Goal: Information Seeking & Learning: Learn about a topic

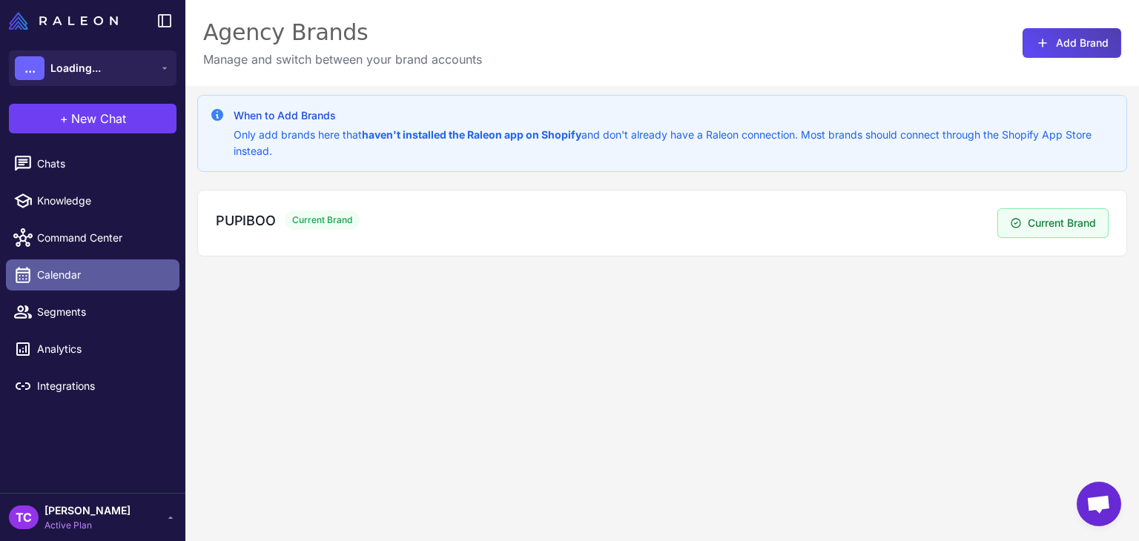
click at [73, 264] on link "Calendar" at bounding box center [92, 274] width 173 height 31
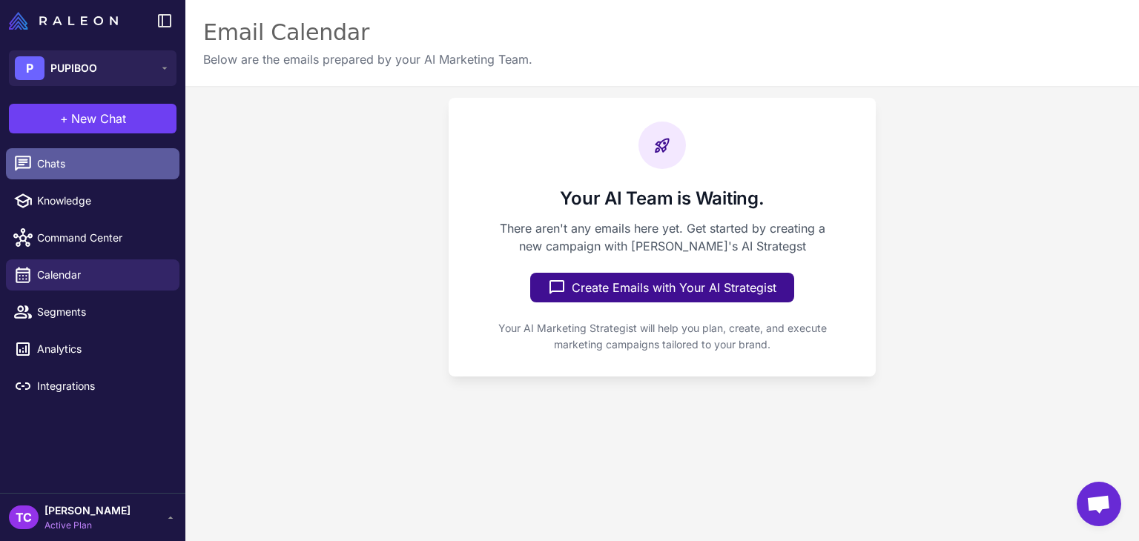
click at [85, 151] on link "Chats" at bounding box center [92, 163] width 173 height 31
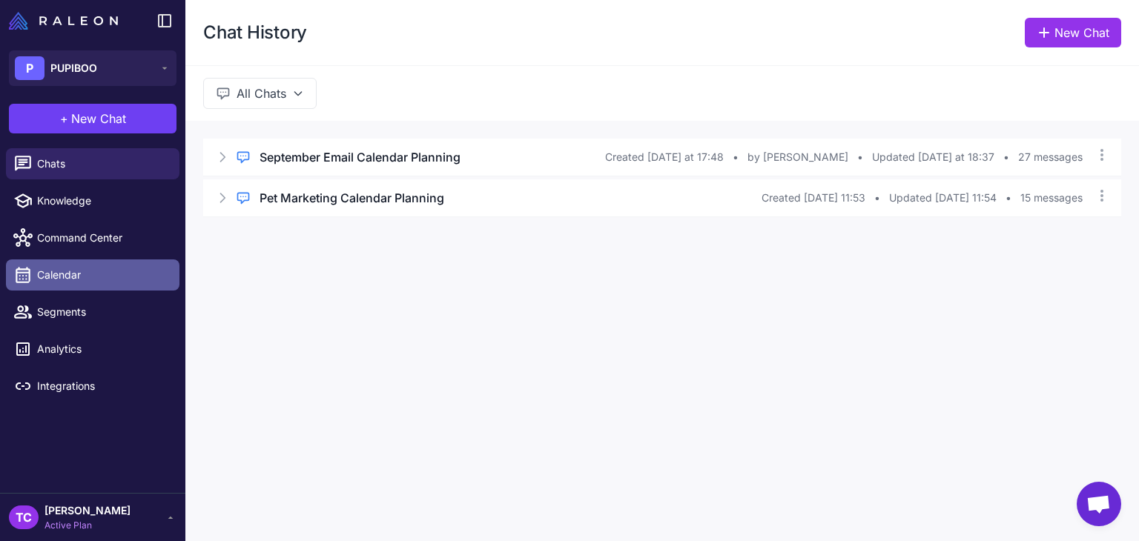
click at [89, 277] on span "Calendar" at bounding box center [102, 275] width 130 height 16
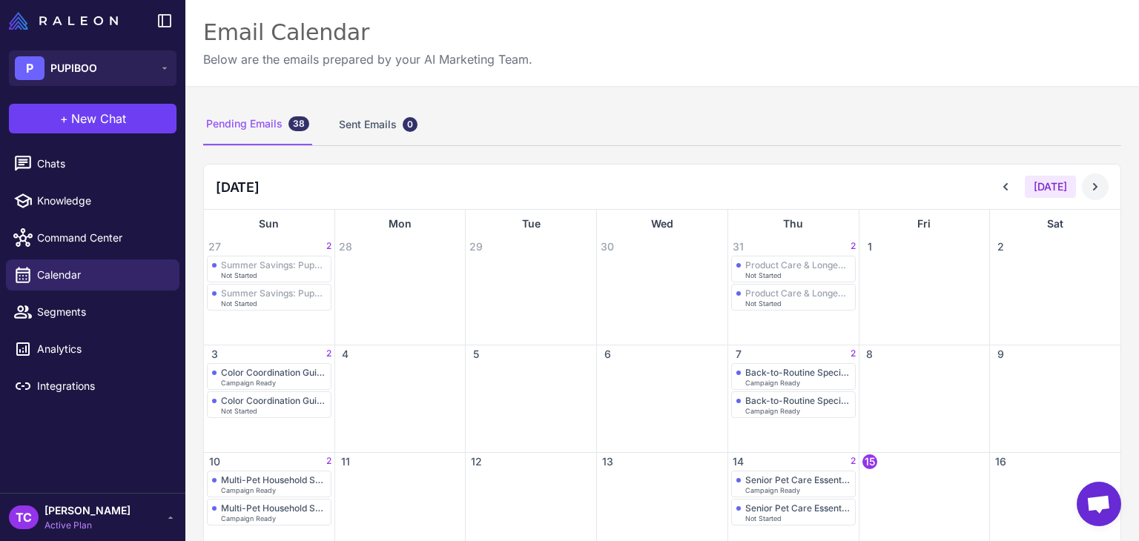
drag, startPoint x: 1073, startPoint y: 179, endPoint x: 1082, endPoint y: 184, distance: 10.9
click at [1082, 182] on button at bounding box center [1095, 186] width 27 height 27
click at [1088, 185] on icon at bounding box center [1095, 186] width 15 height 15
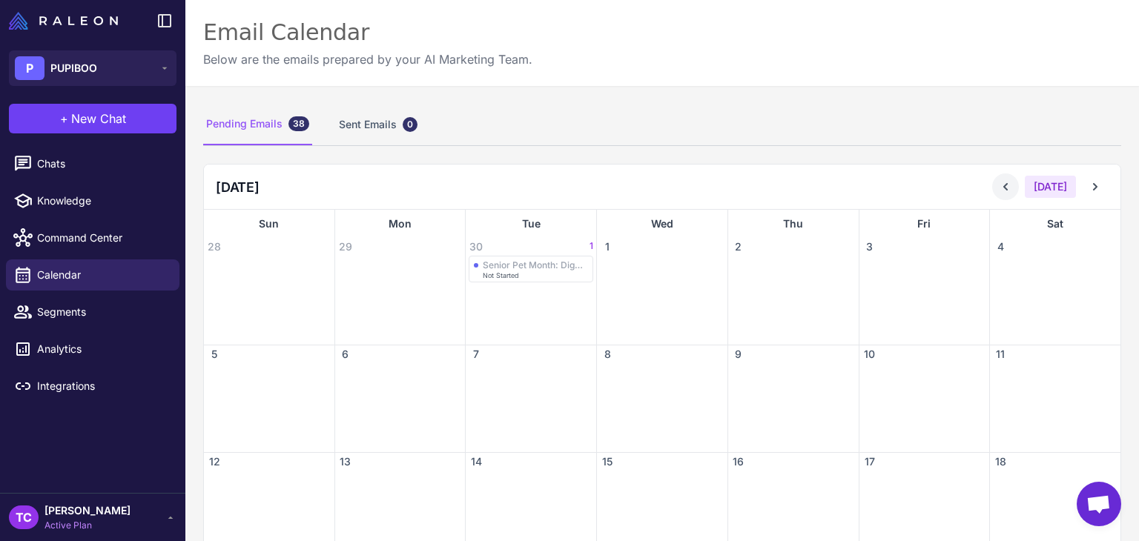
click at [1000, 189] on icon at bounding box center [1005, 186] width 15 height 15
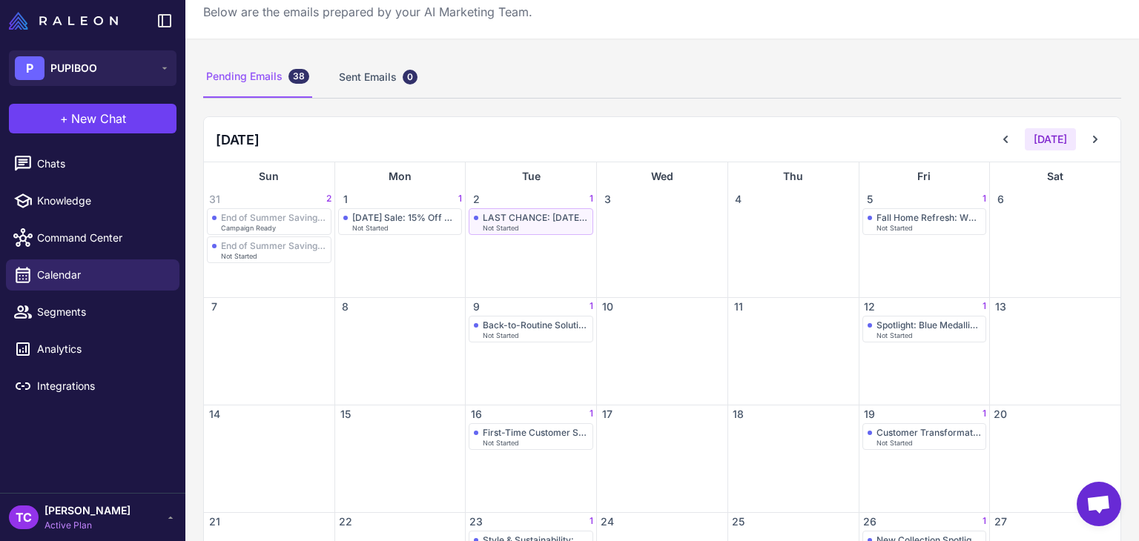
scroll to position [74, 0]
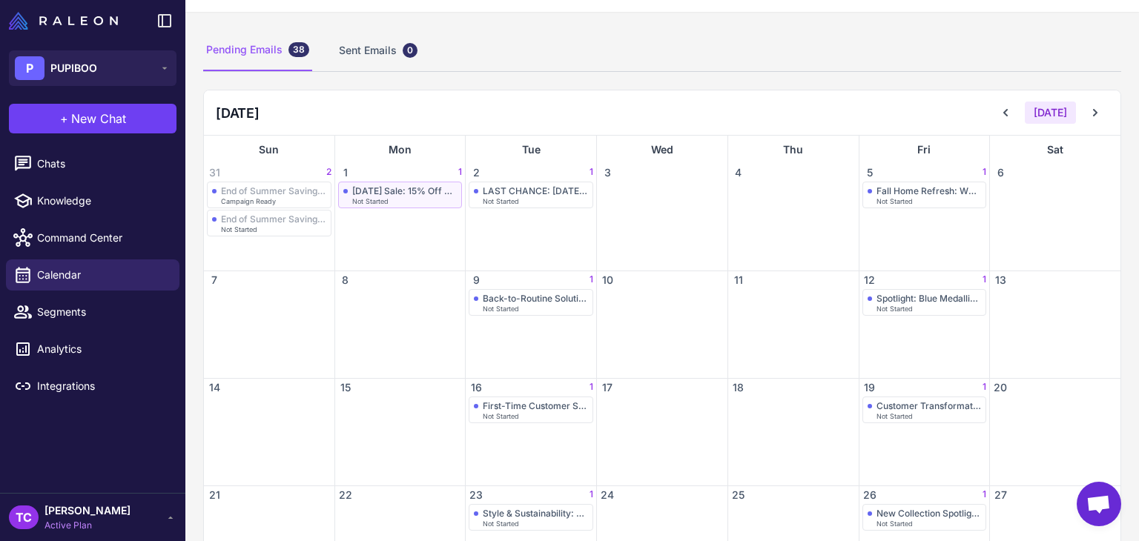
click at [365, 202] on span "Not Started" at bounding box center [370, 201] width 36 height 7
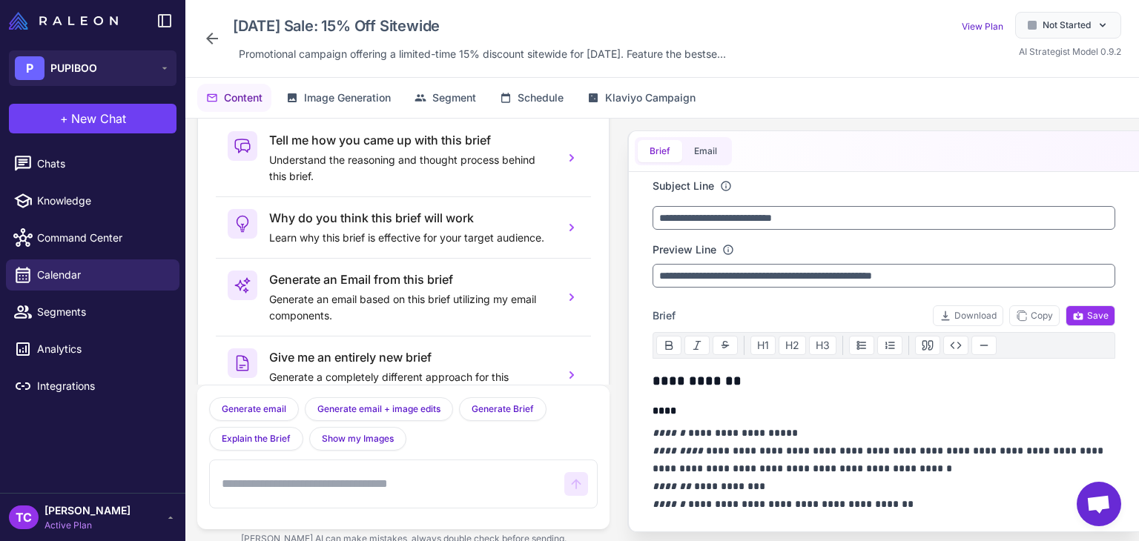
scroll to position [73, 0]
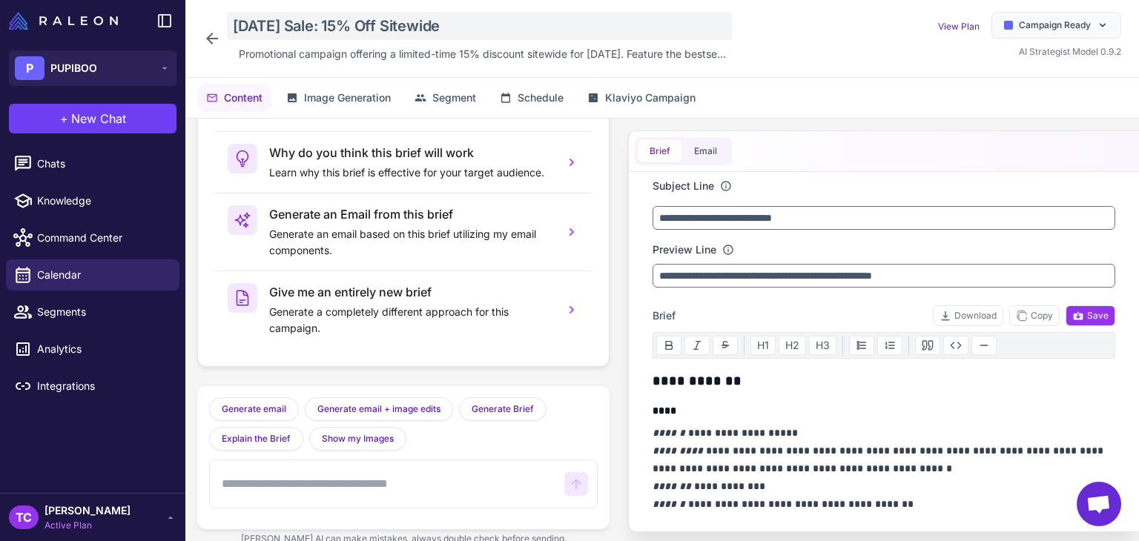
click at [274, 30] on div "[DATE] Sale: 15% Off Sitewide" at bounding box center [479, 26] width 505 height 28
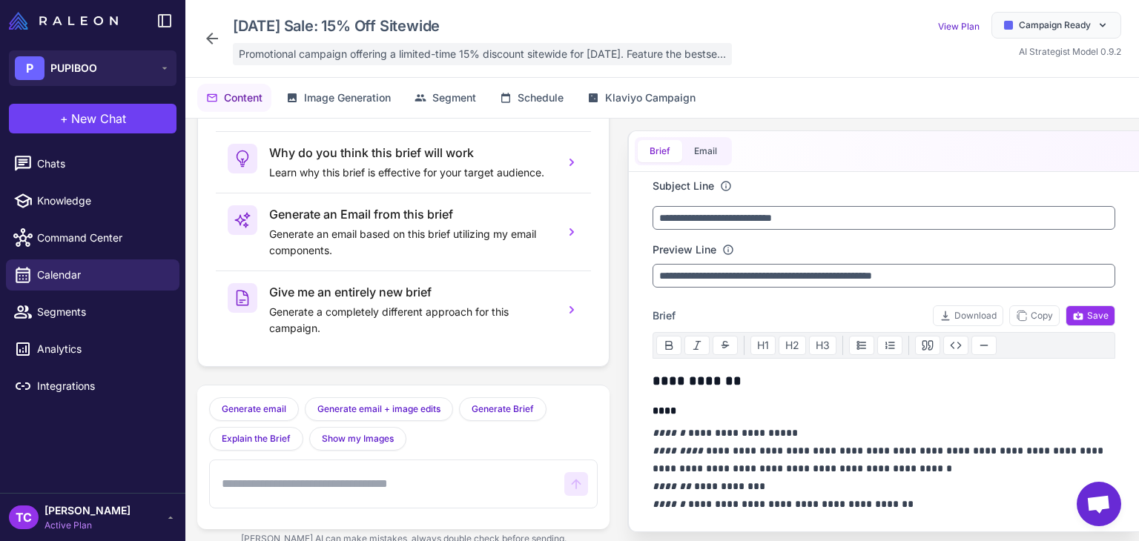
click at [368, 60] on span "Promotional campaign offering a limited-time 15% discount sitewide for [DATE]. …" at bounding box center [482, 54] width 487 height 16
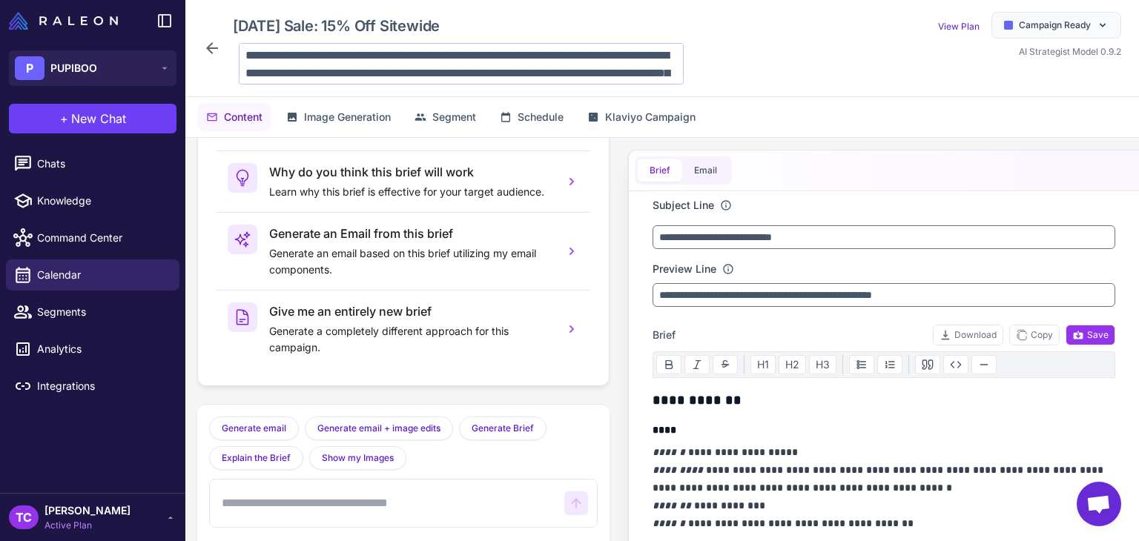
scroll to position [54, 0]
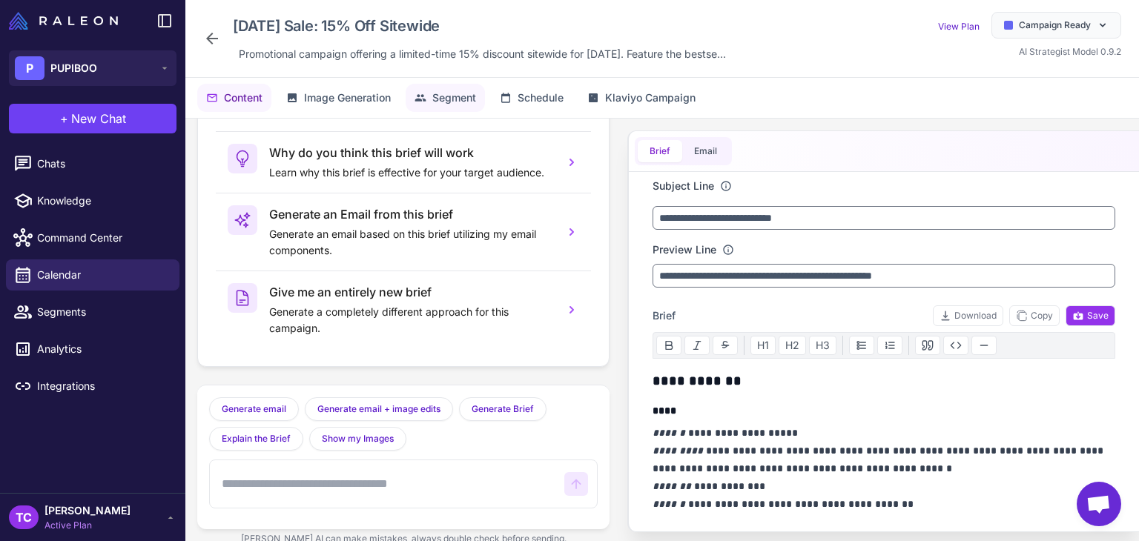
click at [445, 100] on span "Segment" at bounding box center [454, 98] width 44 height 16
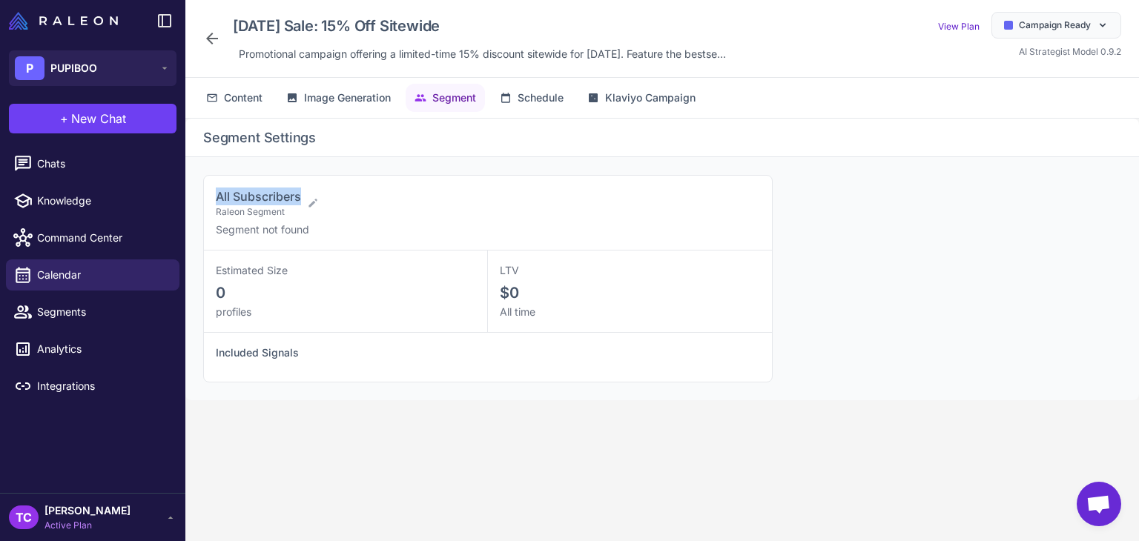
drag, startPoint x: 216, startPoint y: 191, endPoint x: 361, endPoint y: 159, distance: 148.8
click at [300, 196] on span "All Subscribers" at bounding box center [258, 196] width 85 height 15
copy span "All Subscribers"
drag, startPoint x: 209, startPoint y: 19, endPoint x: 209, endPoint y: 42, distance: 23.7
click at [209, 20] on div "[DATE] Sale: 15% Off Sitewide Promotional campaign offering a limited-time 15% …" at bounding box center [467, 38] width 529 height 53
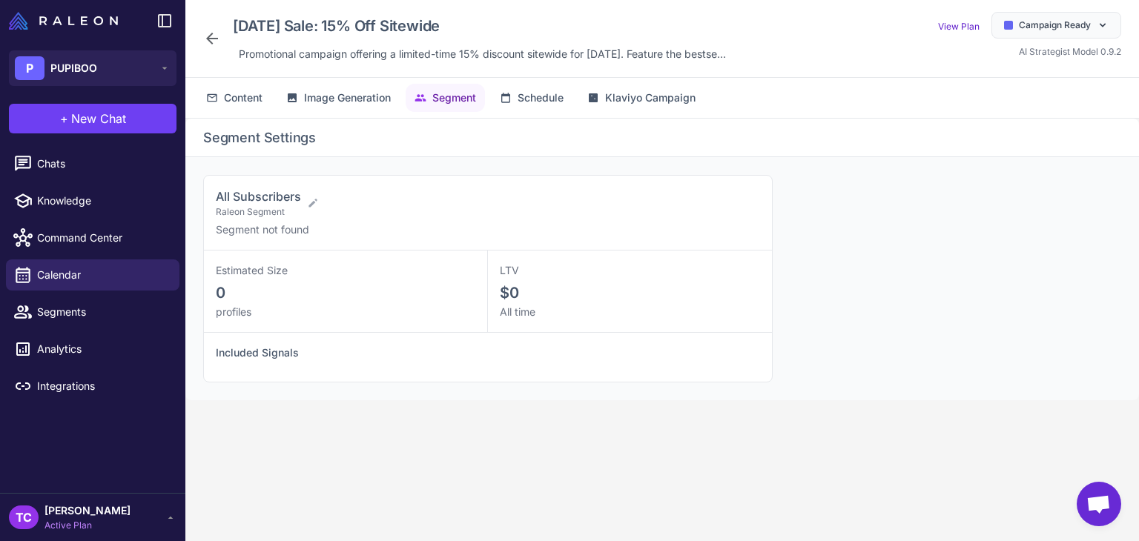
click at [210, 45] on icon at bounding box center [212, 39] width 18 height 18
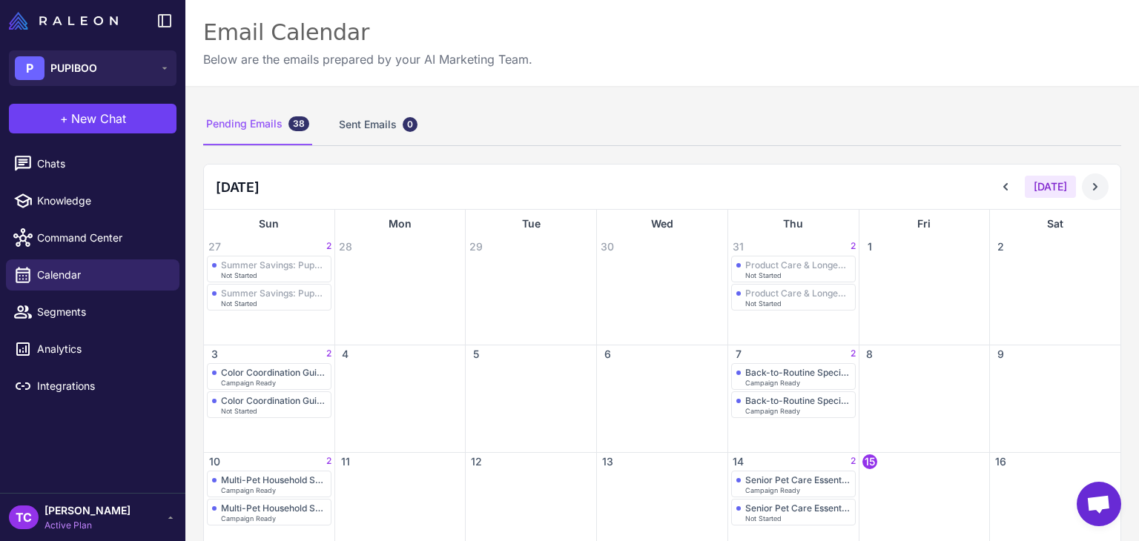
click at [1089, 179] on icon at bounding box center [1095, 186] width 15 height 15
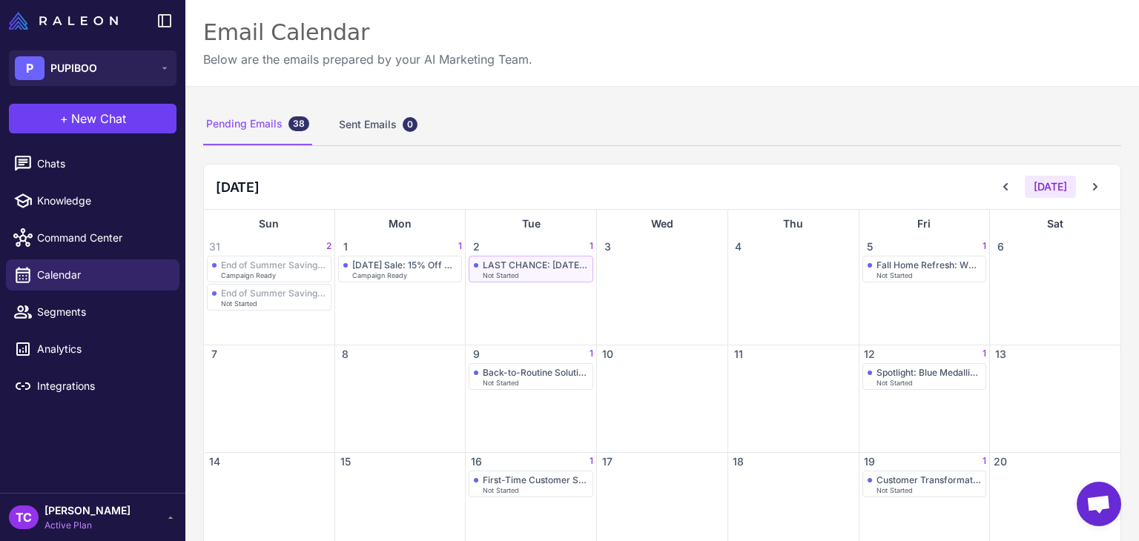
click at [492, 268] on div "LAST CHANCE: [DATE] Offer Ends Tonight" at bounding box center [535, 264] width 105 height 11
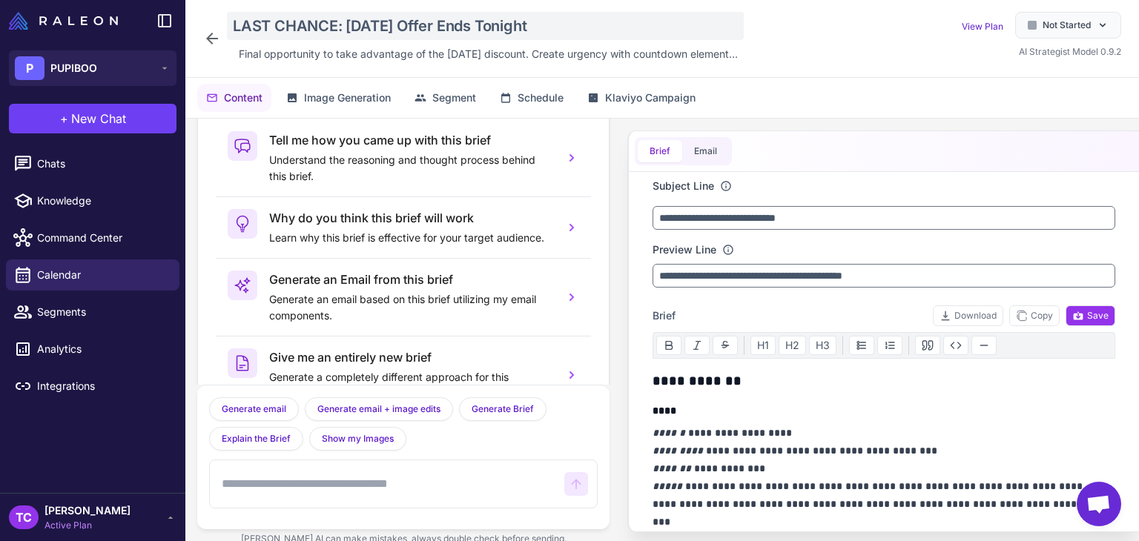
scroll to position [73, 0]
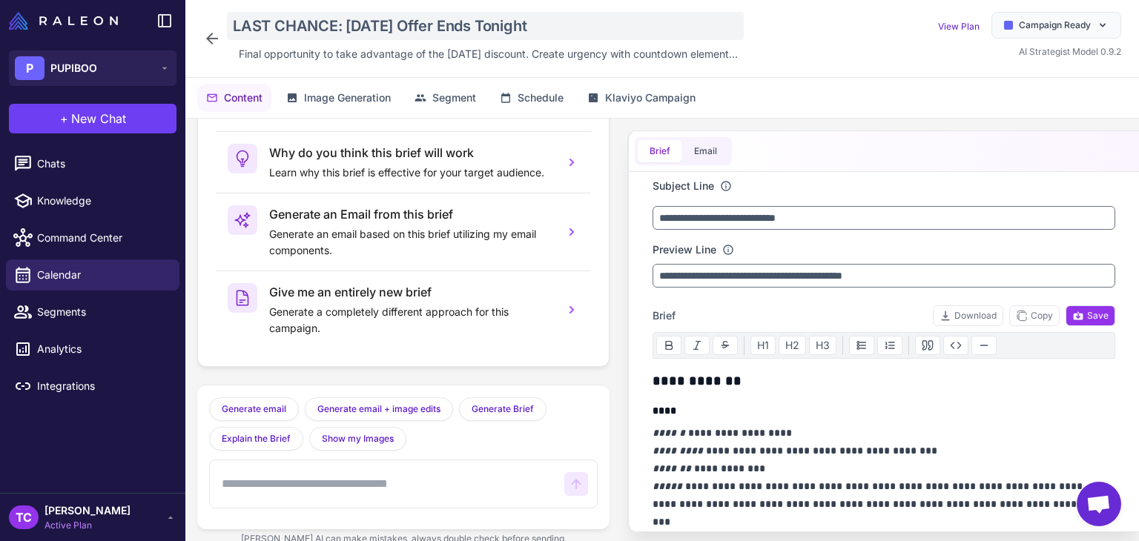
click at [365, 31] on div "LAST CHANCE: [DATE] Offer Ends Tonight" at bounding box center [485, 26] width 517 height 28
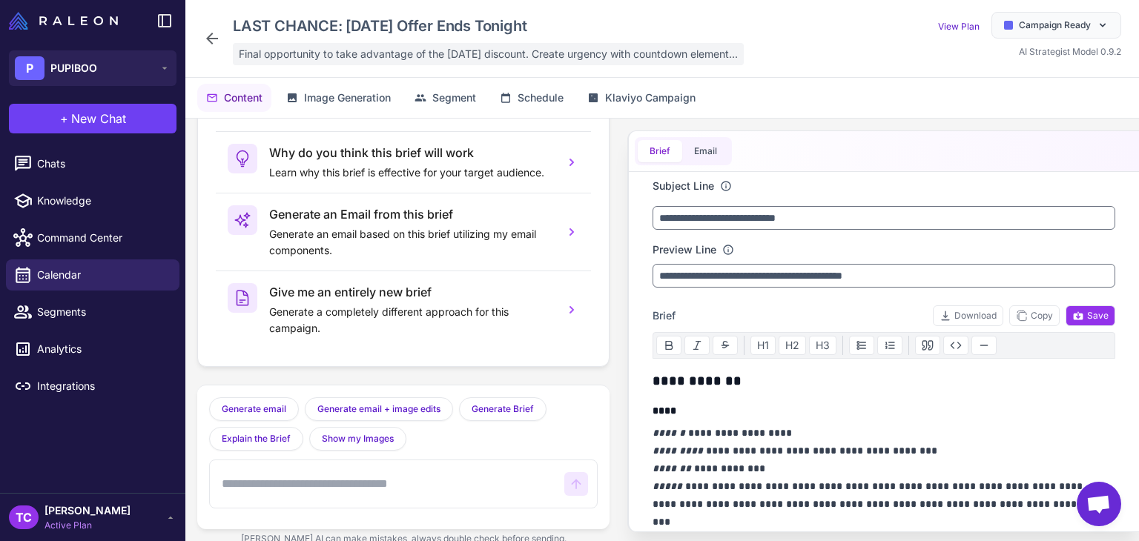
click at [280, 65] on div "Final opportunity to take advantage of the [DATE] discount. Create urgency with…" at bounding box center [488, 54] width 511 height 22
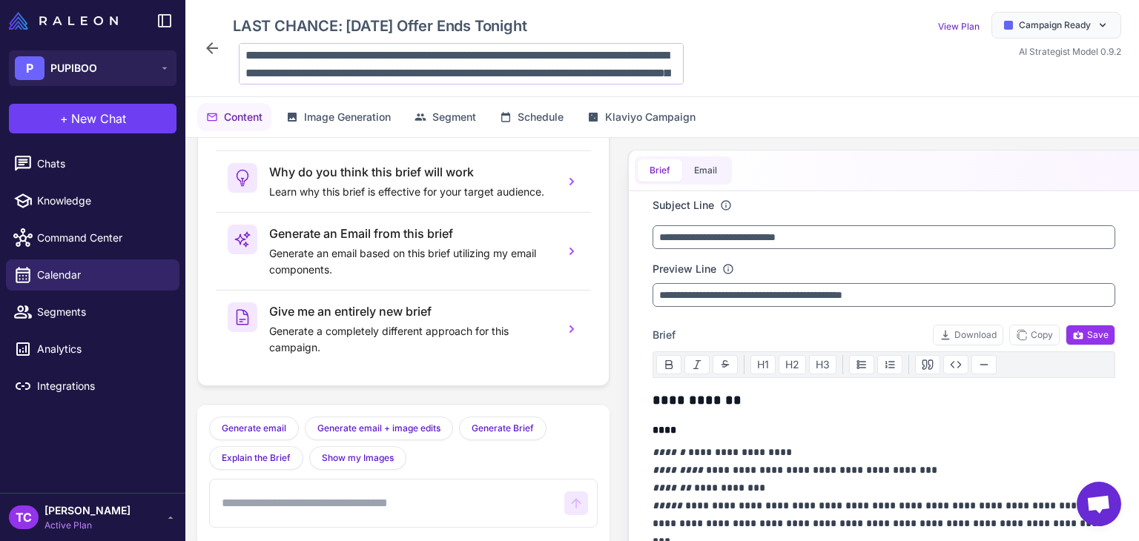
scroll to position [72, 0]
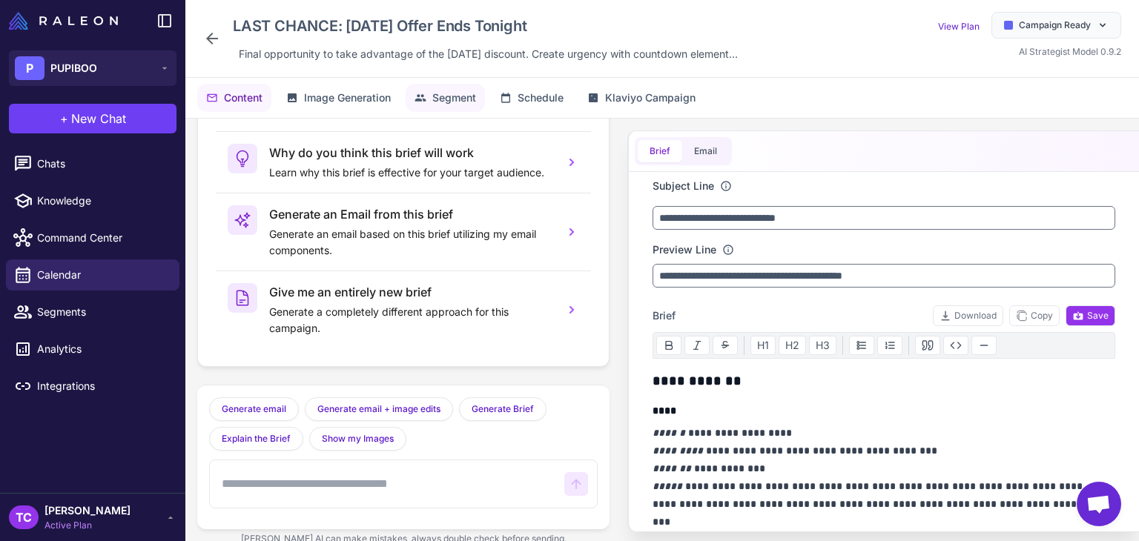
click at [472, 87] on button "Segment" at bounding box center [445, 98] width 79 height 28
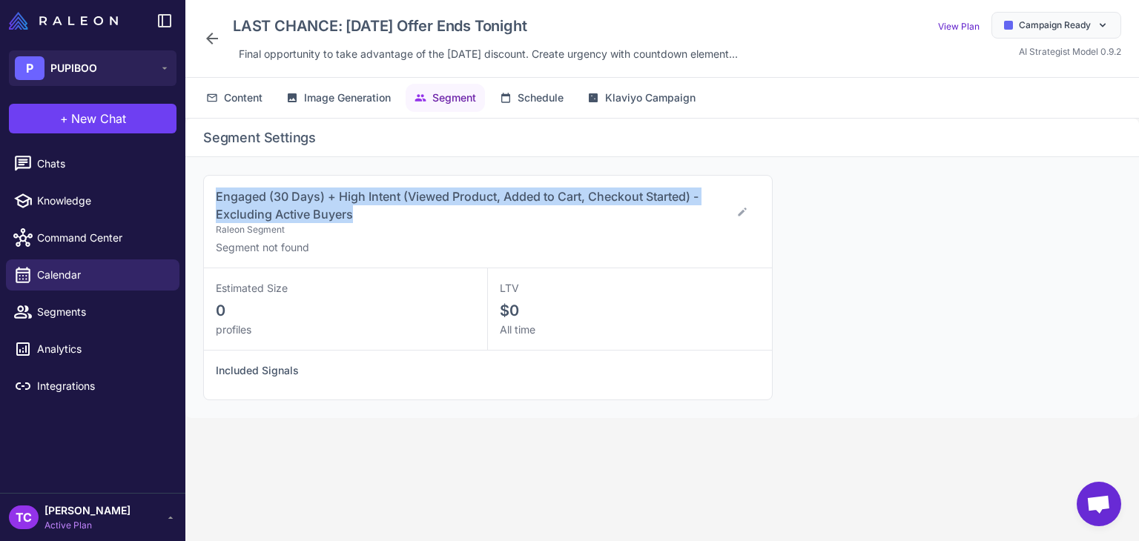
drag, startPoint x: 202, startPoint y: 193, endPoint x: 352, endPoint y: 211, distance: 151.6
click at [352, 211] on div "Engaged (30 Days) + High Intent (Viewed Product, Added to Cart, Checkout Starte…" at bounding box center [661, 287] width 953 height 261
copy span "Engaged (30 Days) + High Intent (Viewed Product, Added to Cart, Checkout Starte…"
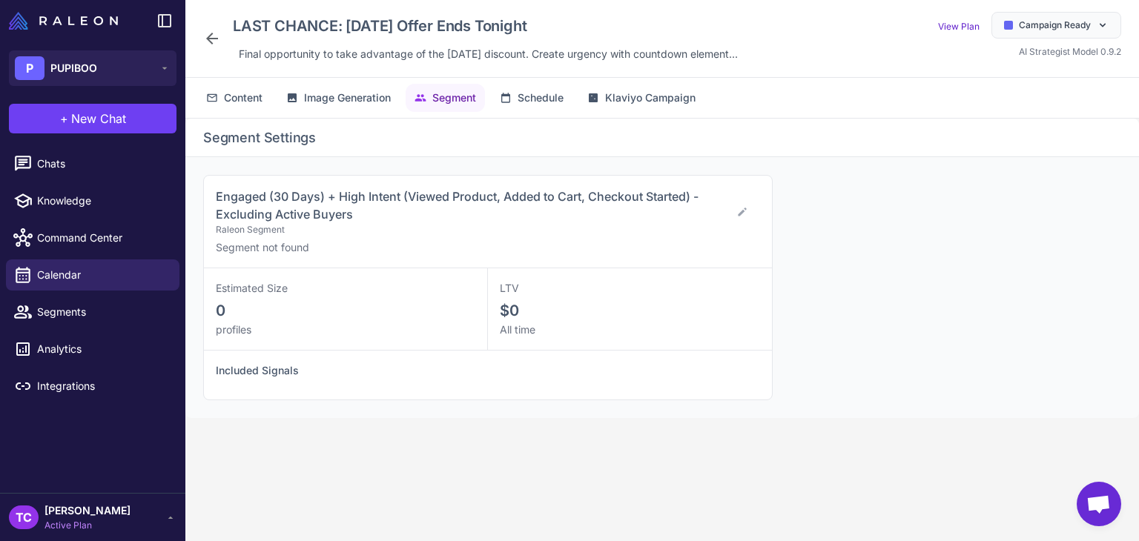
click at [210, 34] on icon at bounding box center [212, 39] width 18 height 18
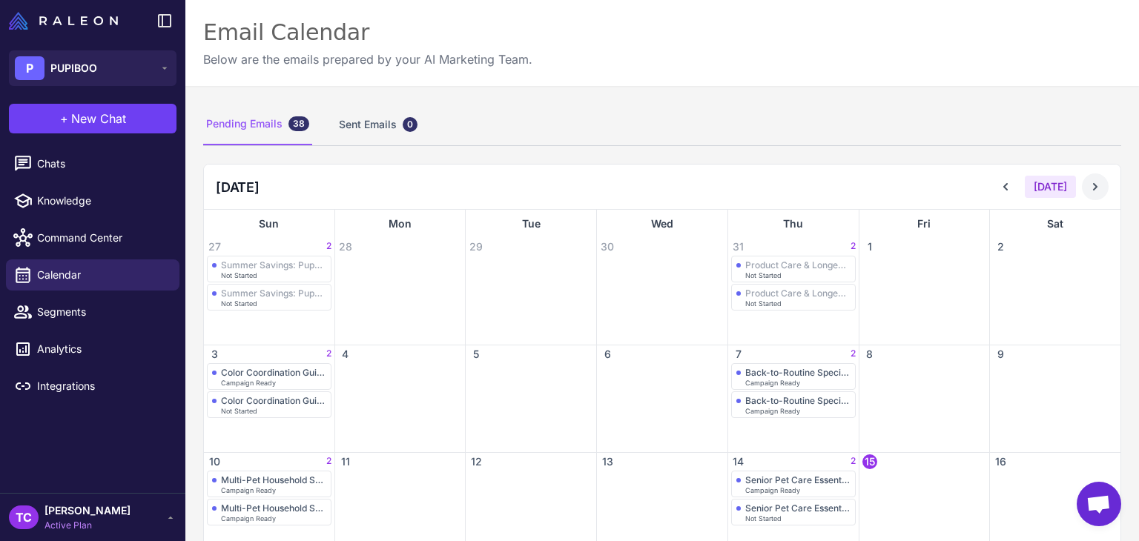
click at [1082, 194] on button at bounding box center [1095, 186] width 27 height 27
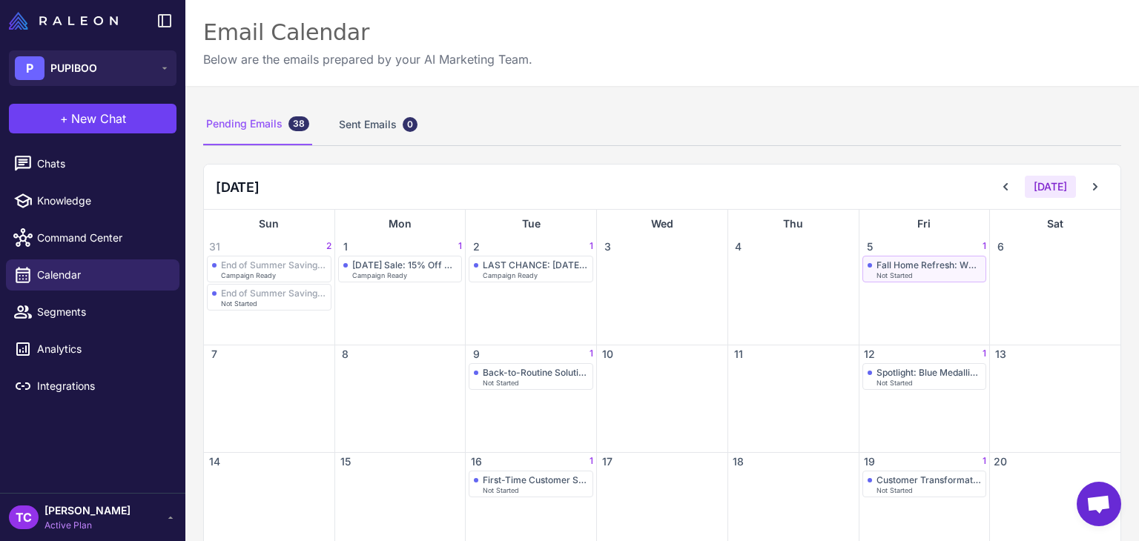
click at [884, 264] on div "Fall Home Refresh: Where Style Meets Function" at bounding box center [928, 264] width 105 height 11
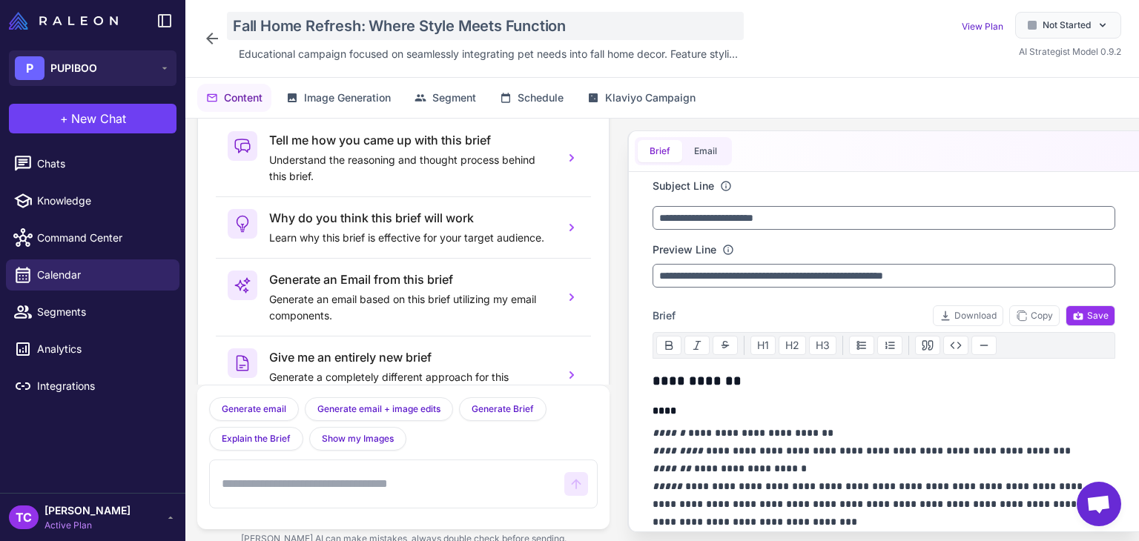
scroll to position [73, 0]
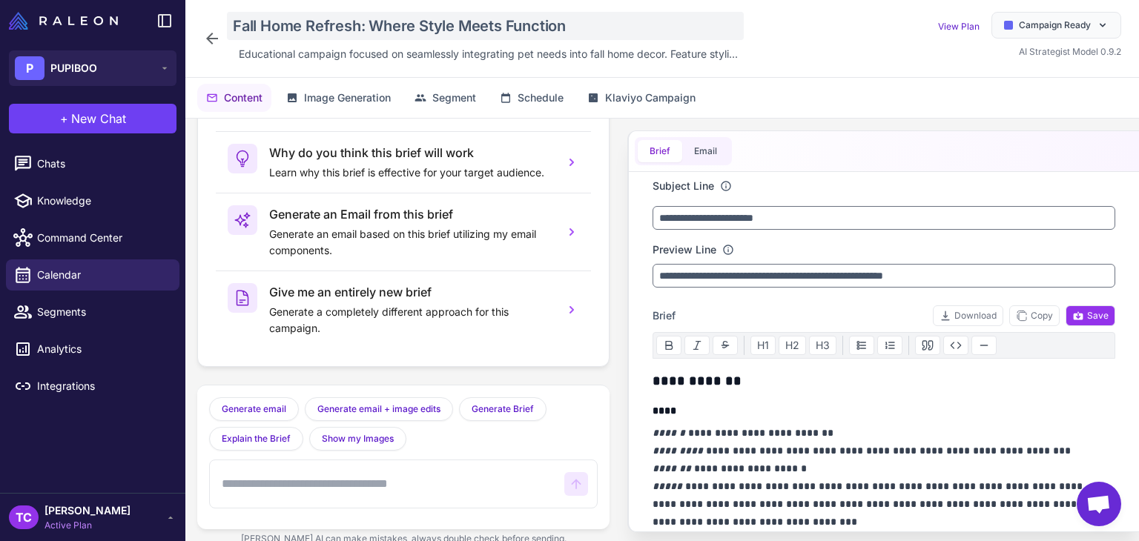
click at [350, 26] on div "Fall Home Refresh: Where Style Meets Function" at bounding box center [485, 26] width 517 height 28
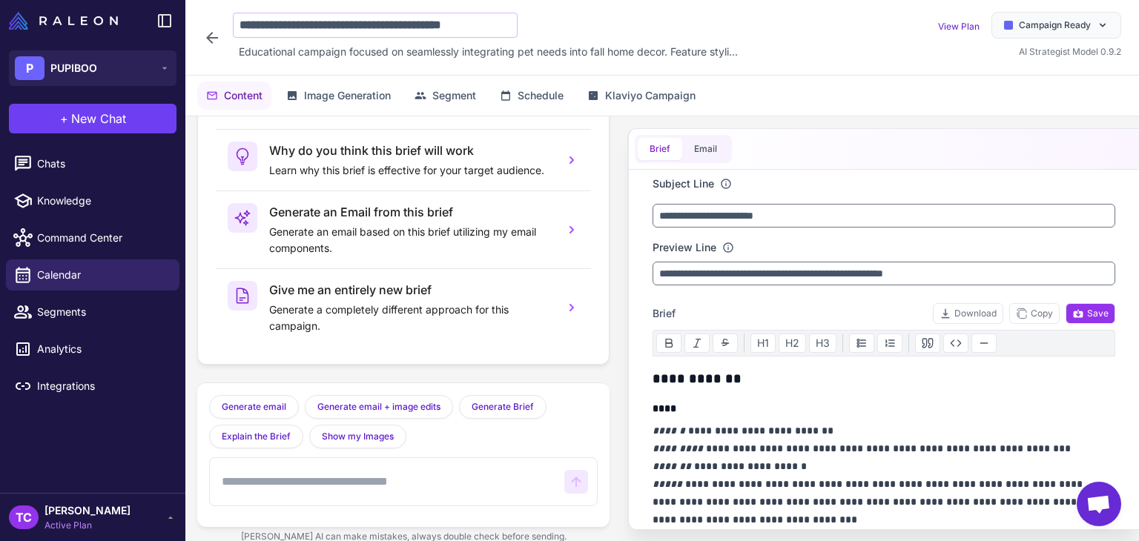
scroll to position [0, 0]
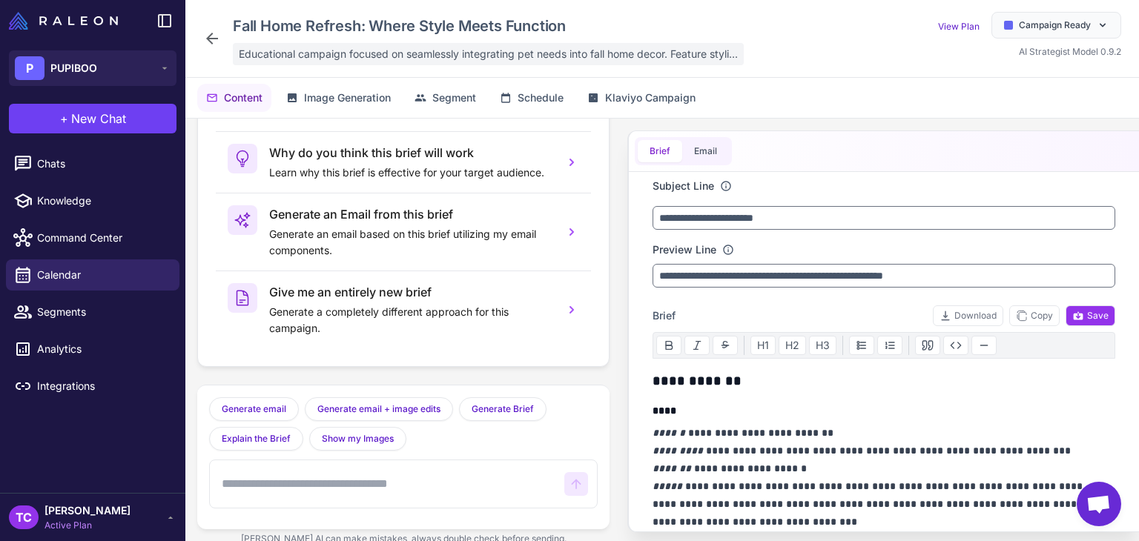
click at [335, 54] on span "Educational campaign focused on seamlessly integrating pet needs into fall home…" at bounding box center [488, 54] width 499 height 16
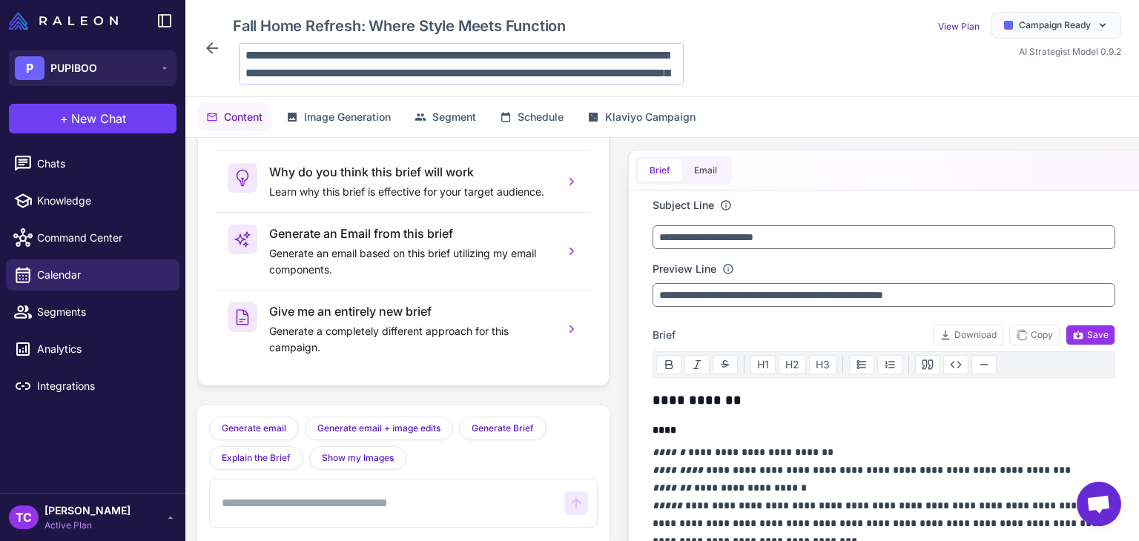
scroll to position [72, 0]
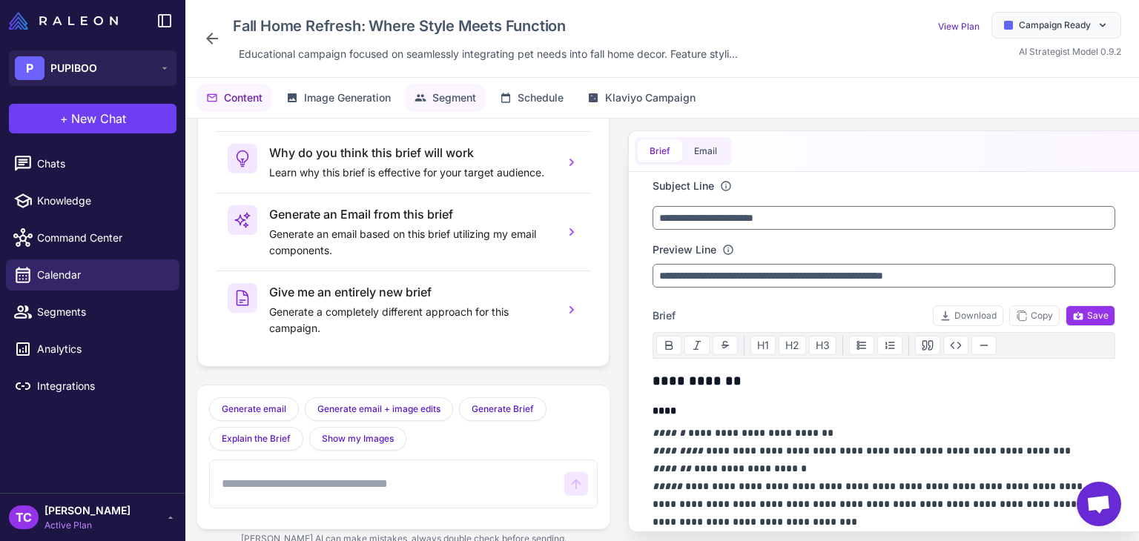
click at [418, 107] on button "Segment" at bounding box center [445, 98] width 79 height 28
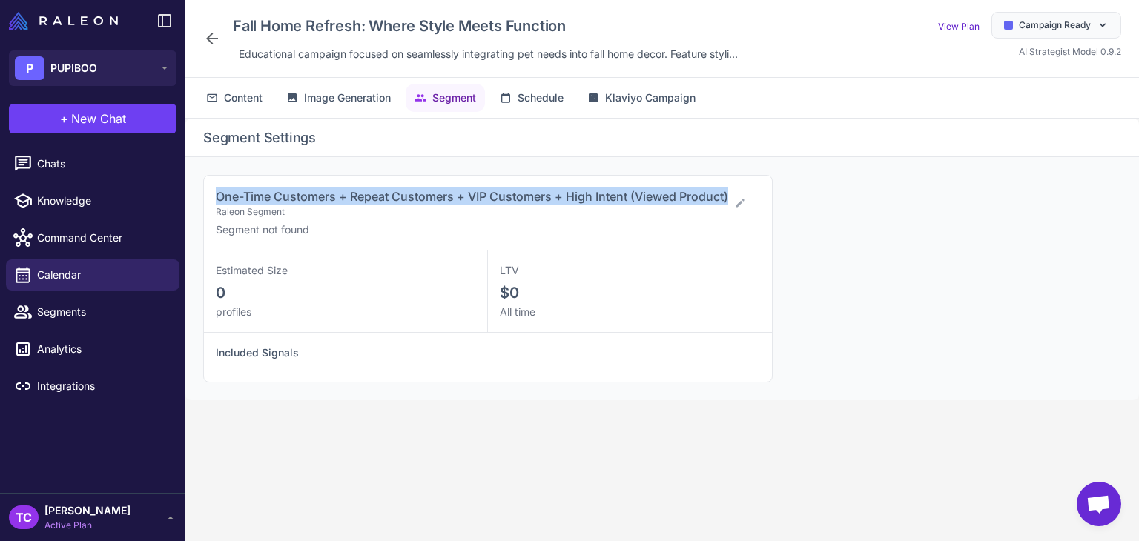
drag, startPoint x: 211, startPoint y: 194, endPoint x: 274, endPoint y: 208, distance: 64.0
click at [274, 208] on div "One-Time Customers + Repeat Customers + VIP Customers + High Intent (Viewed Pro…" at bounding box center [488, 213] width 568 height 75
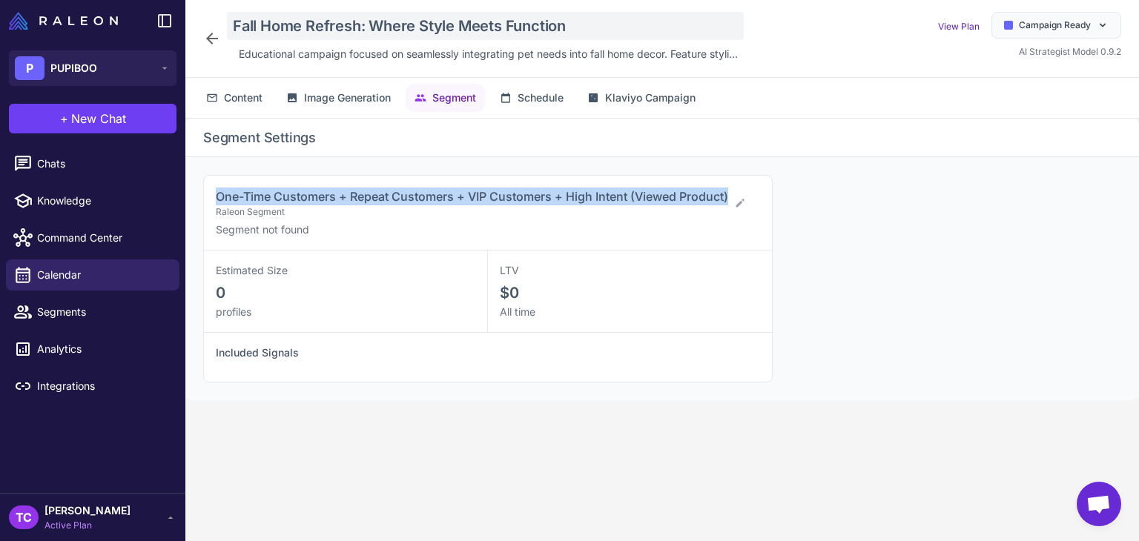
copy span "One-Time Customers + Repeat Customers + VIP Customers + High Intent (Viewed Pro…"
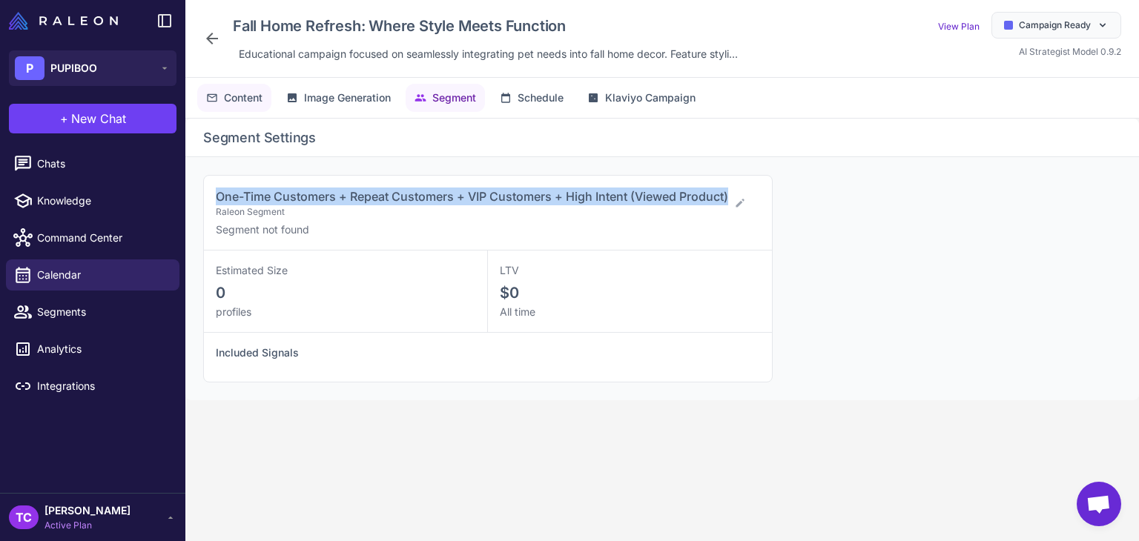
click at [228, 98] on span "Content" at bounding box center [243, 98] width 39 height 16
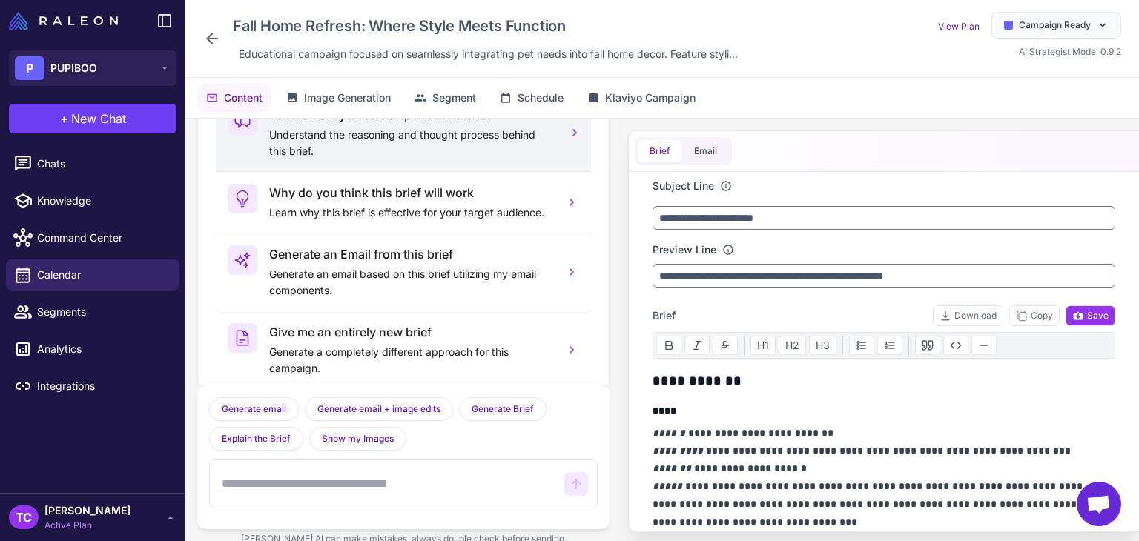
scroll to position [0, 0]
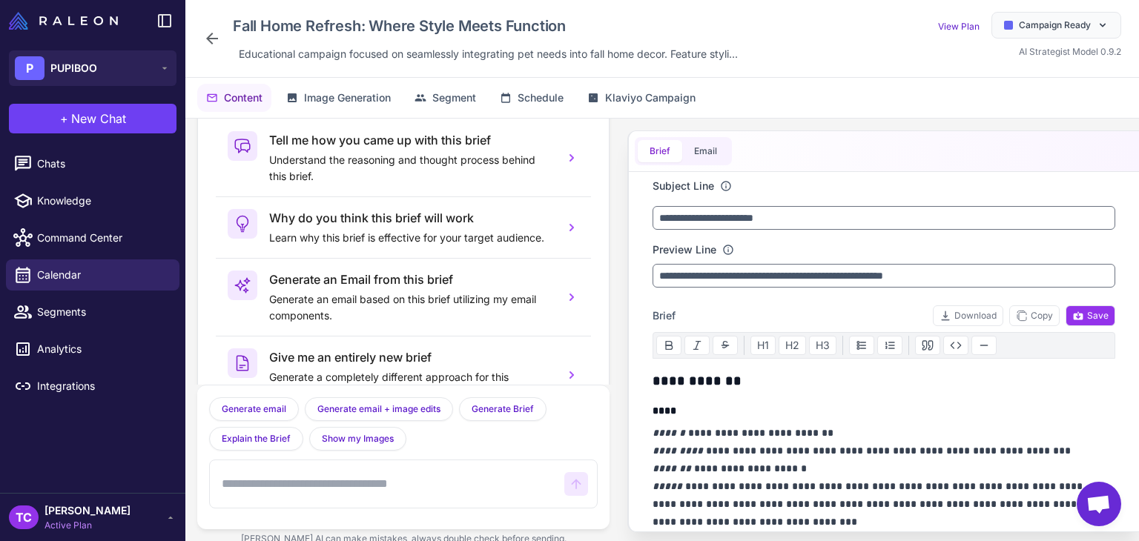
click at [215, 30] on icon at bounding box center [212, 39] width 18 height 18
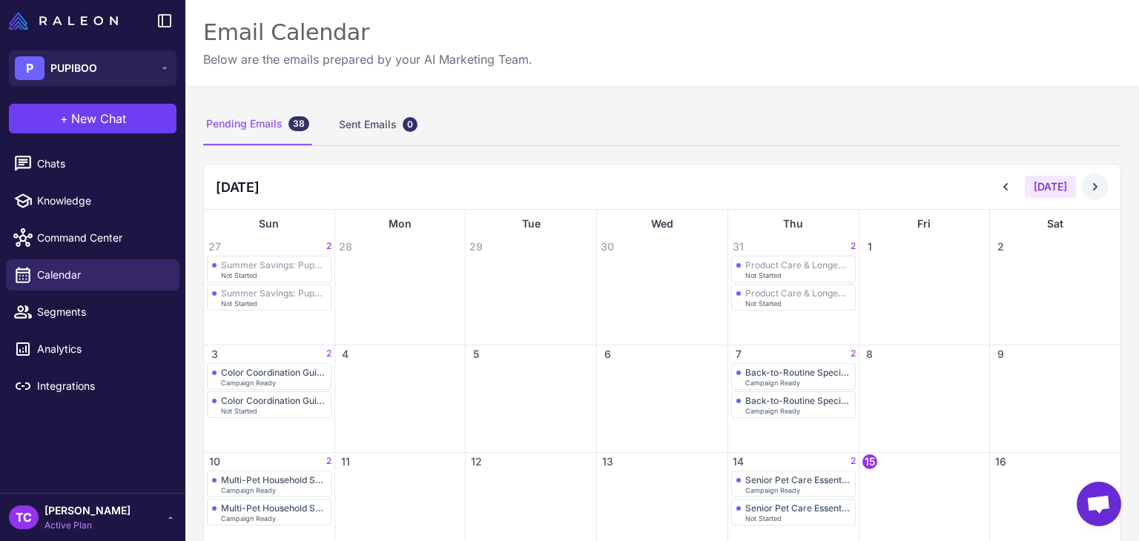
click at [1088, 183] on icon at bounding box center [1095, 186] width 15 height 15
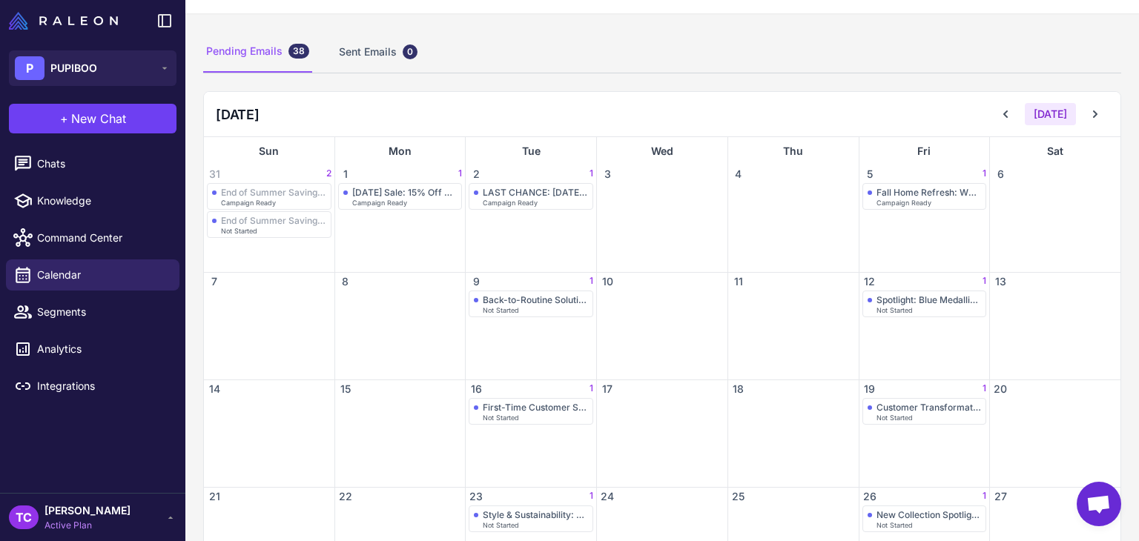
scroll to position [148, 0]
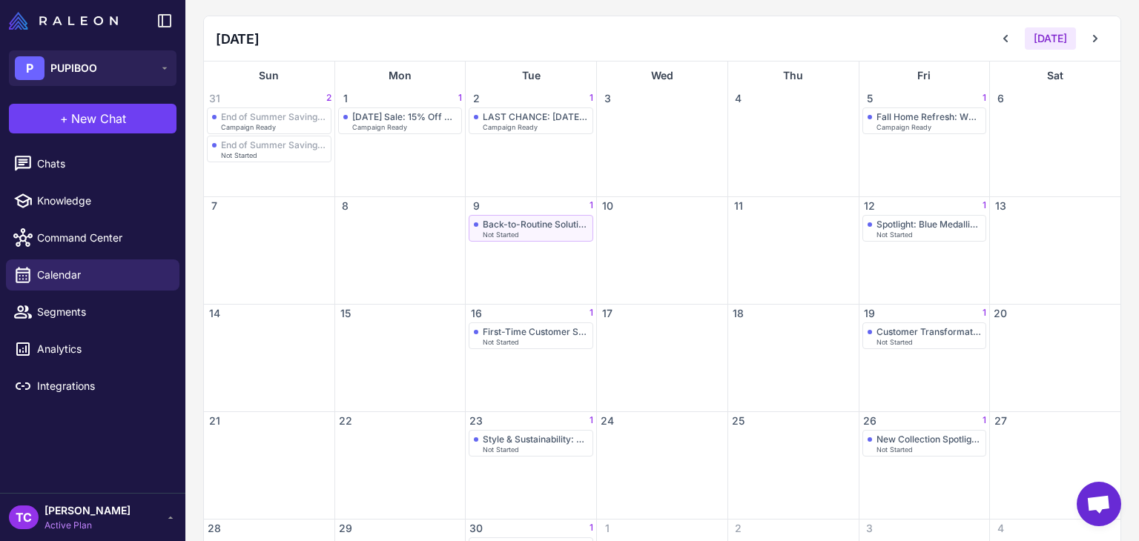
click at [526, 223] on div "Back-to-Routine Solutions for Your Pet" at bounding box center [535, 224] width 105 height 11
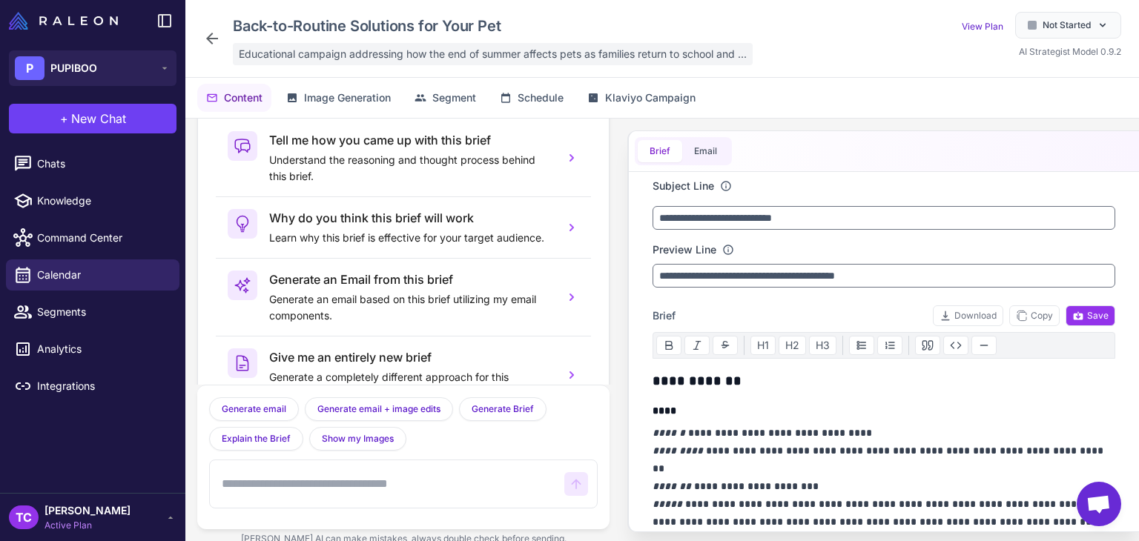
scroll to position [73, 0]
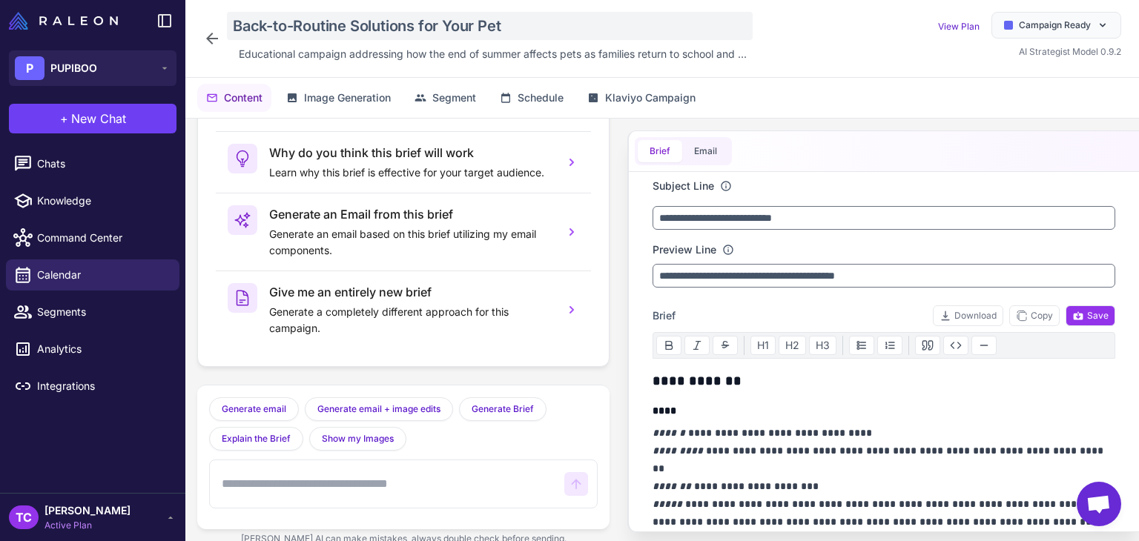
click at [298, 16] on div "Back-to-Routine Solutions for Your Pet" at bounding box center [490, 26] width 526 height 28
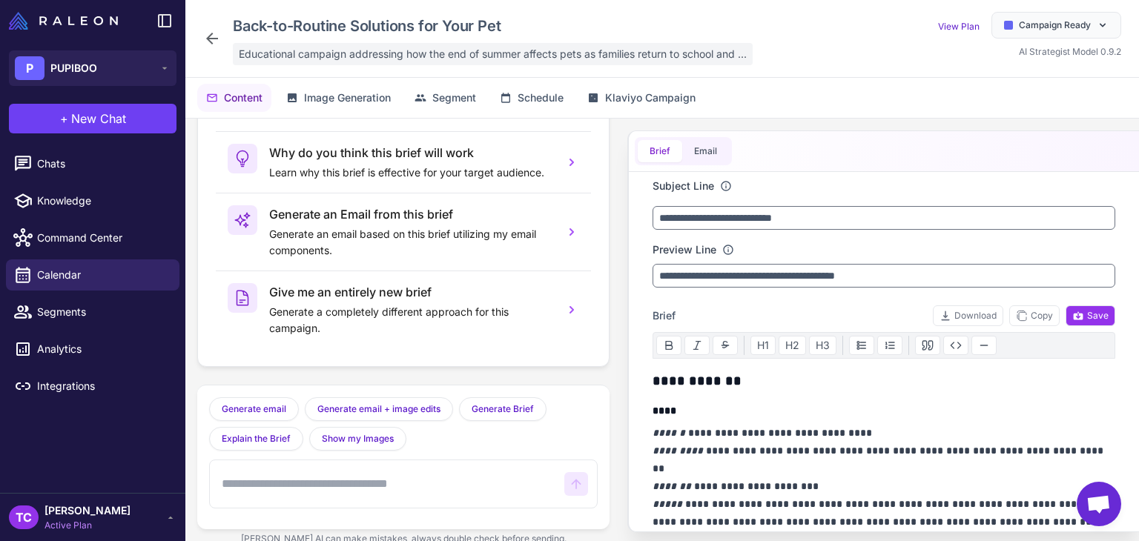
click at [297, 59] on span "Educational campaign addressing how the end of summer affects pets as families …" at bounding box center [493, 54] width 508 height 16
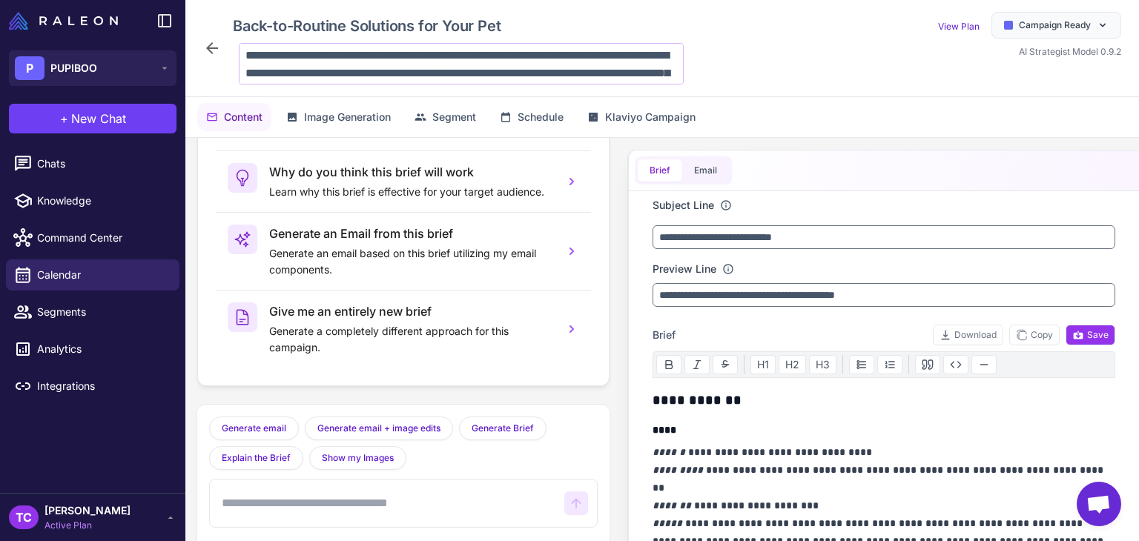
scroll to position [54, 0]
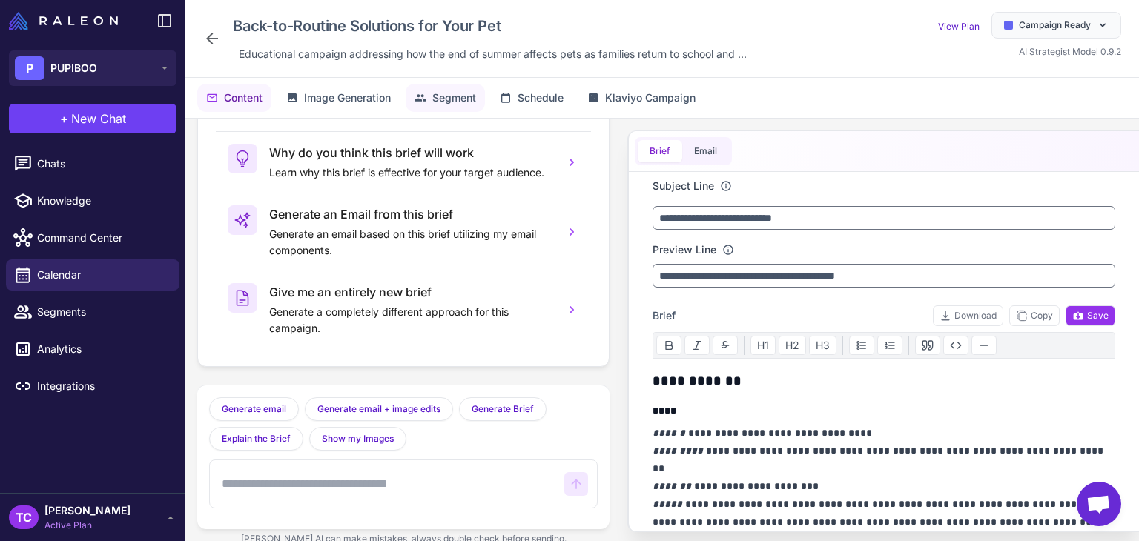
click at [468, 108] on button "Segment" at bounding box center [445, 98] width 79 height 28
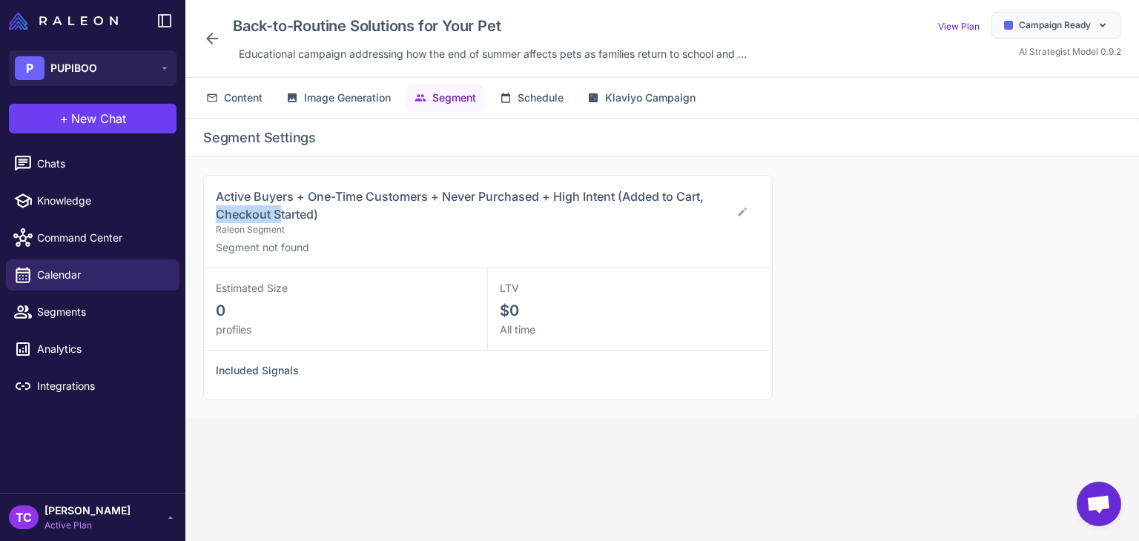
drag, startPoint x: 217, startPoint y: 205, endPoint x: 280, endPoint y: 214, distance: 63.6
click at [280, 214] on span "Active Buyers + One-Time Customers + Never Purchased + High Intent (Added to Ca…" at bounding box center [460, 205] width 488 height 33
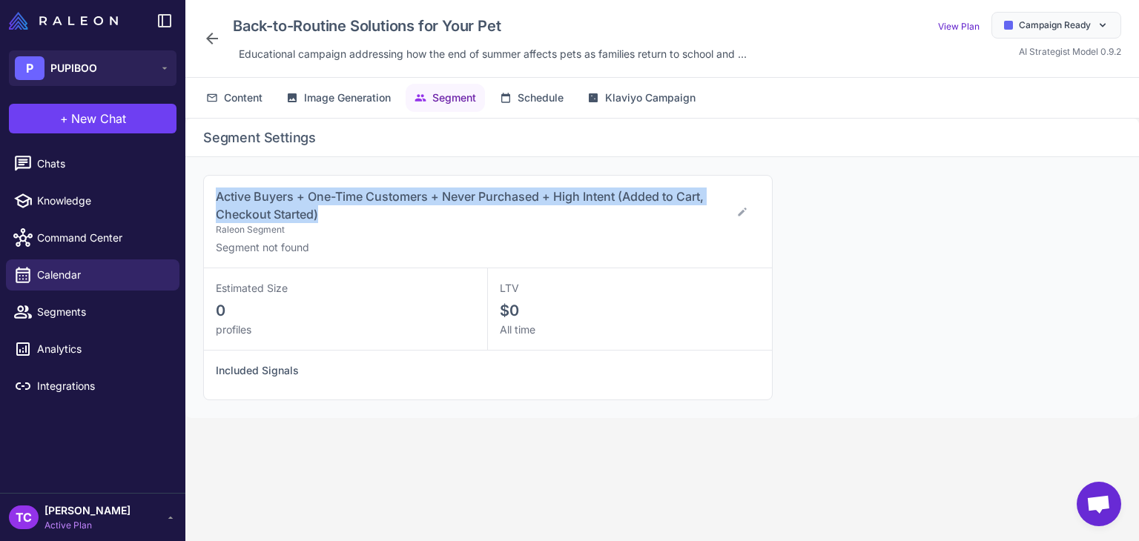
drag, startPoint x: 214, startPoint y: 188, endPoint x: 328, endPoint y: 205, distance: 115.6
click at [328, 205] on div "Active Buyers + One-Time Customers + Never Purchased + High Intent (Added to Ca…" at bounding box center [488, 222] width 568 height 93
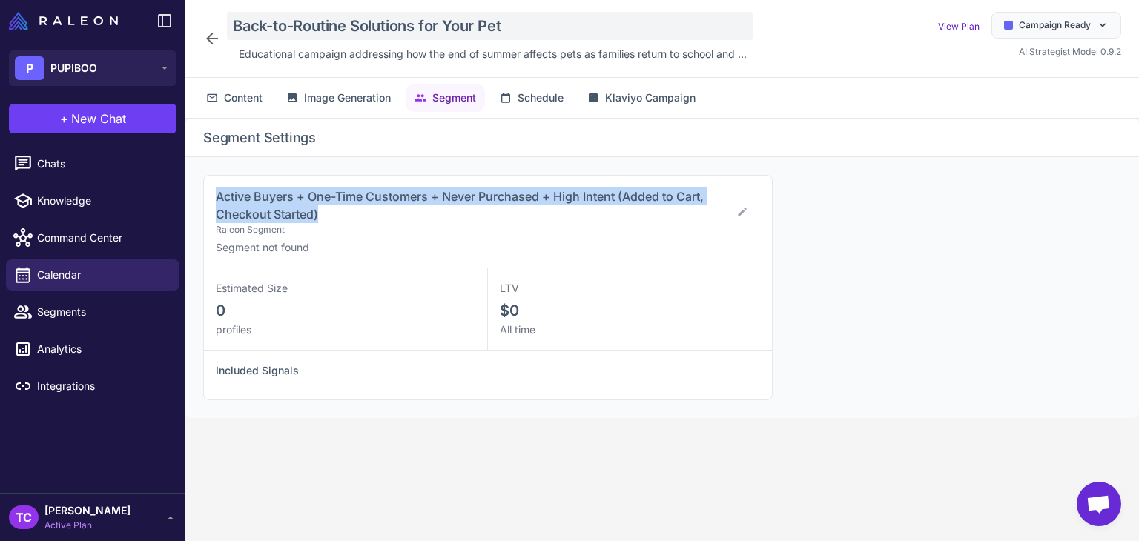
copy span "Active Buyers + One-Time Customers + Never Purchased + High Intent (Added to Ca…"
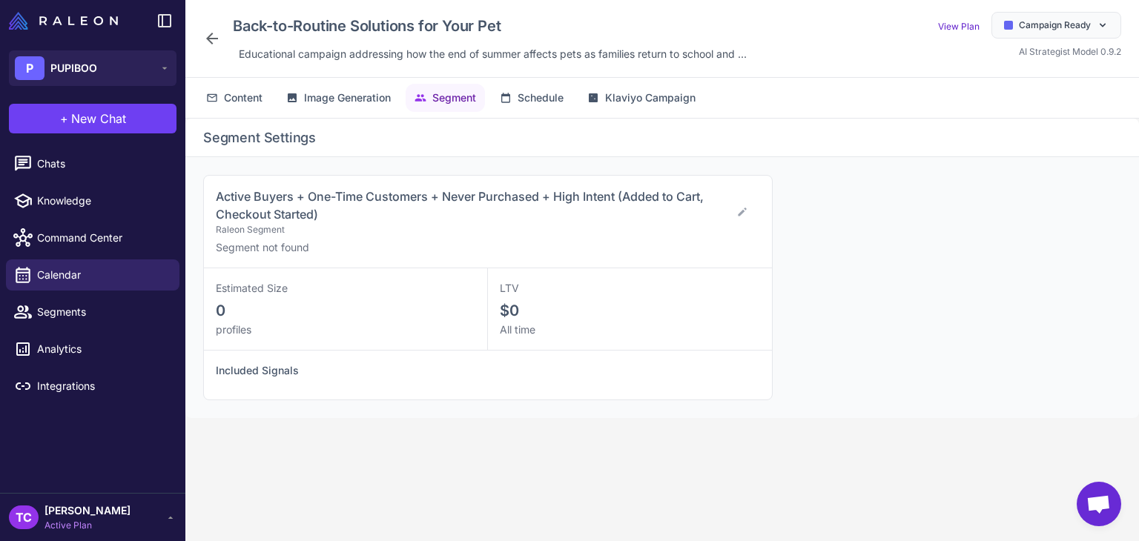
click at [217, 45] on icon at bounding box center [212, 39] width 18 height 18
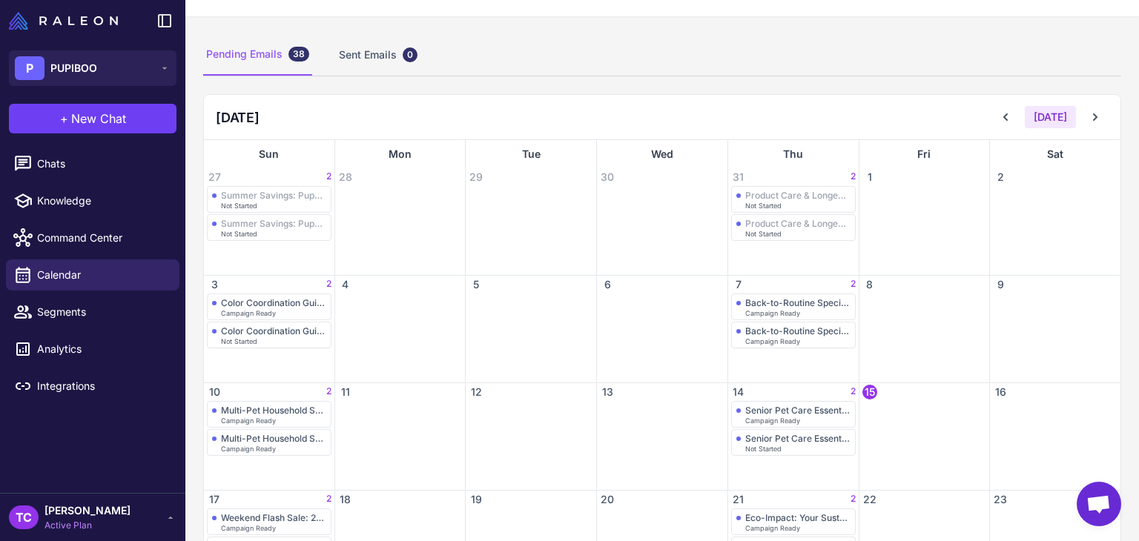
scroll to position [148, 0]
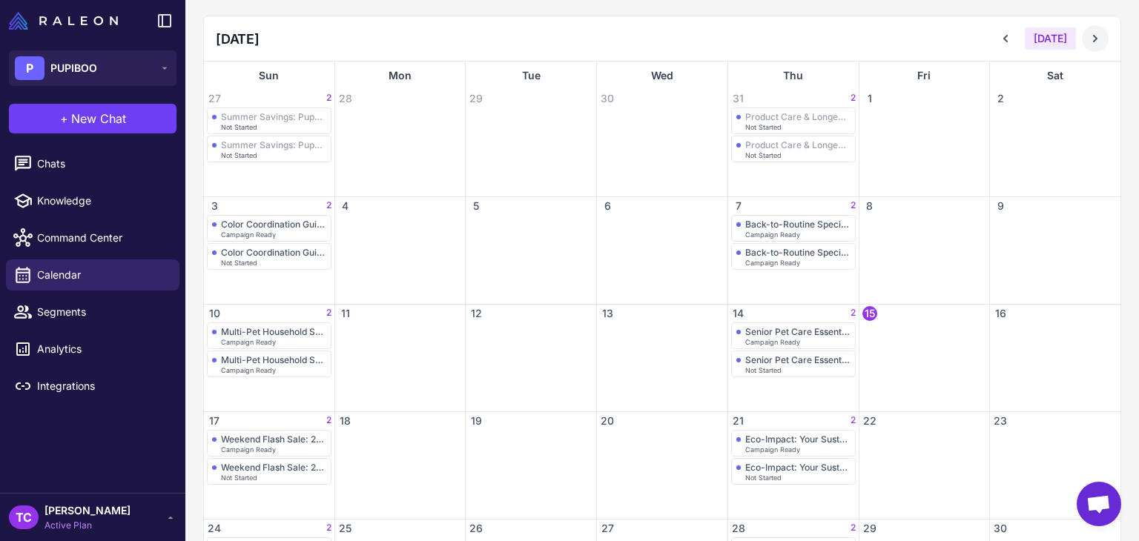
click at [1091, 31] on icon at bounding box center [1095, 38] width 15 height 15
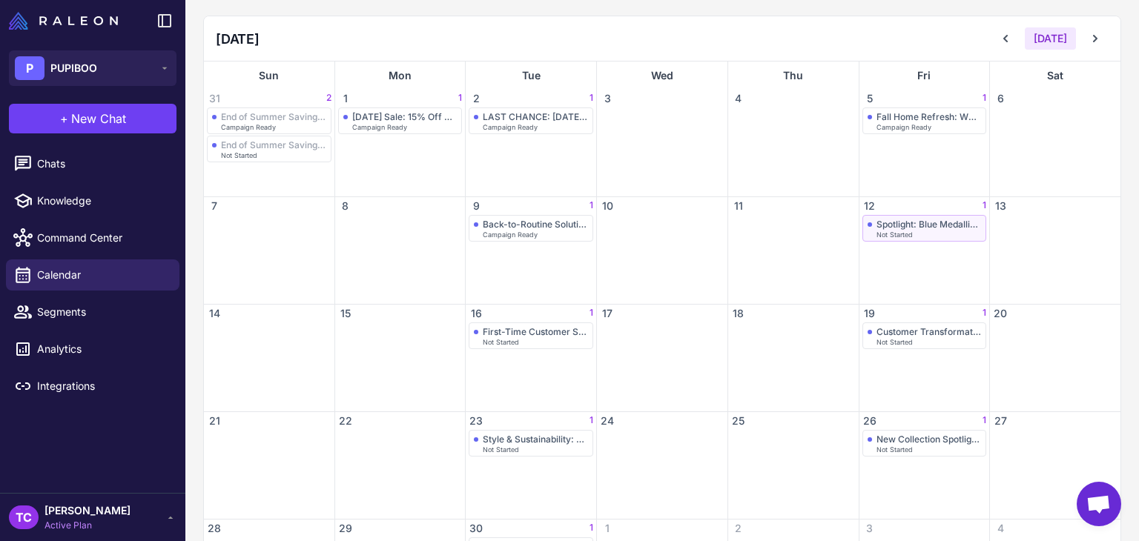
click at [893, 223] on div "Spotlight: Blue Medallion Collection" at bounding box center [928, 224] width 105 height 11
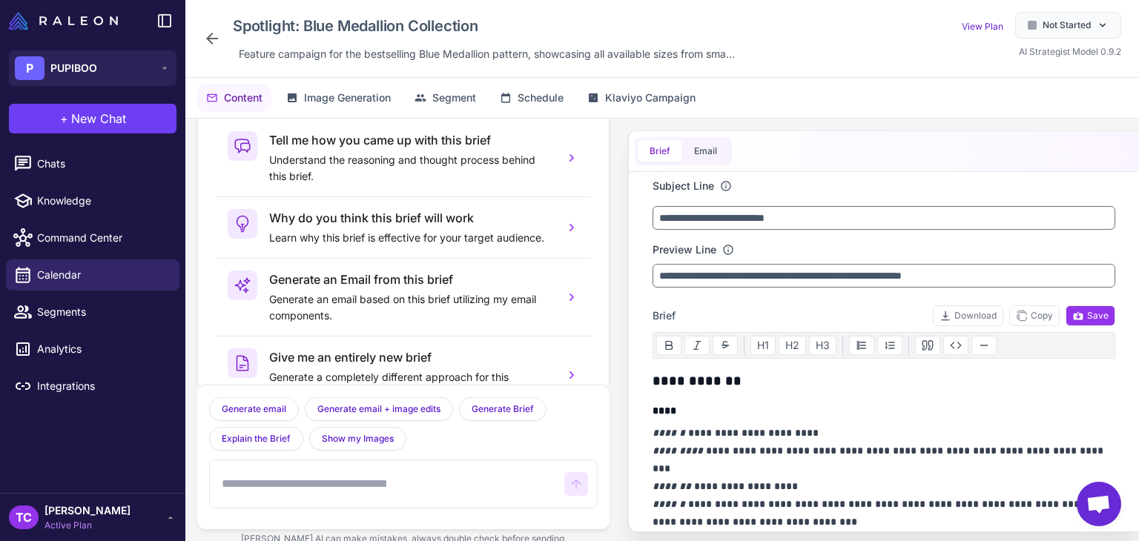
scroll to position [73, 0]
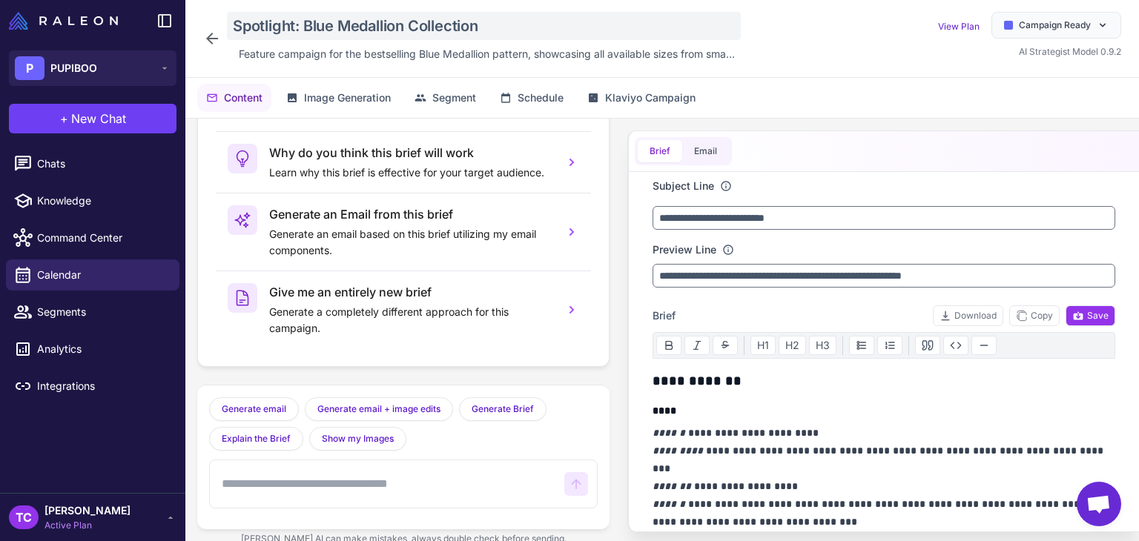
click at [357, 32] on div "Spotlight: Blue Medallion Collection" at bounding box center [484, 26] width 514 height 28
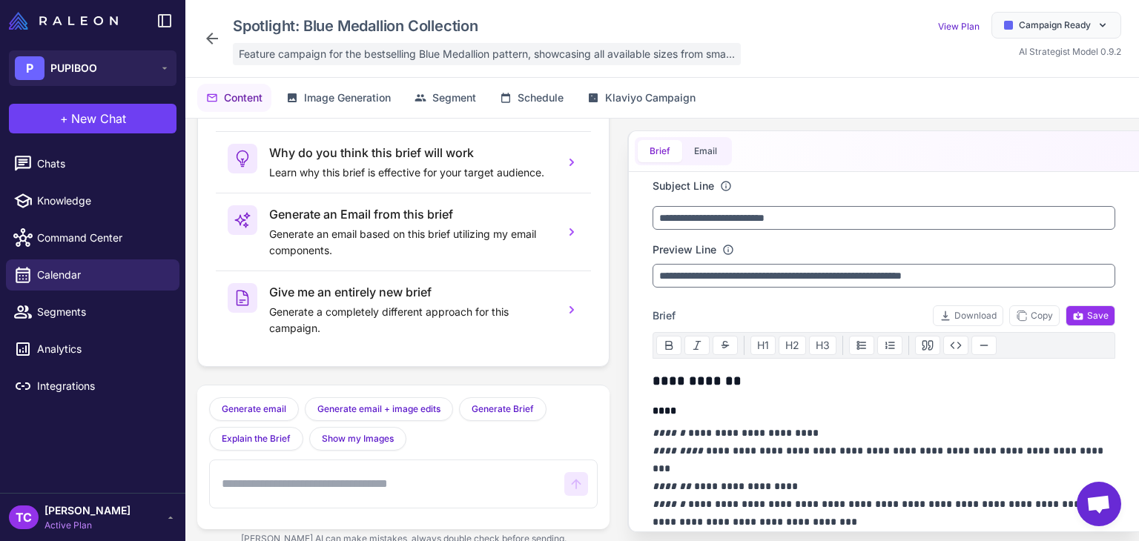
click at [416, 50] on span "Feature campaign for the bestselling Blue Medallion pattern, showcasing all ava…" at bounding box center [487, 54] width 496 height 16
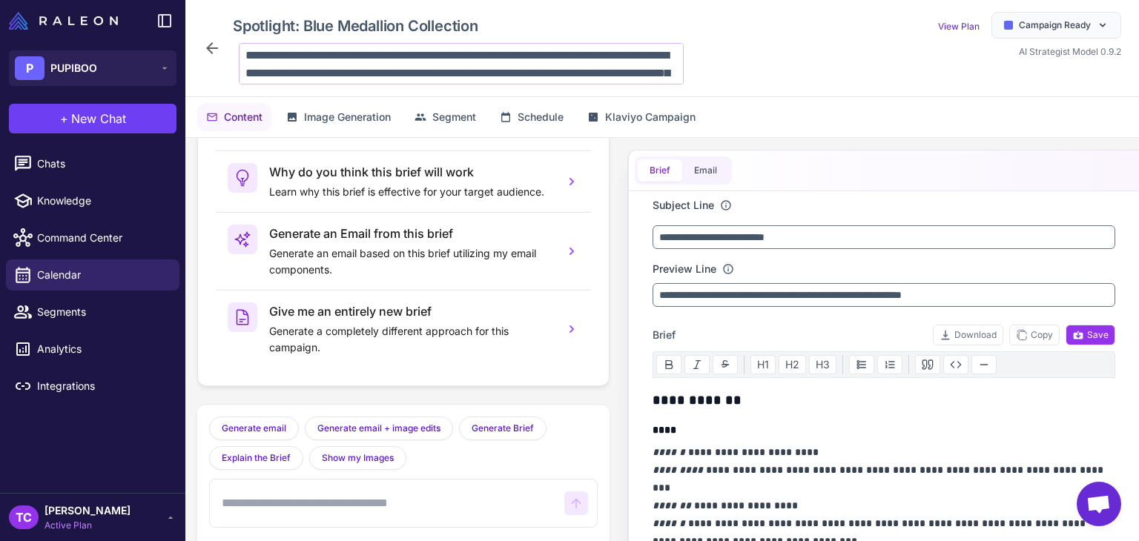
scroll to position [72, 0]
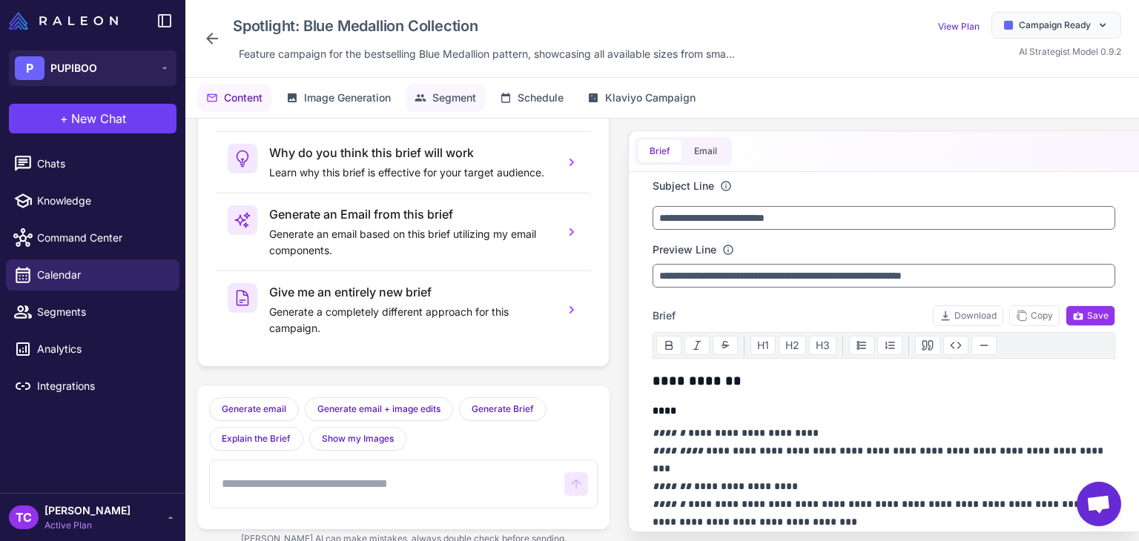
click at [451, 98] on span "Segment" at bounding box center [454, 98] width 44 height 16
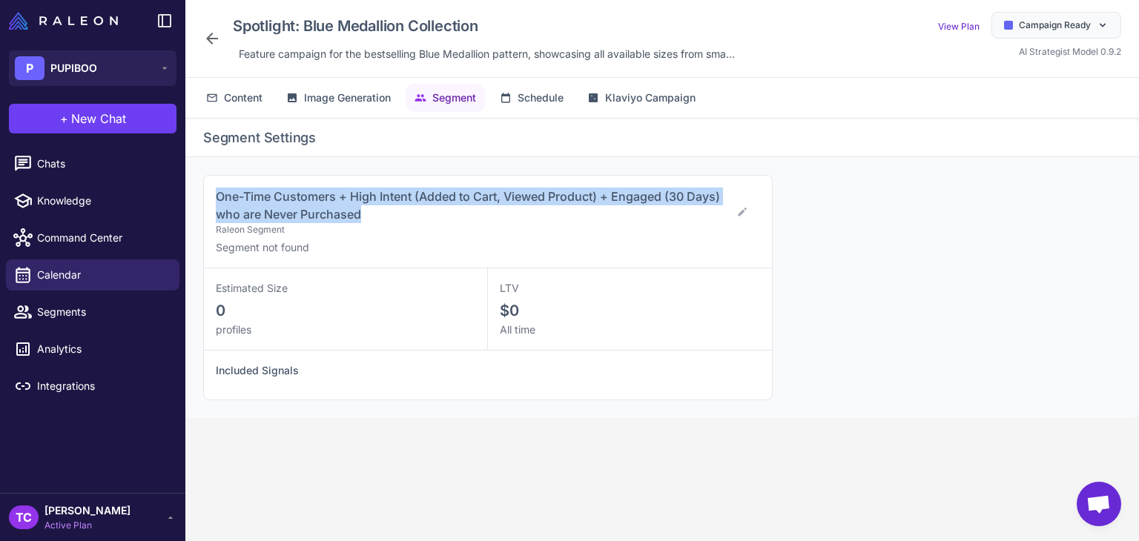
drag, startPoint x: 210, startPoint y: 194, endPoint x: 386, endPoint y: 216, distance: 177.2
click at [386, 216] on div "One-Time Customers + High Intent (Added to Cart, Viewed Product) + Engaged (30 …" at bounding box center [488, 222] width 568 height 93
copy span "One-Time Customers + High Intent (Added to Cart, Viewed Product) + Engaged (30 …"
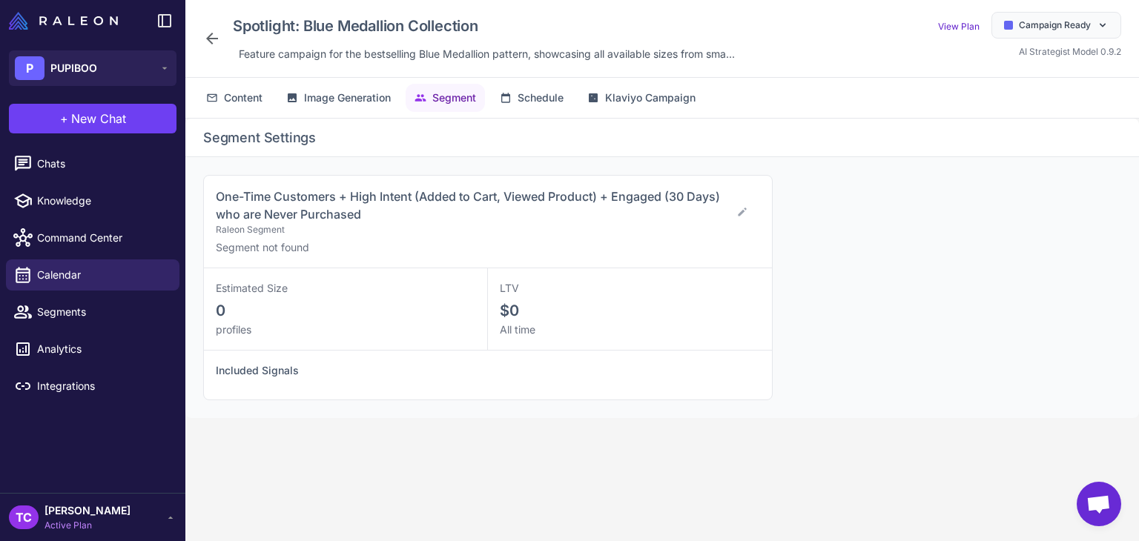
click at [212, 30] on icon at bounding box center [212, 39] width 18 height 18
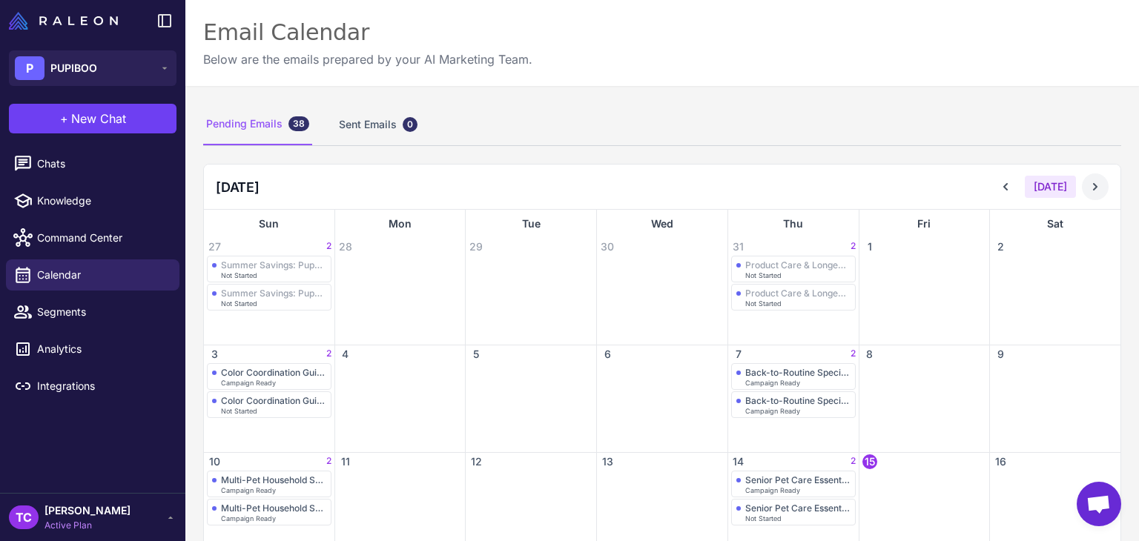
click at [1091, 190] on button at bounding box center [1095, 186] width 27 height 27
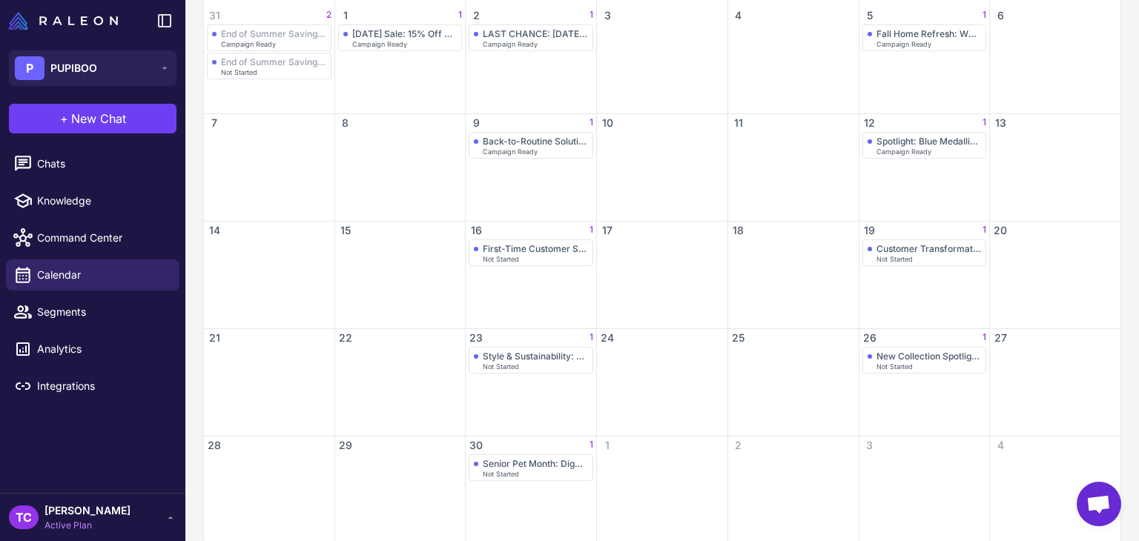
scroll to position [251, 0]
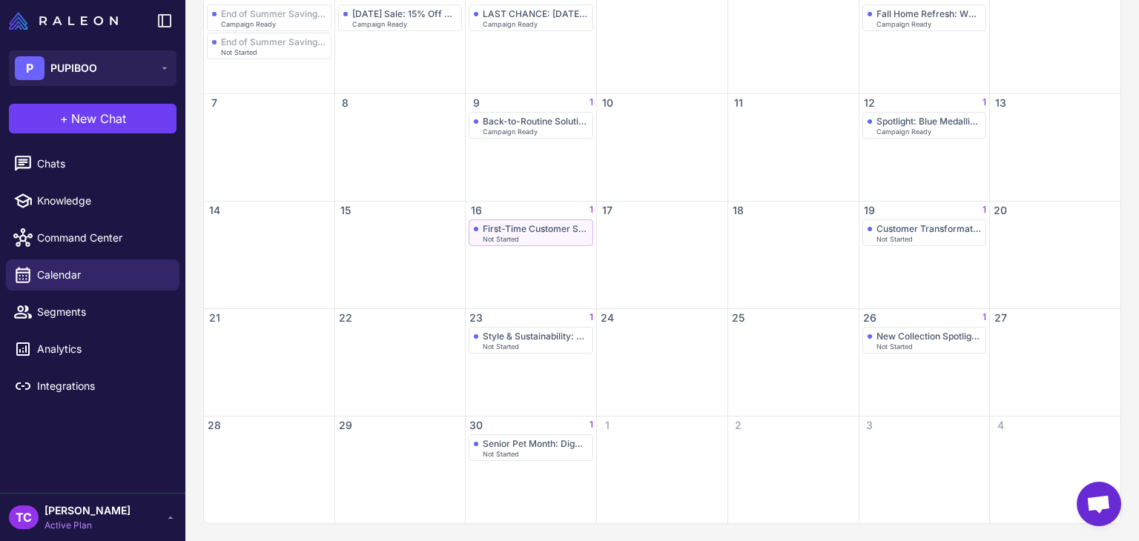
click at [331, 59] on div "First-Time Customer Special: Discover the Difference Not Started" at bounding box center [269, 46] width 125 height 27
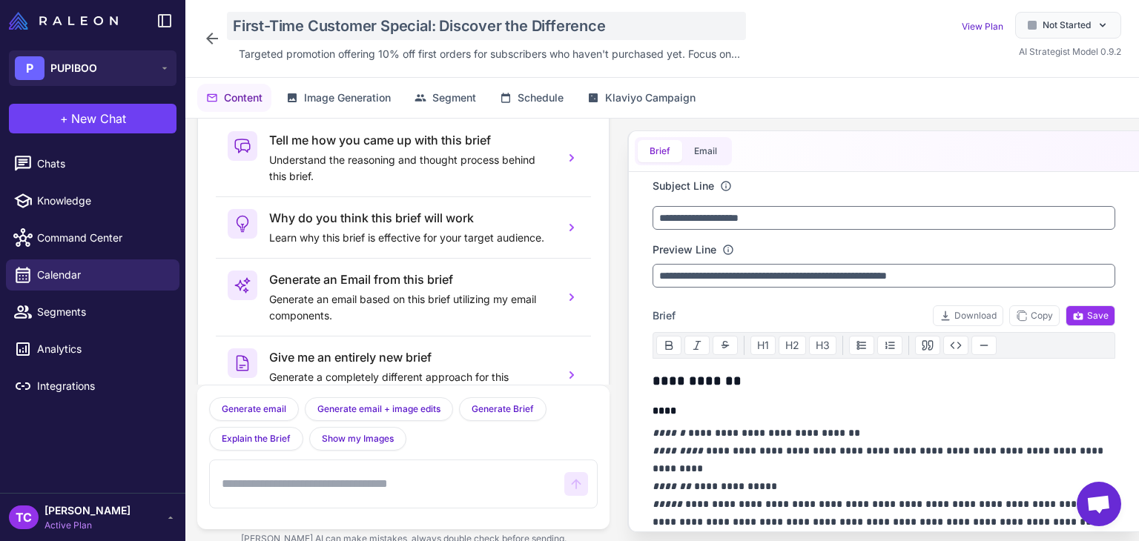
scroll to position [73, 0]
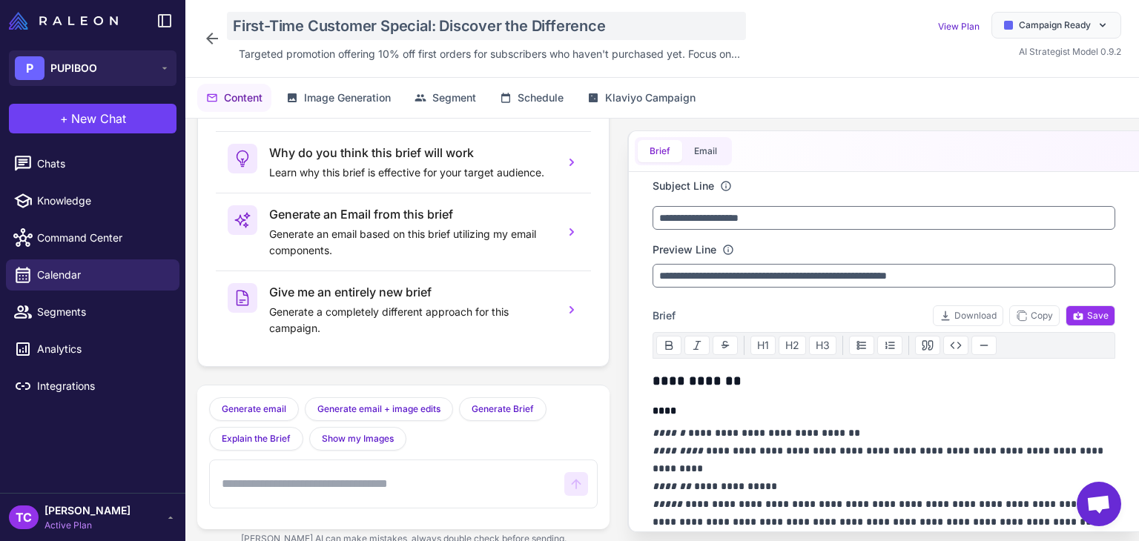
click at [371, 17] on div "First-Time Customer Special: Discover the Difference" at bounding box center [486, 26] width 519 height 28
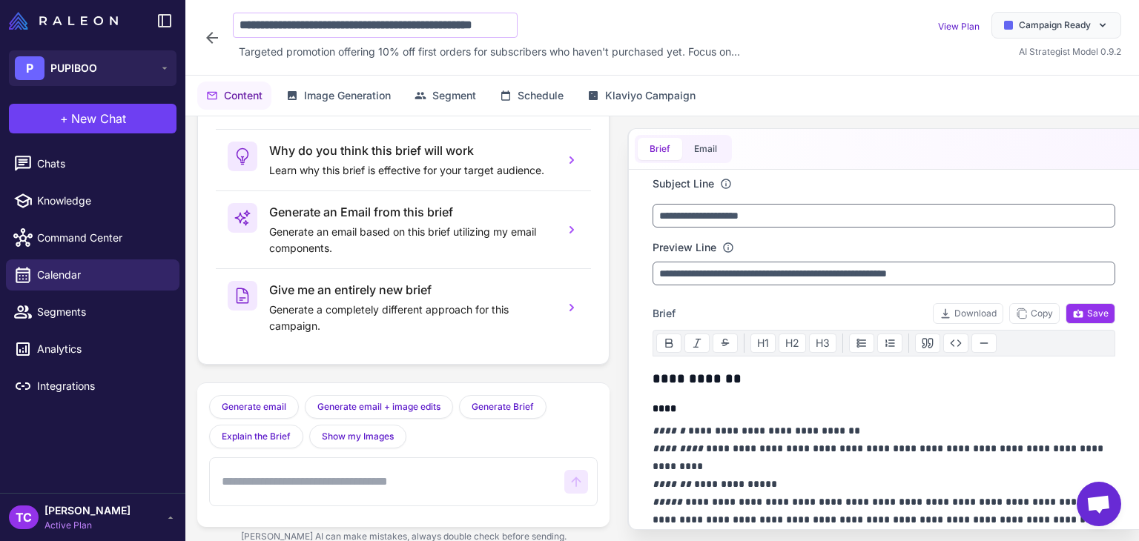
scroll to position [0, 33]
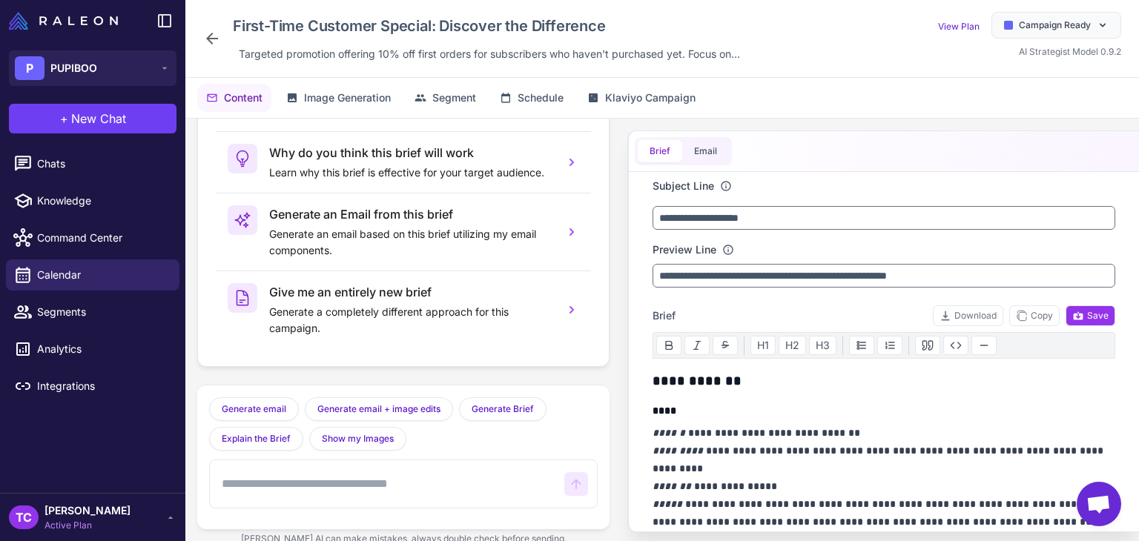
click at [214, 39] on icon at bounding box center [212, 39] width 18 height 18
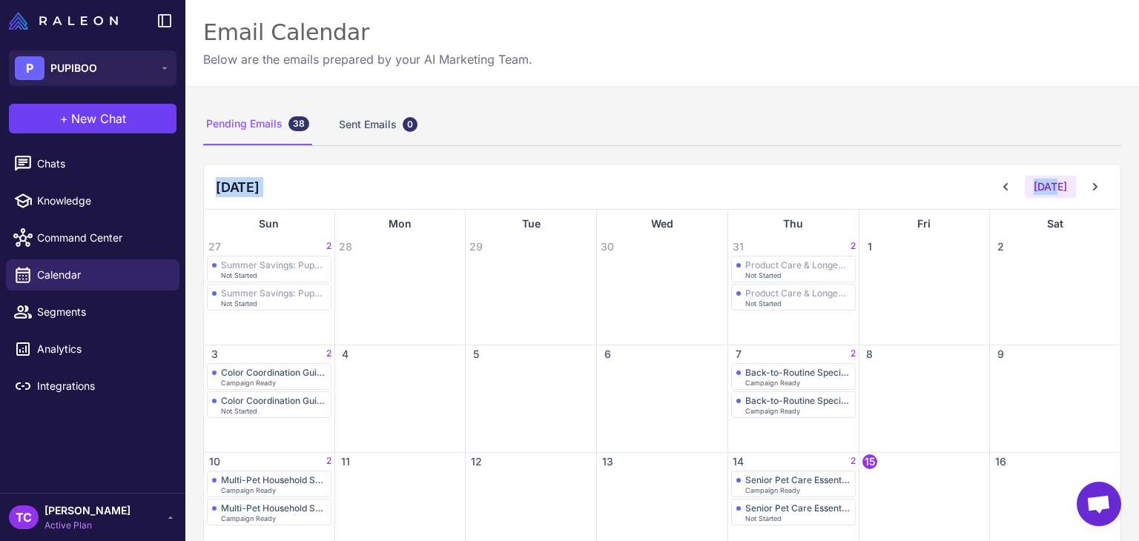
drag, startPoint x: 1025, startPoint y: 146, endPoint x: 1055, endPoint y: 168, distance: 37.1
click at [1047, 162] on div "Pending Emails 38 Sent Emails 0 [DATE] [DATE] Sun Mon Tue Wed Thu Fri Sat 27 2 …" at bounding box center [661, 493] width 953 height 815
click at [1093, 183] on icon at bounding box center [1095, 186] width 4 height 7
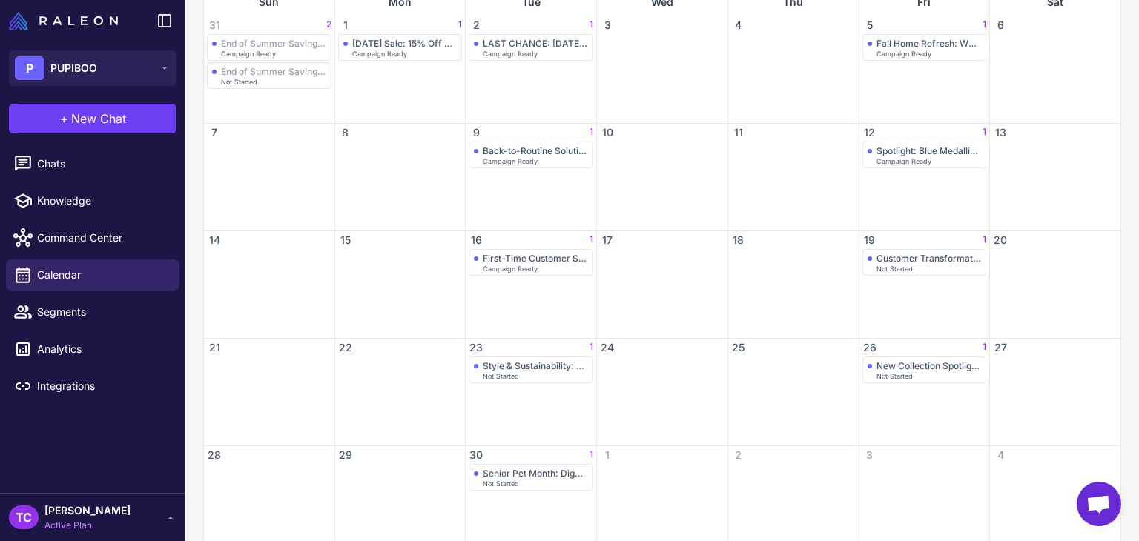
scroll to position [222, 0]
click at [476, 237] on span "16" at bounding box center [476, 239] width 15 height 15
click at [483, 254] on div "First-Time Customer Special: Discover the Difference" at bounding box center [535, 257] width 105 height 11
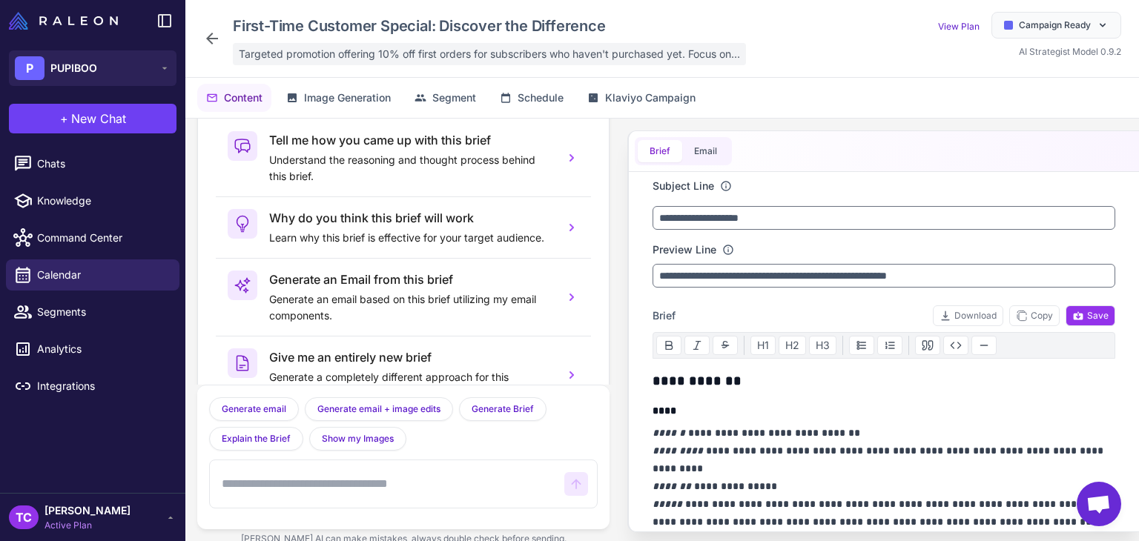
scroll to position [73, 0]
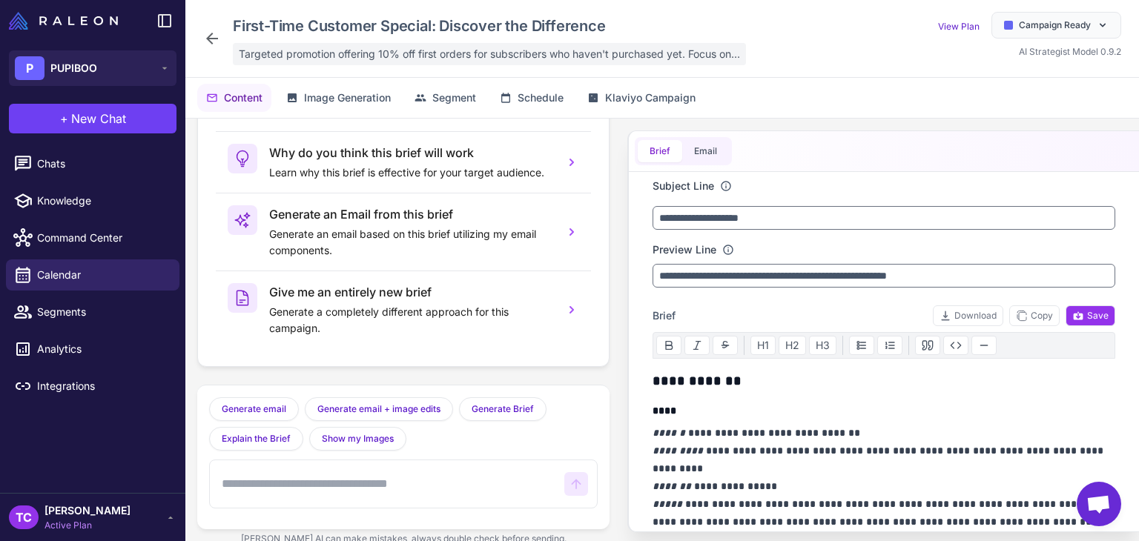
click at [291, 43] on div "Targeted promotion offering 10% off first orders for subscribers who haven't pu…" at bounding box center [489, 54] width 513 height 22
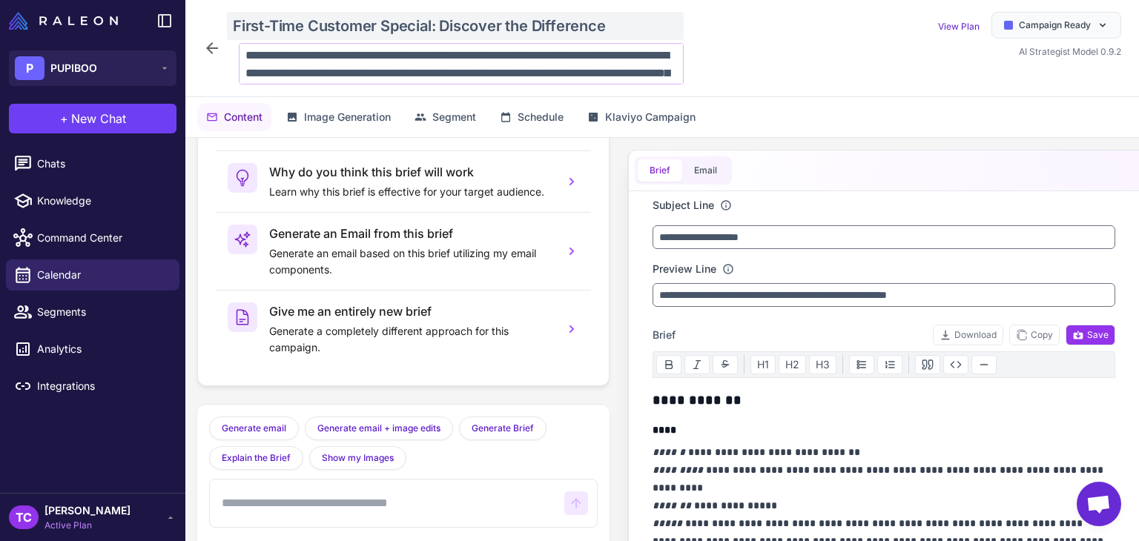
scroll to position [54, 0]
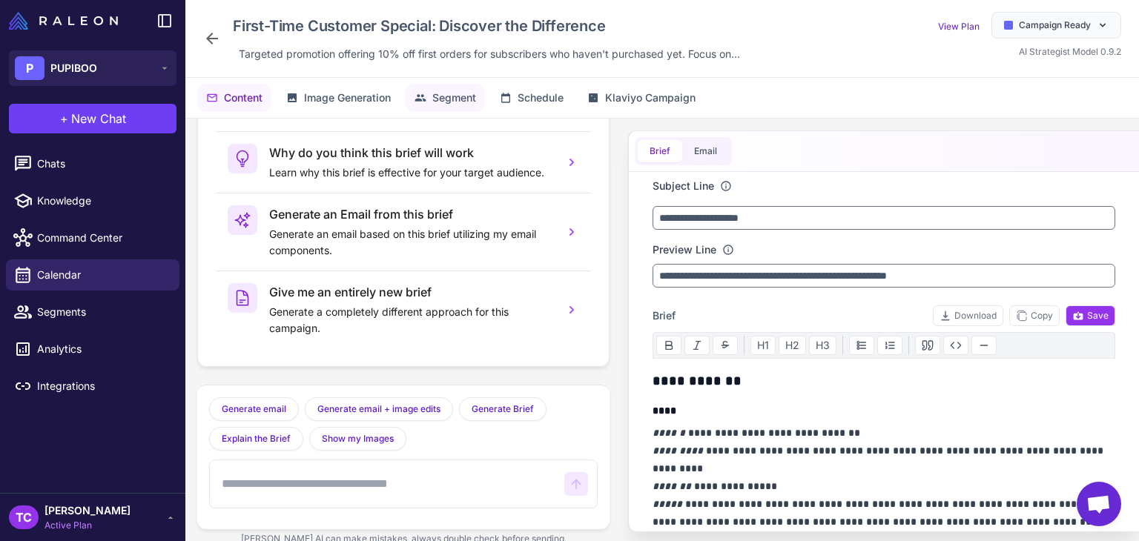
click at [466, 90] on span "Segment" at bounding box center [454, 98] width 44 height 16
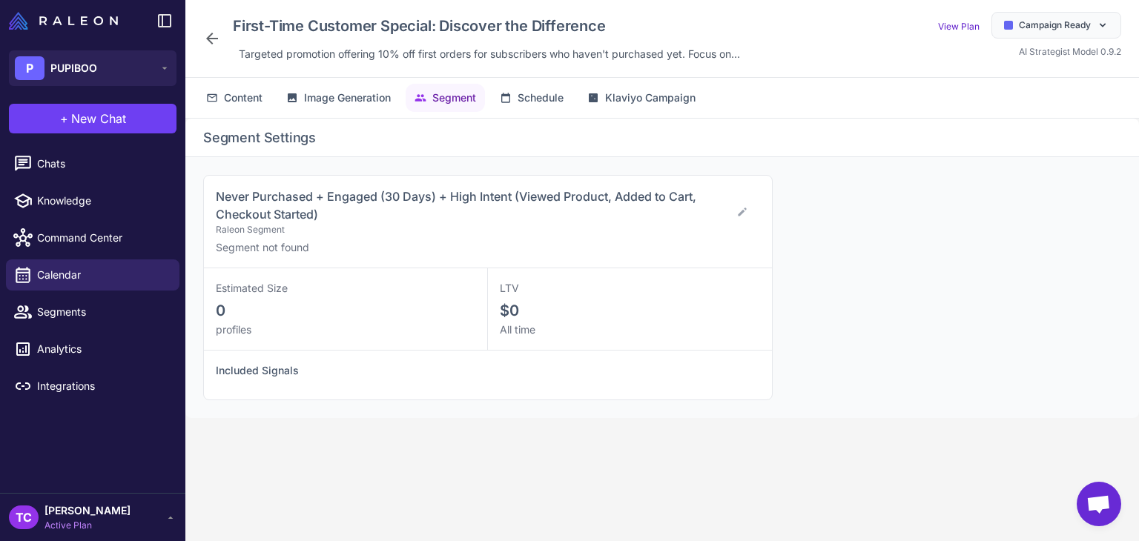
click at [217, 206] on div "Never Purchased + Engaged (30 Days) + High Intent (Viewed Product, Added to Car…" at bounding box center [488, 222] width 568 height 93
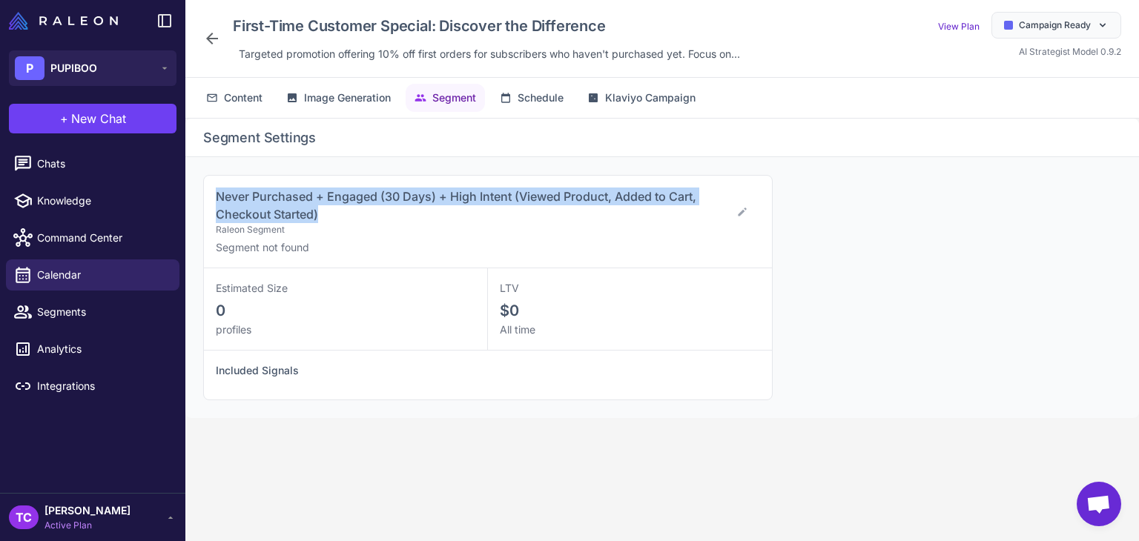
drag, startPoint x: 214, startPoint y: 191, endPoint x: 323, endPoint y: 214, distance: 110.7
click at [323, 214] on div "Never Purchased + Engaged (30 Days) + High Intent (Viewed Product, Added to Car…" at bounding box center [488, 222] width 568 height 93
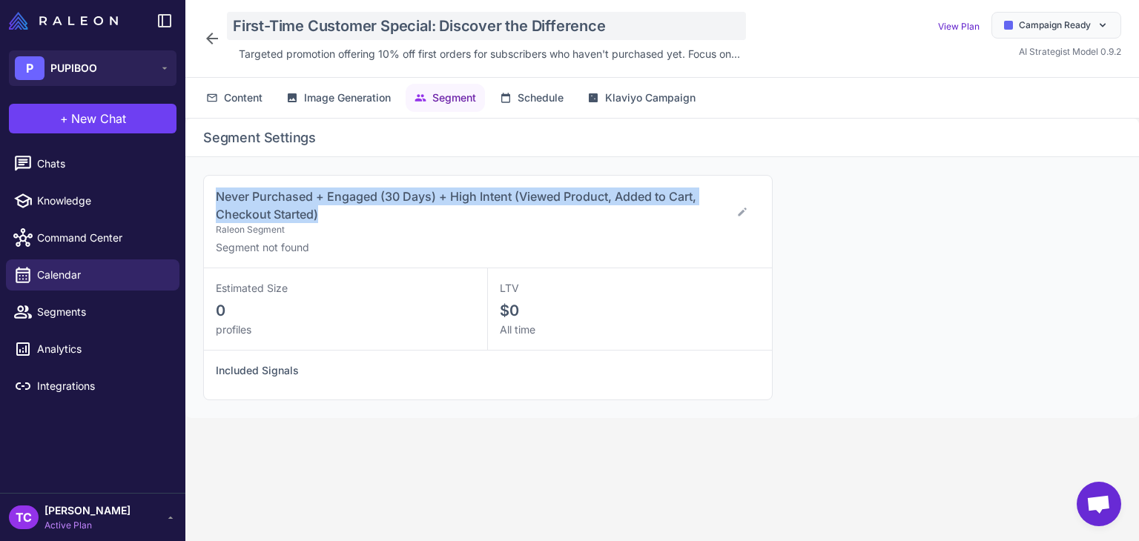
copy span "Never Purchased + Engaged (30 Days) + High Intent (Viewed Product, Added to Car…"
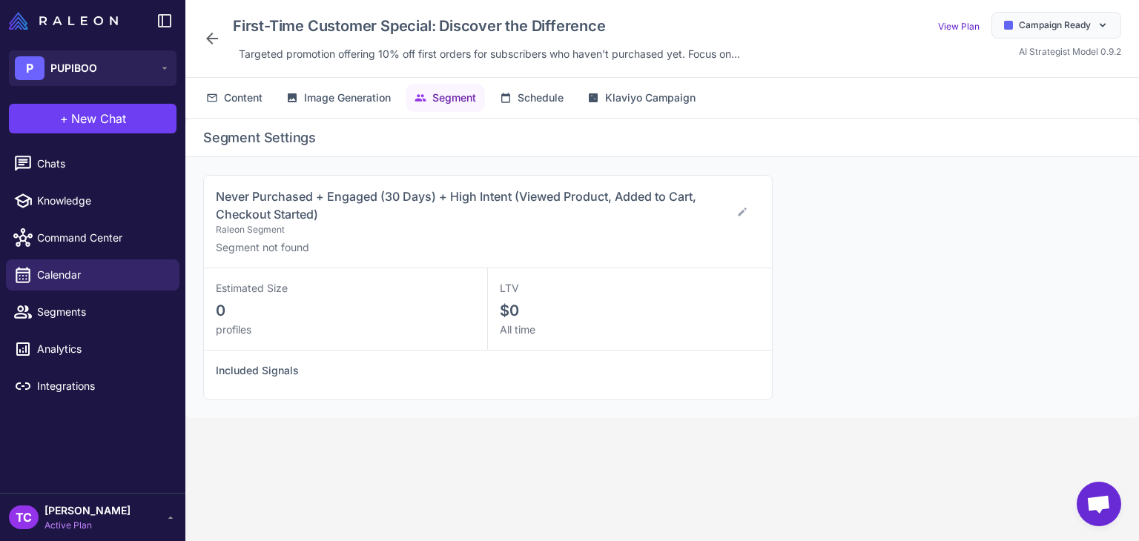
click at [191, 38] on div "First-Time Customer Special: Discover the Difference Targeted promotion offerin…" at bounding box center [661, 39] width 953 height 78
click at [219, 28] on div "First-Time Customer Special: Discover the Difference Targeted promotion offerin…" at bounding box center [474, 38] width 543 height 53
click at [196, 33] on div "First-Time Customer Special: Discover the Difference Targeted promotion offerin…" at bounding box center [661, 39] width 953 height 78
click at [214, 38] on icon at bounding box center [212, 39] width 12 height 12
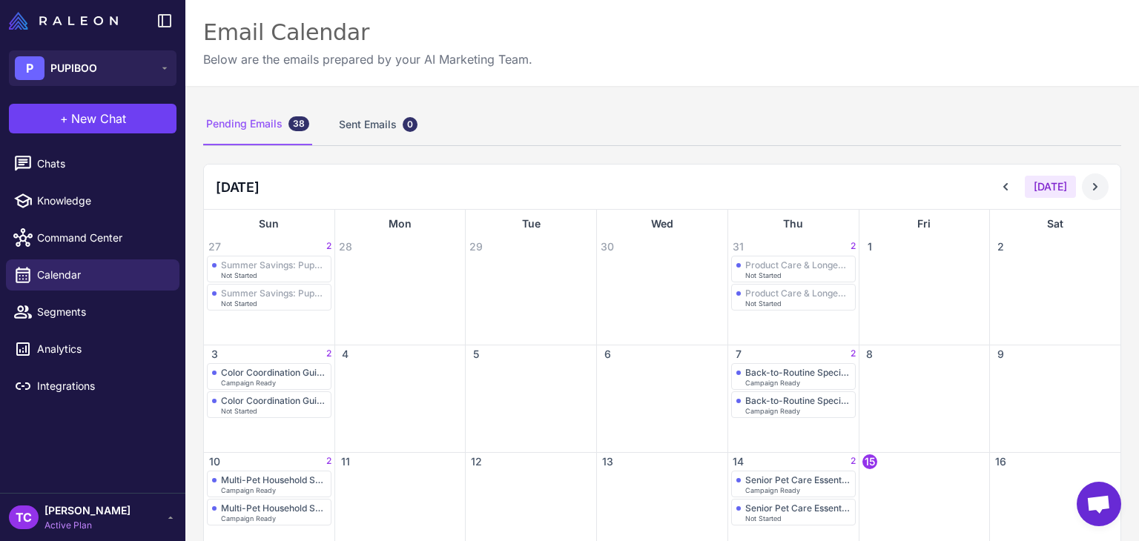
click at [1088, 182] on icon at bounding box center [1095, 186] width 15 height 15
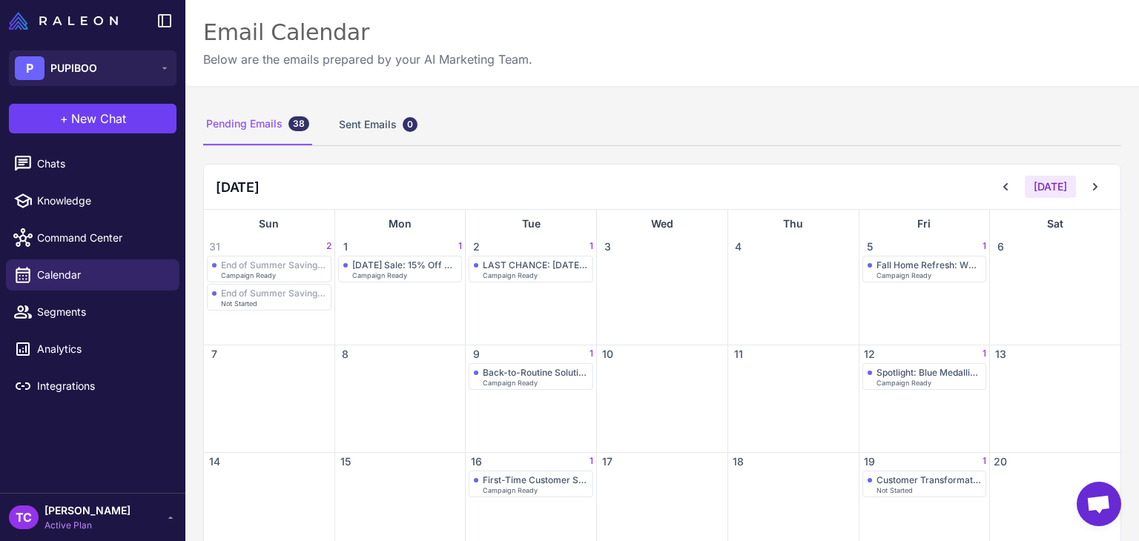
scroll to position [148, 0]
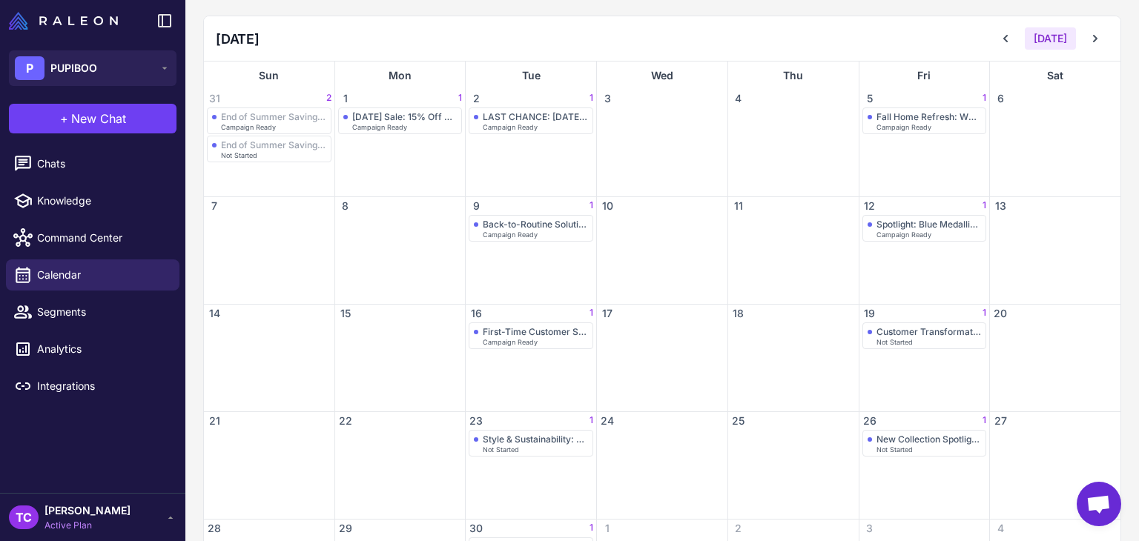
click at [520, 319] on div "16 1" at bounding box center [531, 314] width 130 height 18
click at [508, 329] on div "First-Time Customer Special: Discover the Difference" at bounding box center [535, 331] width 105 height 11
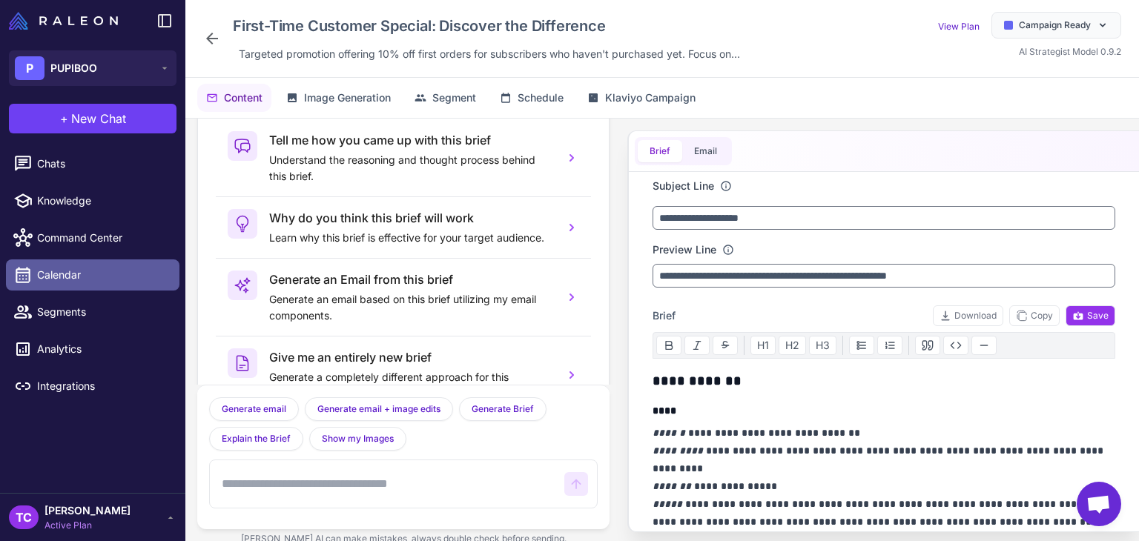
scroll to position [73, 0]
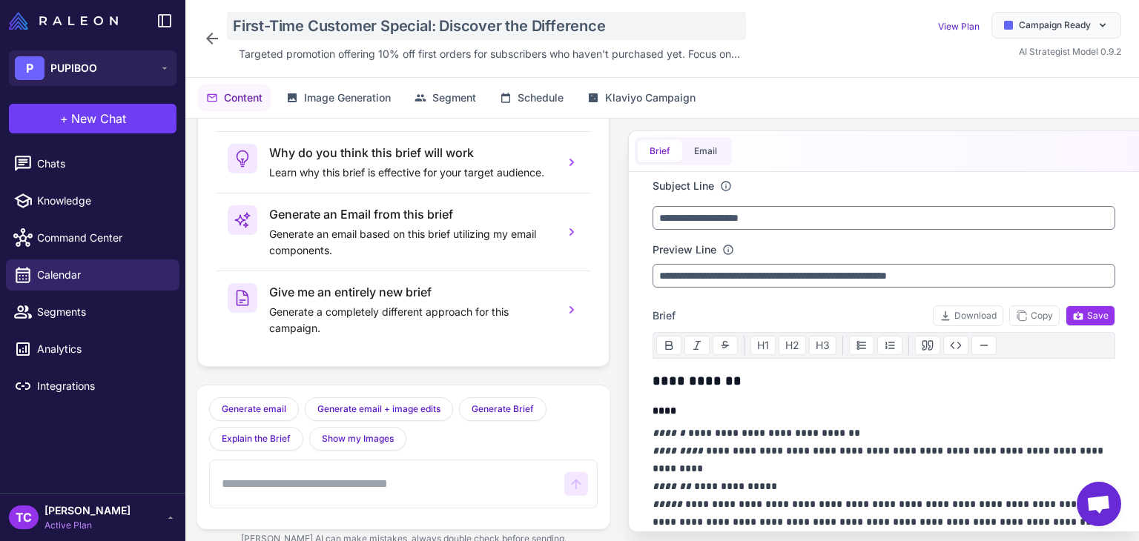
click at [338, 27] on div "First-Time Customer Special: Discover the Difference" at bounding box center [486, 26] width 519 height 28
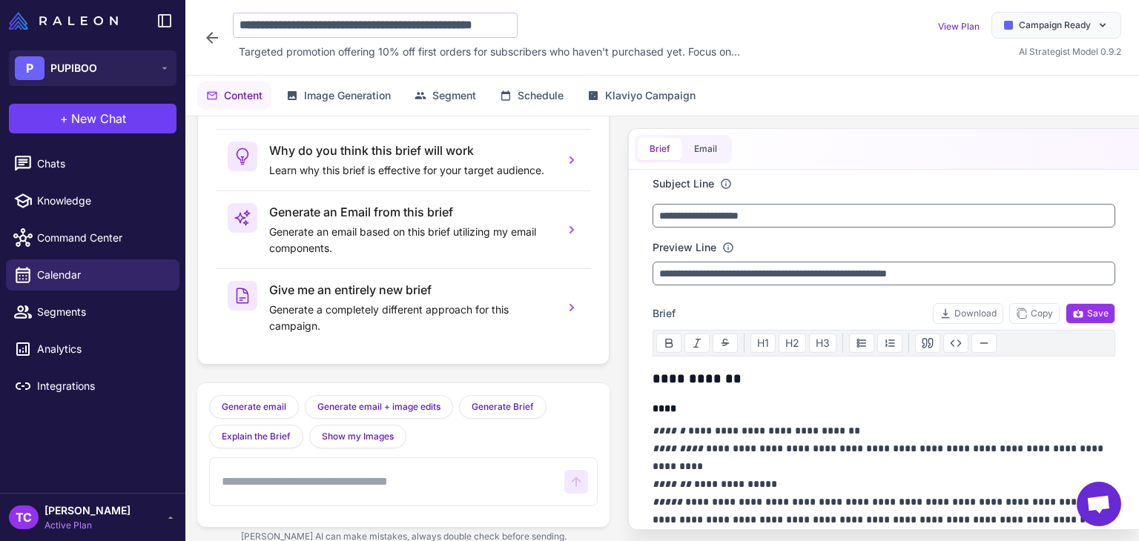
scroll to position [0, 33]
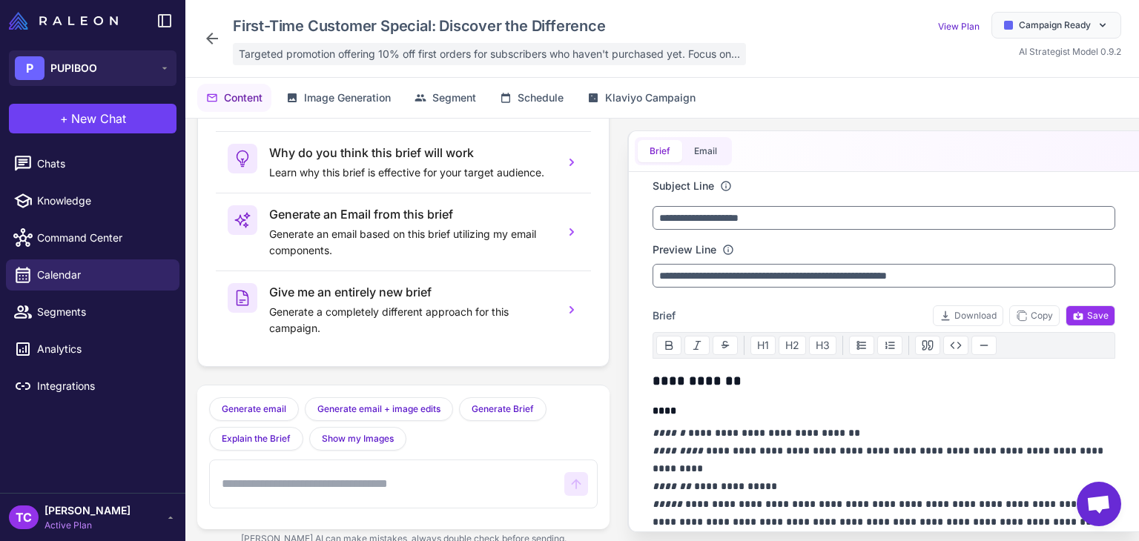
click at [277, 52] on span "Targeted promotion offering 10% off first orders for subscribers who haven't pu…" at bounding box center [489, 54] width 501 height 16
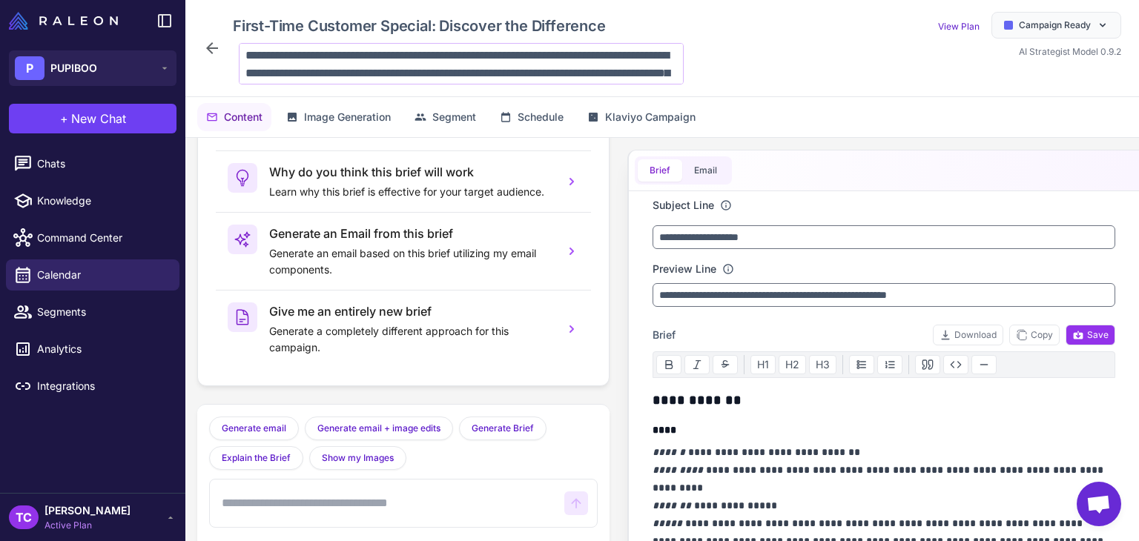
scroll to position [54, 0]
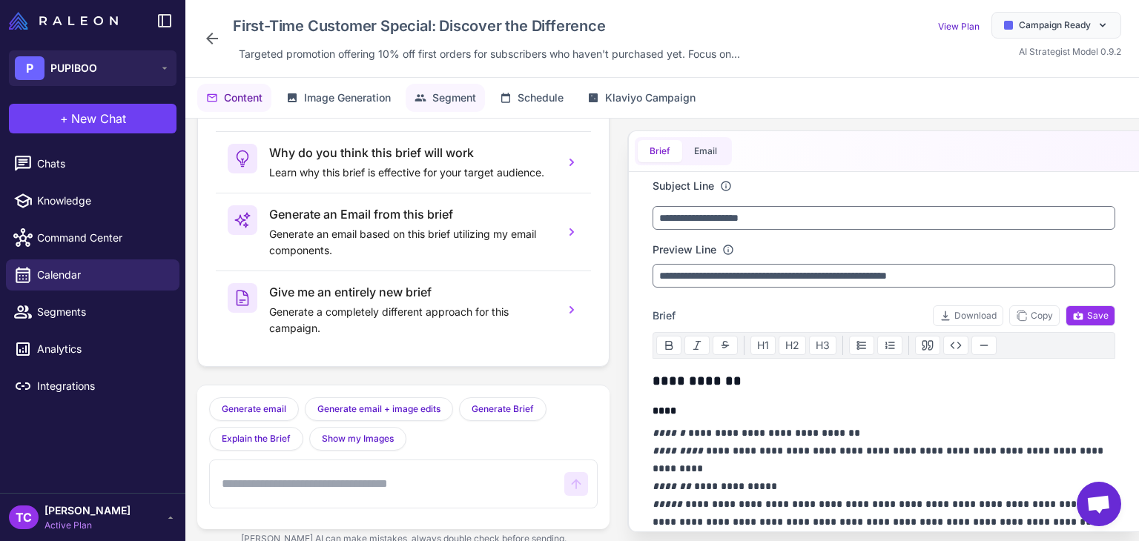
click at [463, 91] on span "Segment" at bounding box center [454, 98] width 44 height 16
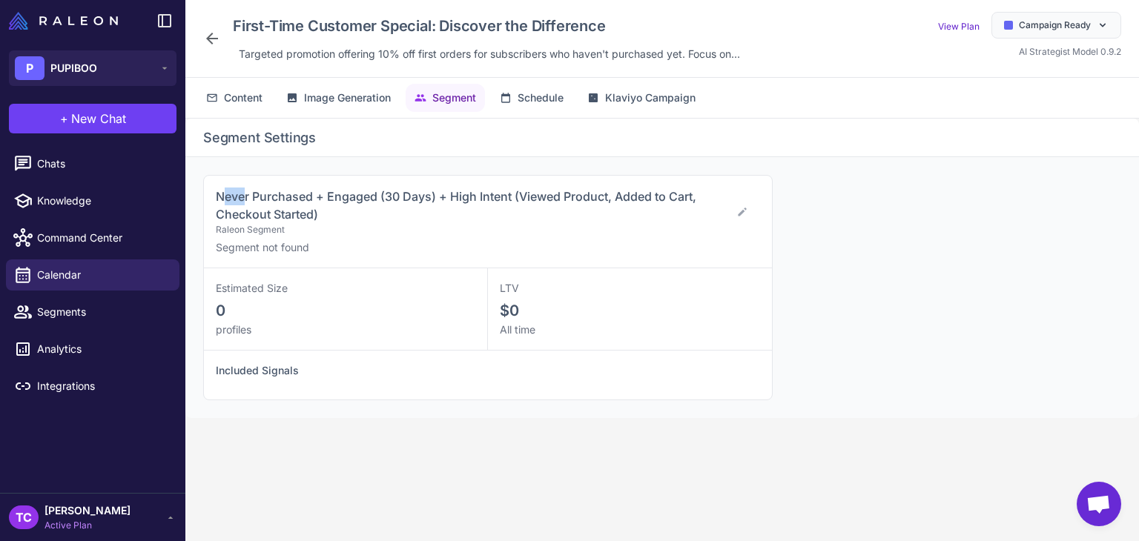
drag, startPoint x: 221, startPoint y: 196, endPoint x: 246, endPoint y: 199, distance: 25.4
click at [246, 199] on span "Never Purchased + Engaged (30 Days) + High Intent (Viewed Product, Added to Car…" at bounding box center [456, 205] width 480 height 33
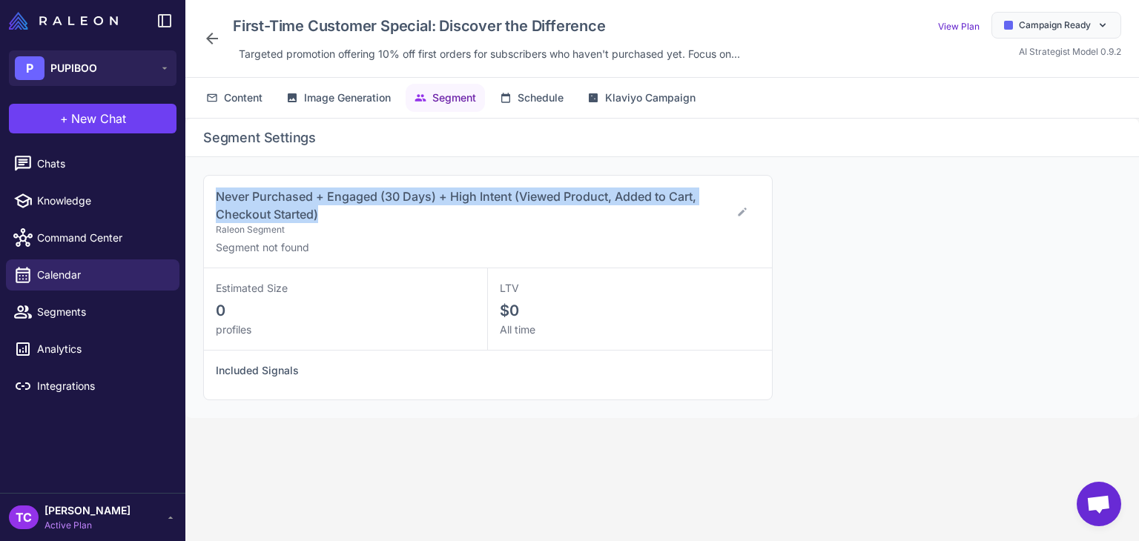
drag, startPoint x: 214, startPoint y: 195, endPoint x: 328, endPoint y: 217, distance: 117.1
click at [328, 217] on div "Never Purchased + Engaged (30 Days) + High Intent (Viewed Product, Added to Car…" at bounding box center [488, 222] width 568 height 93
copy span "Never Purchased + Engaged (30 Days) + High Intent (Viewed Product, Added to Car…"
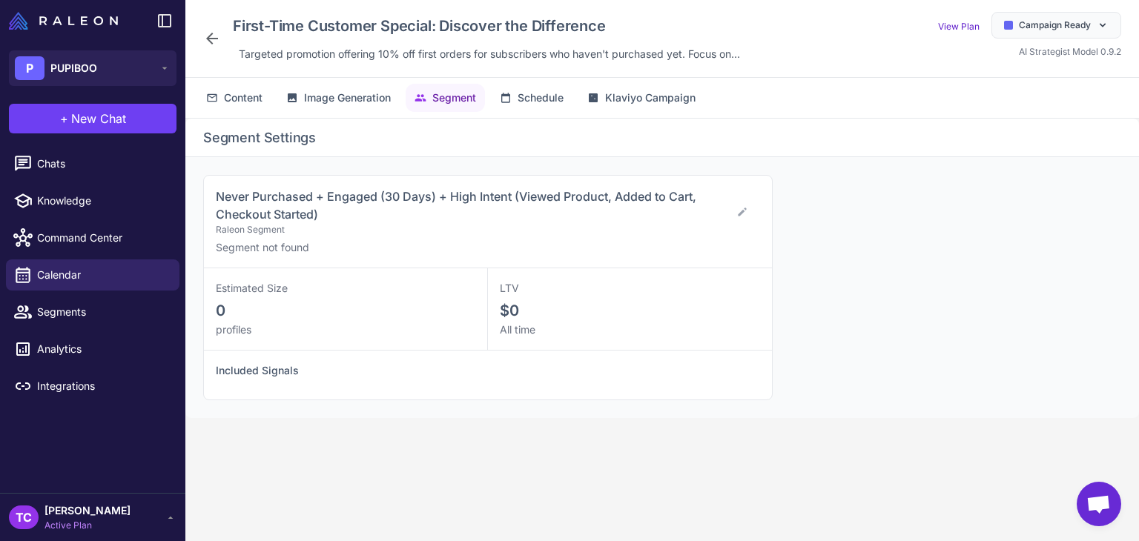
click at [205, 25] on div "First-Time Customer Special: Discover the Difference Targeted promotion offerin…" at bounding box center [474, 38] width 543 height 53
click at [205, 40] on icon at bounding box center [212, 39] width 18 height 18
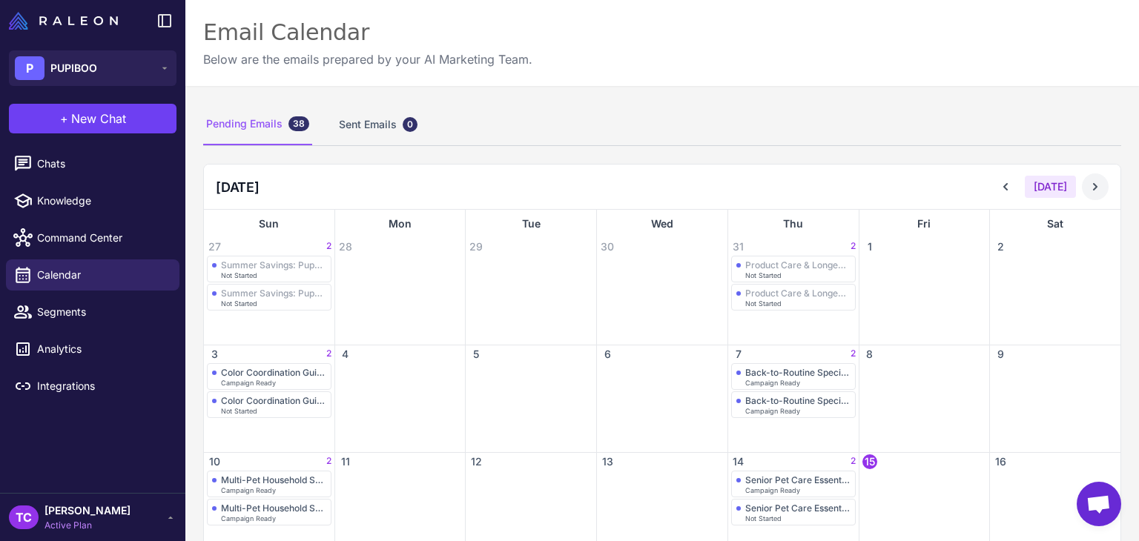
click at [1093, 187] on icon at bounding box center [1095, 186] width 4 height 7
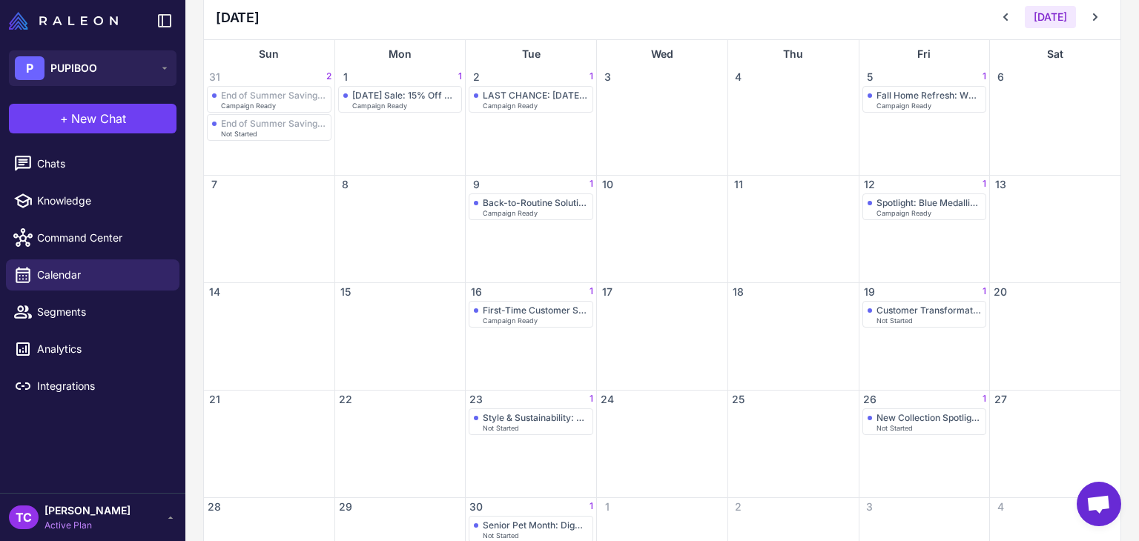
scroll to position [177, 0]
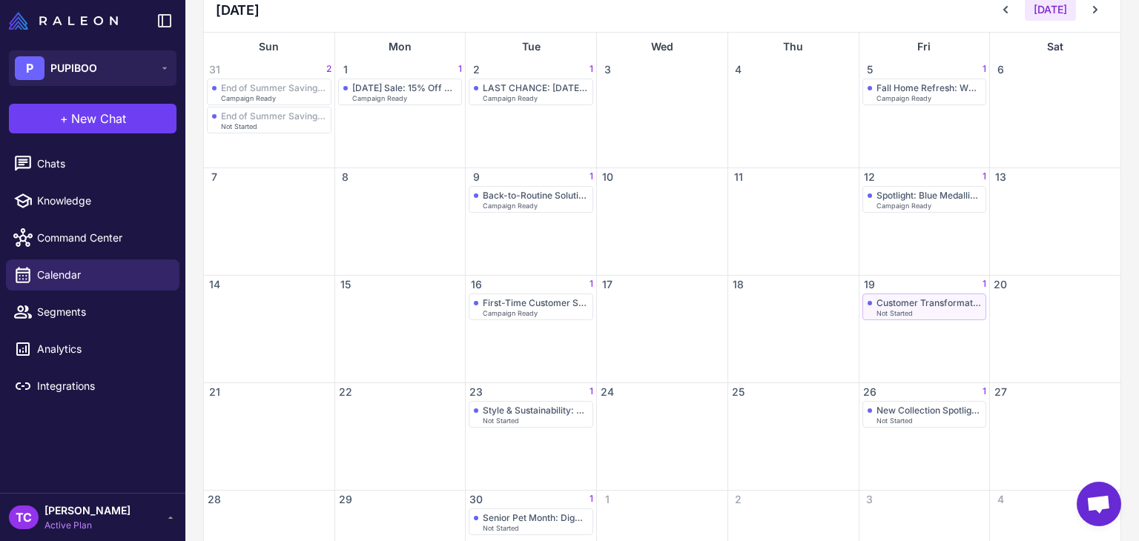
click at [331, 133] on div "Customer Transformations: Multi-Pet Household Solutions Not Started" at bounding box center [269, 120] width 125 height 27
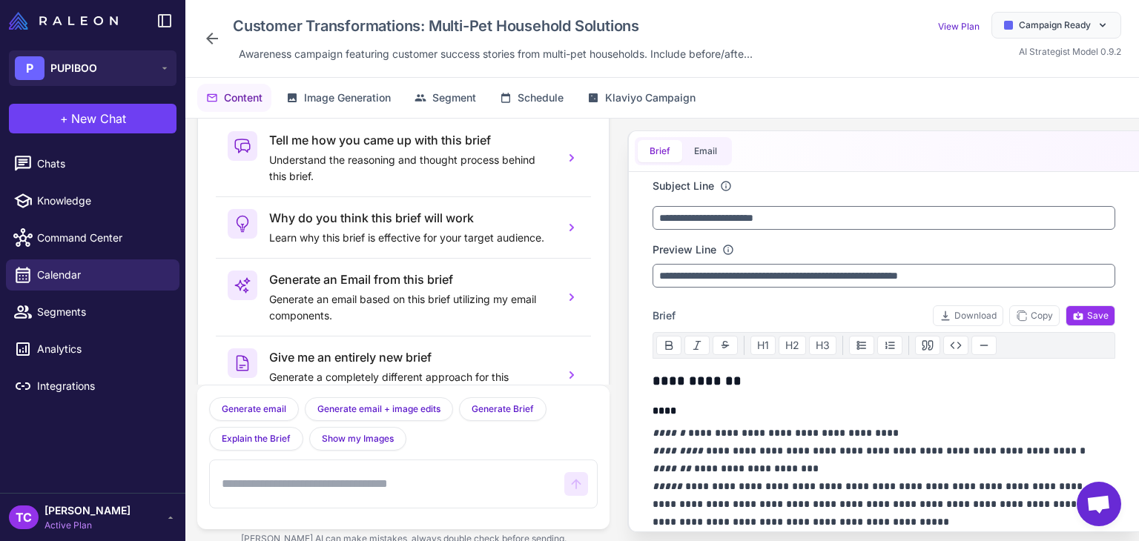
scroll to position [73, 0]
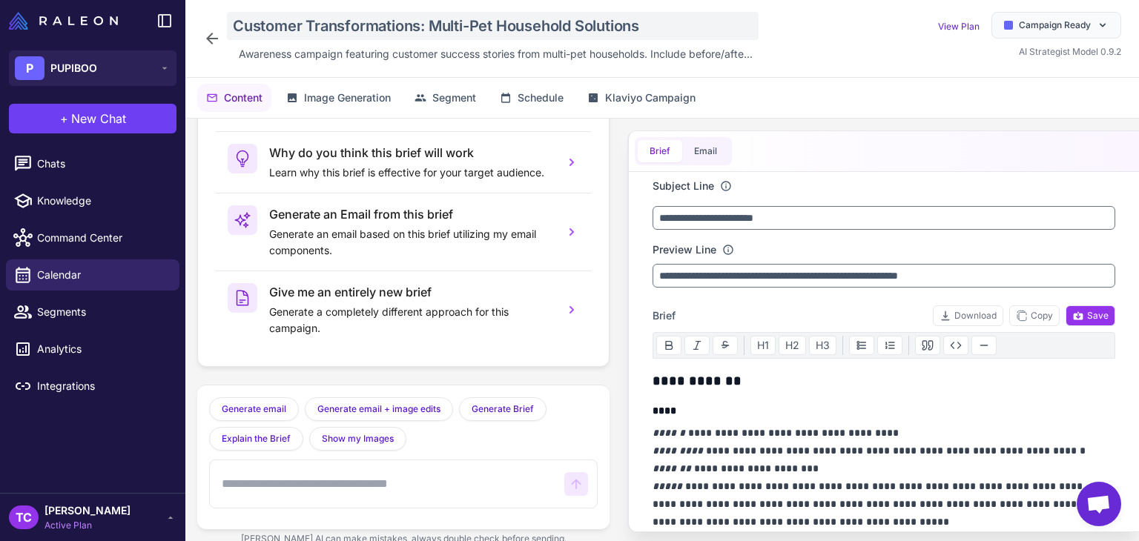
click at [364, 30] on div "Customer Transformations: Multi-Pet Household Solutions" at bounding box center [493, 26] width 532 height 28
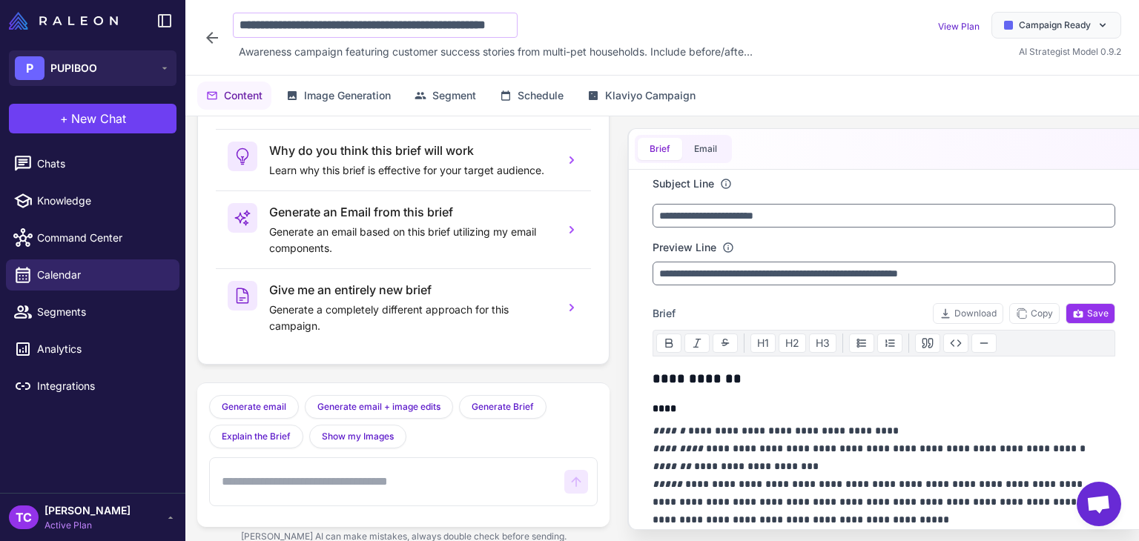
scroll to position [0, 63]
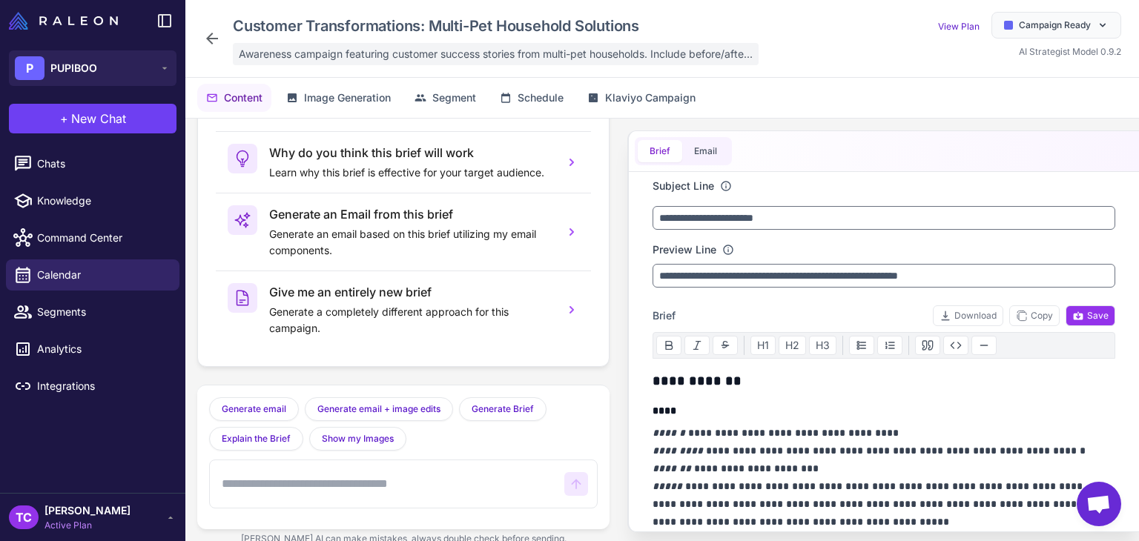
click at [365, 50] on span "Awareness campaign featuring customer success stories from multi-pet households…" at bounding box center [496, 54] width 514 height 16
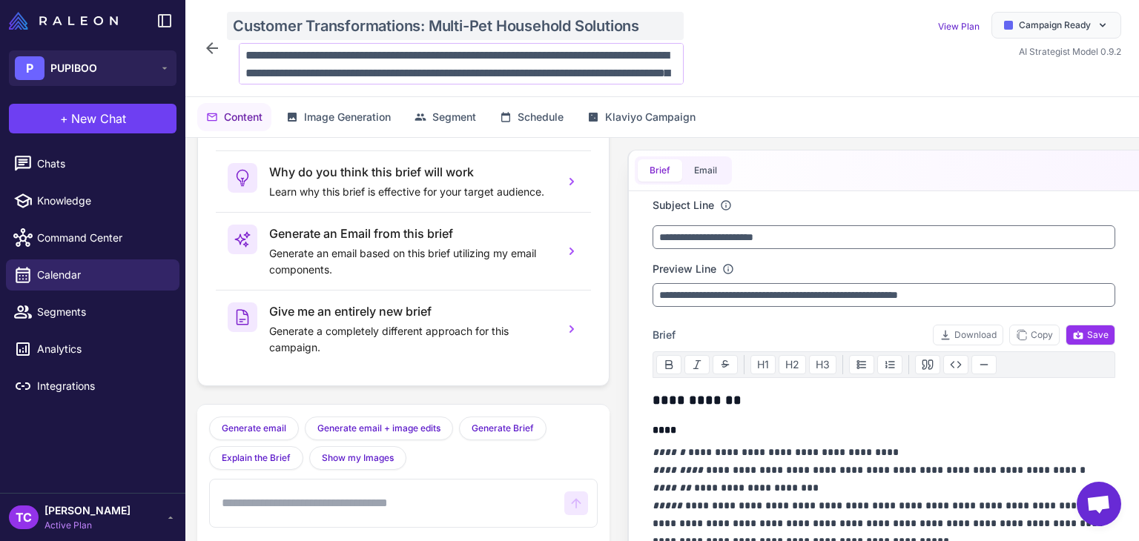
scroll to position [54, 0]
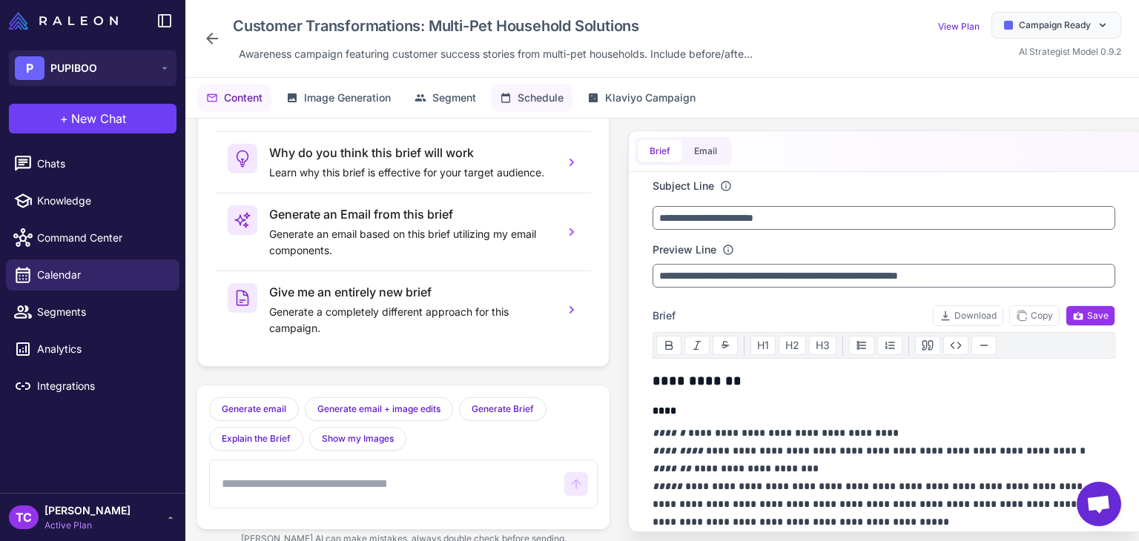
click at [493, 90] on button "Schedule" at bounding box center [532, 98] width 82 height 28
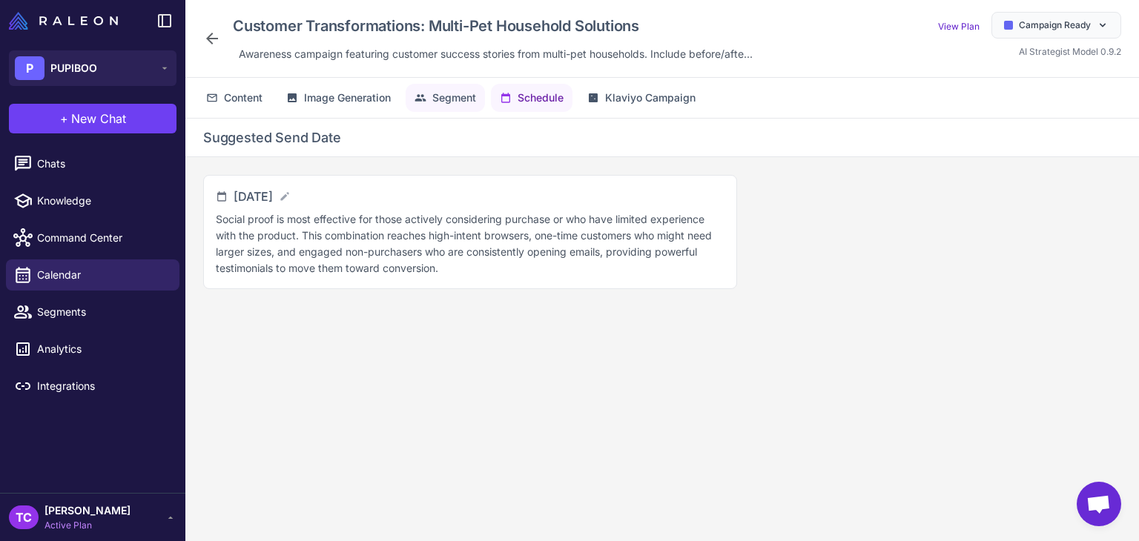
click at [435, 96] on span "Segment" at bounding box center [454, 98] width 44 height 16
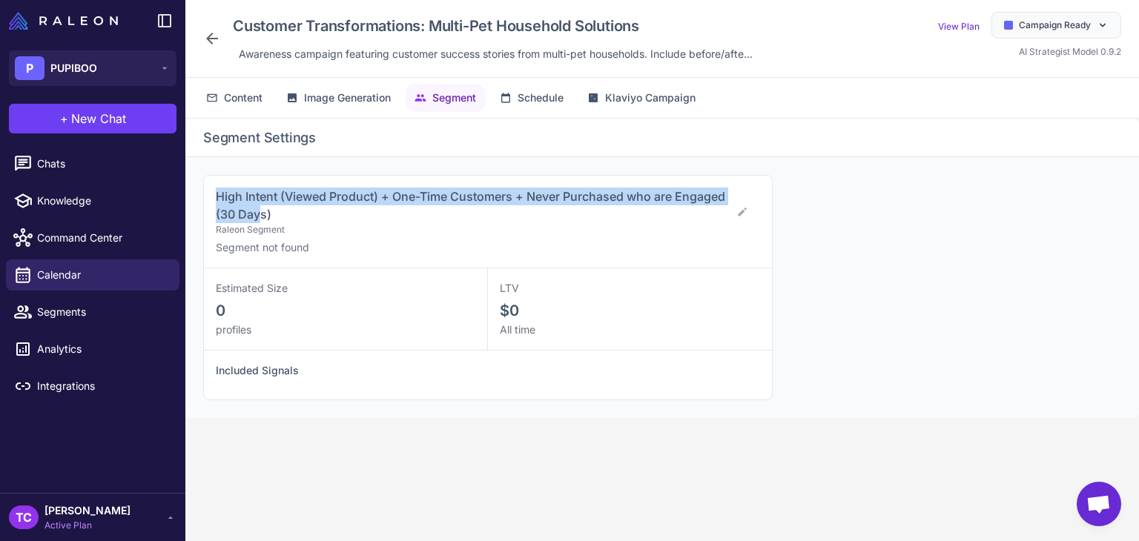
drag, startPoint x: 205, startPoint y: 189, endPoint x: 257, endPoint y: 211, distance: 57.1
click at [257, 211] on div "High Intent (Viewed Product) + One-Time Customers + Never Purchased who are Eng…" at bounding box center [661, 287] width 953 height 261
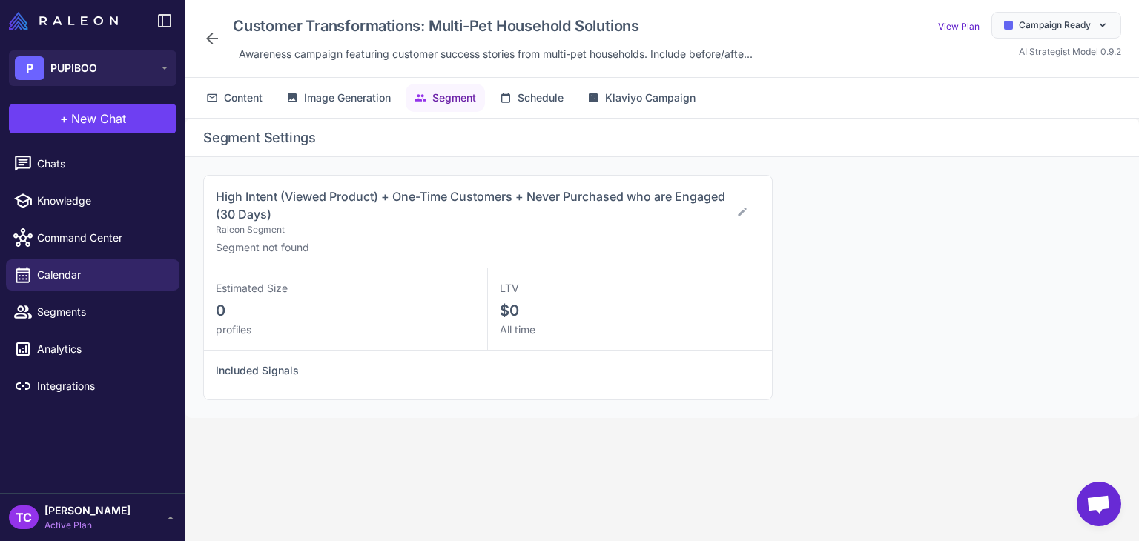
click at [293, 211] on h3 "High Intent (Viewed Product) + One-Time Customers + Never Purchased who are Eng…" at bounding box center [473, 206] width 515 height 36
click at [265, 208] on h3 "High Intent (Viewed Product) + One-Time Customers + Never Purchased who are Eng…" at bounding box center [473, 206] width 515 height 36
click at [275, 216] on h3 "High Intent (Viewed Product) + One-Time Customers + Never Purchased who are Eng…" at bounding box center [473, 206] width 515 height 36
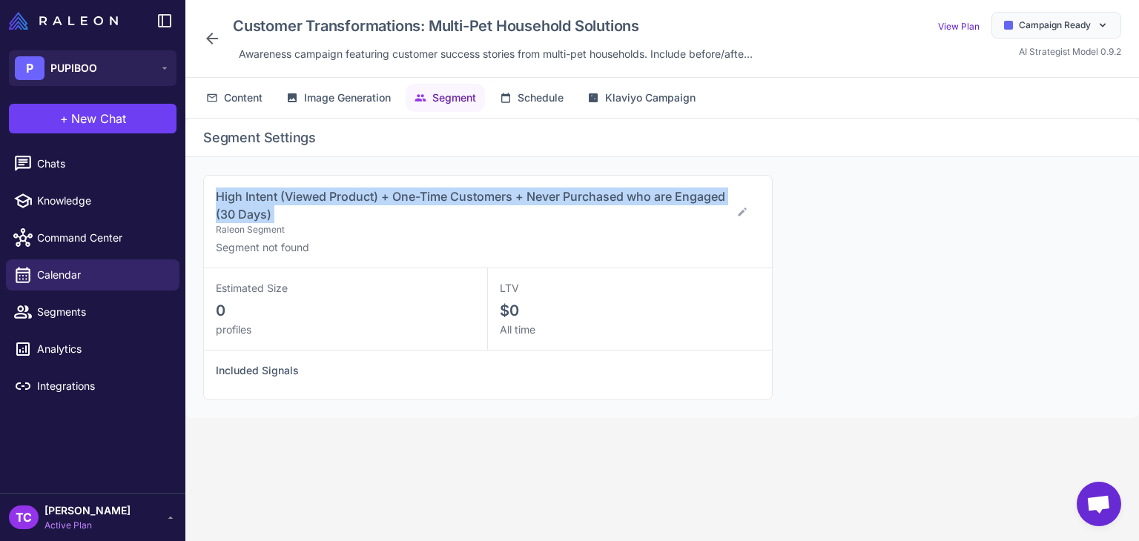
drag, startPoint x: 275, startPoint y: 216, endPoint x: 218, endPoint y: 194, distance: 61.5
click at [218, 194] on h3 "High Intent (Viewed Product) + One-Time Customers + Never Purchased who are Eng…" at bounding box center [473, 206] width 515 height 36
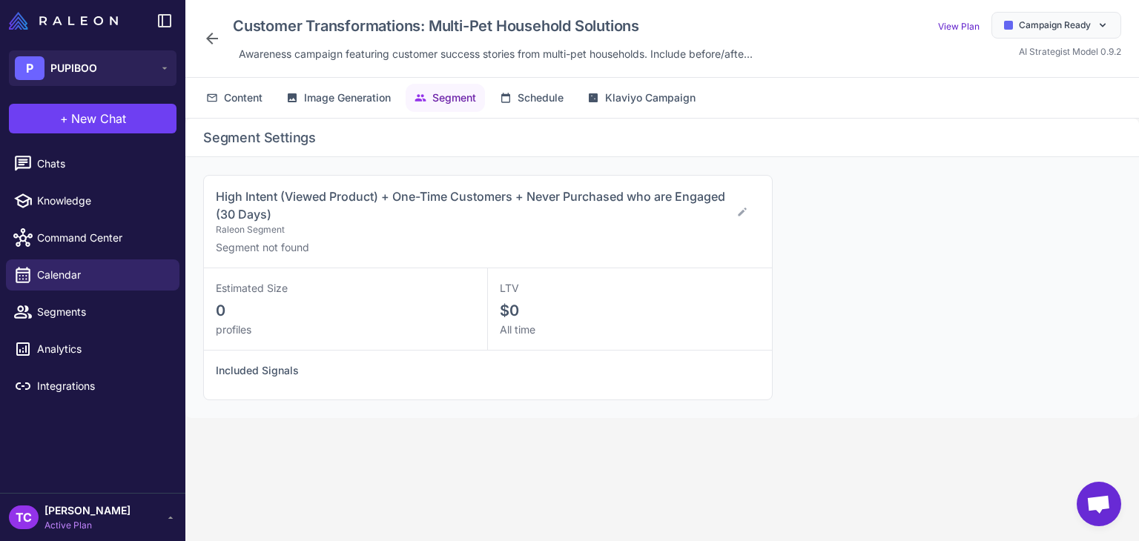
click at [221, 44] on div "Customer Transformations: Multi-Pet Household Solutions Awareness campaign feat…" at bounding box center [480, 38] width 555 height 53
click at [216, 36] on icon at bounding box center [212, 39] width 18 height 18
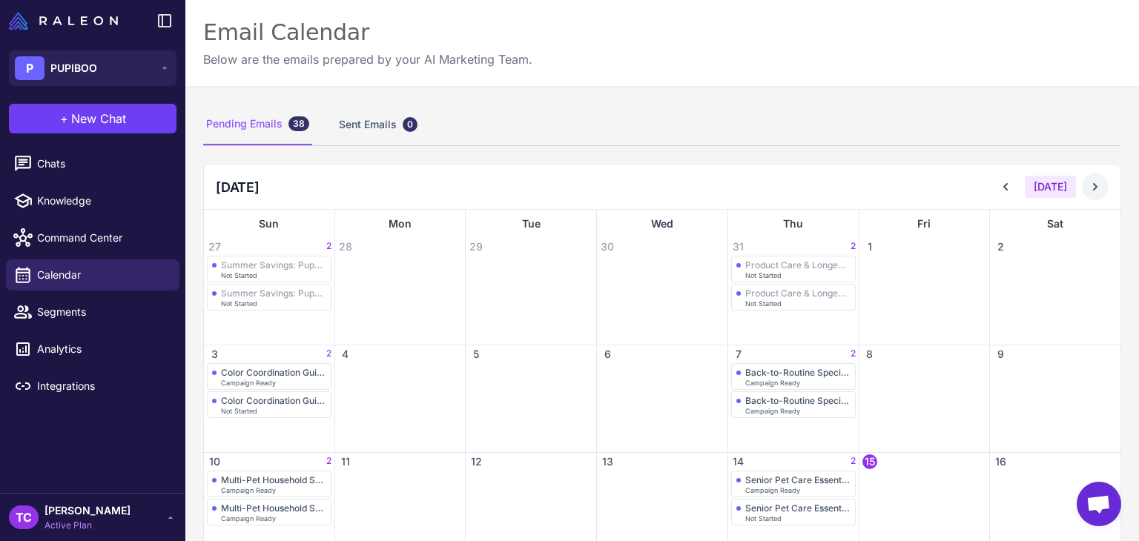
click at [1088, 188] on icon at bounding box center [1095, 186] width 15 height 15
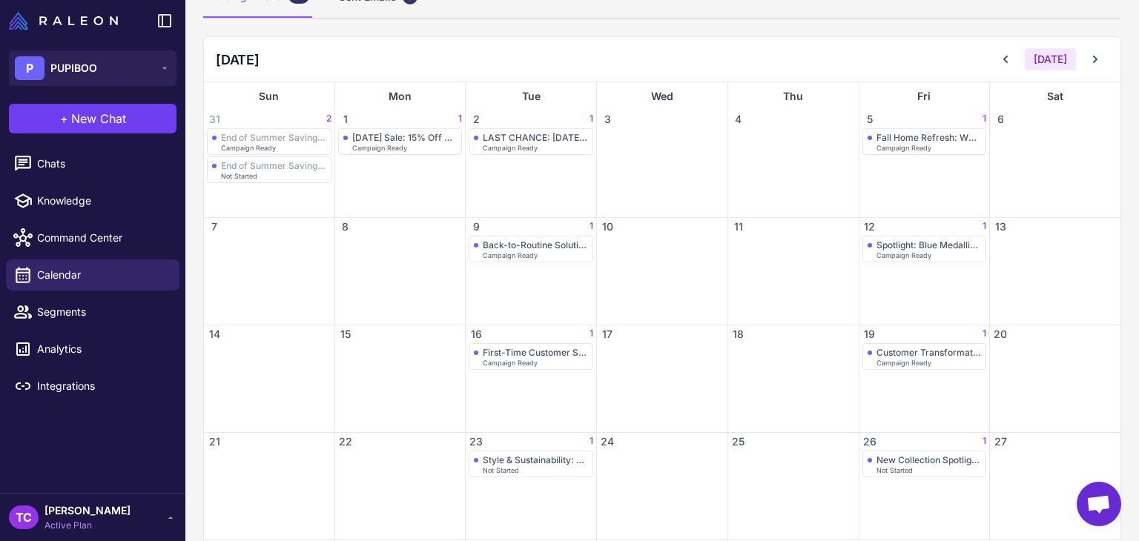
scroll to position [251, 0]
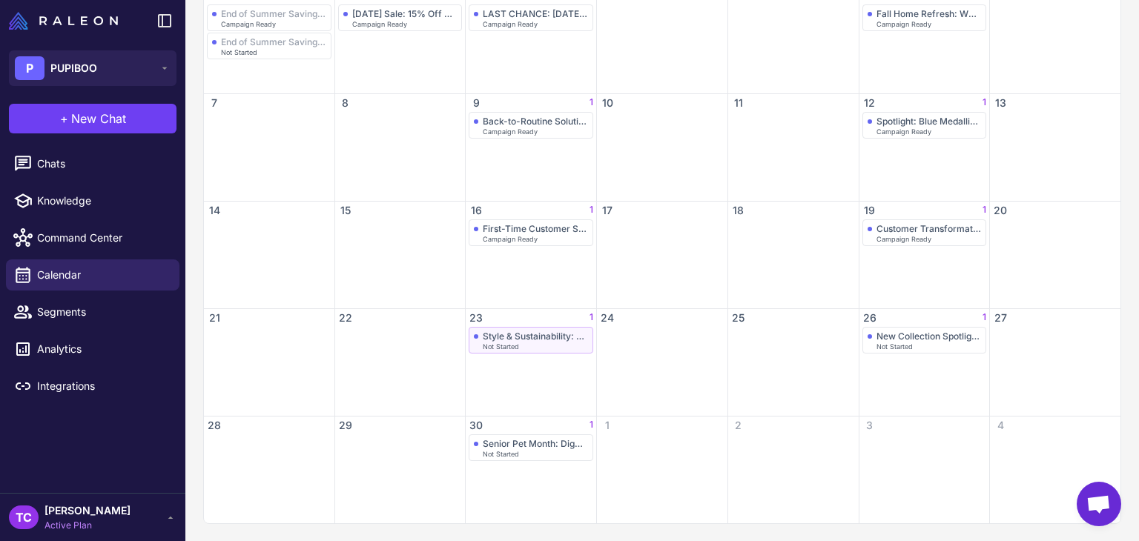
click at [512, 345] on span "Not Started" at bounding box center [501, 346] width 36 height 7
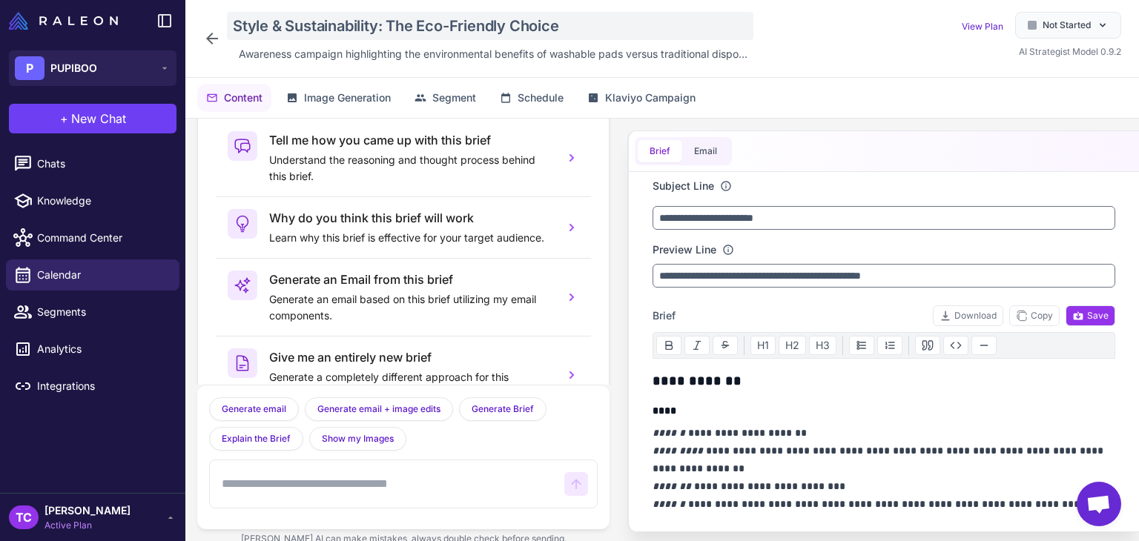
scroll to position [73, 0]
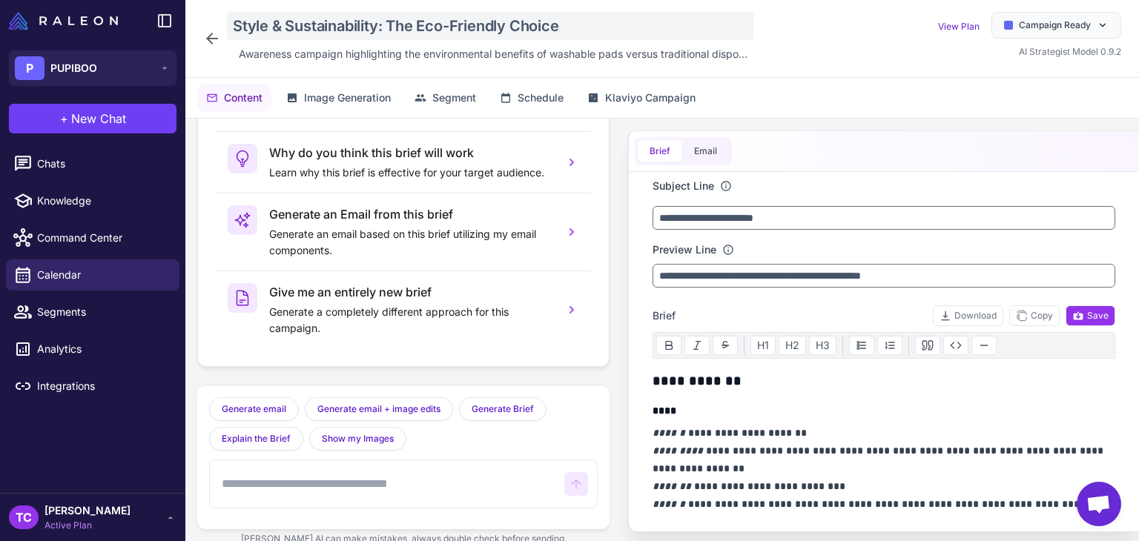
click at [316, 24] on div "Style & Sustainability: The Eco-Friendly Choice" at bounding box center [490, 26] width 526 height 28
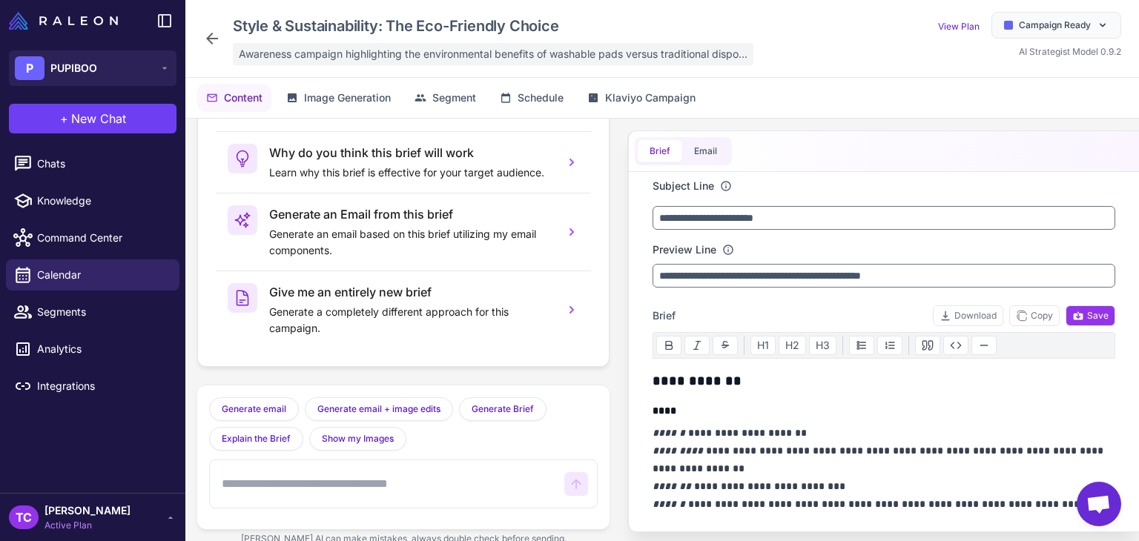
click at [374, 43] on div "Awareness campaign highlighting the environmental benefits of washable pads ver…" at bounding box center [493, 54] width 520 height 22
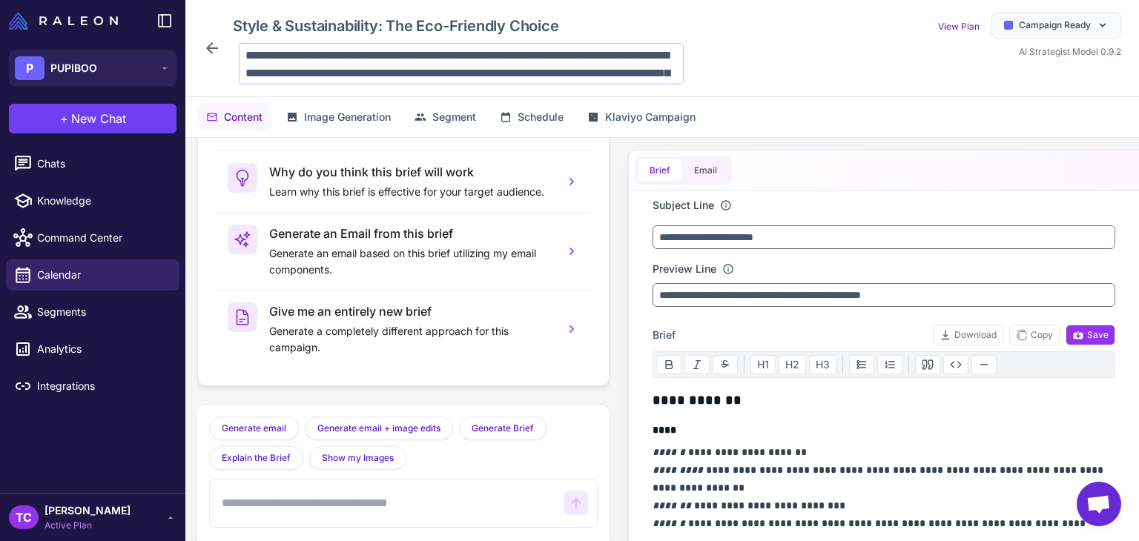
scroll to position [54, 0]
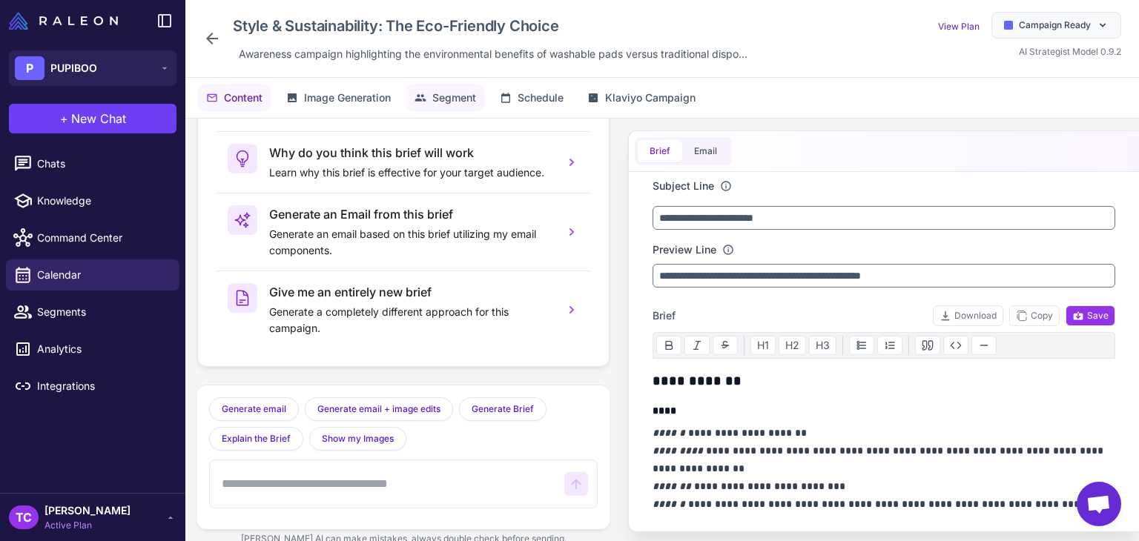
click at [474, 109] on button "Segment" at bounding box center [445, 98] width 79 height 28
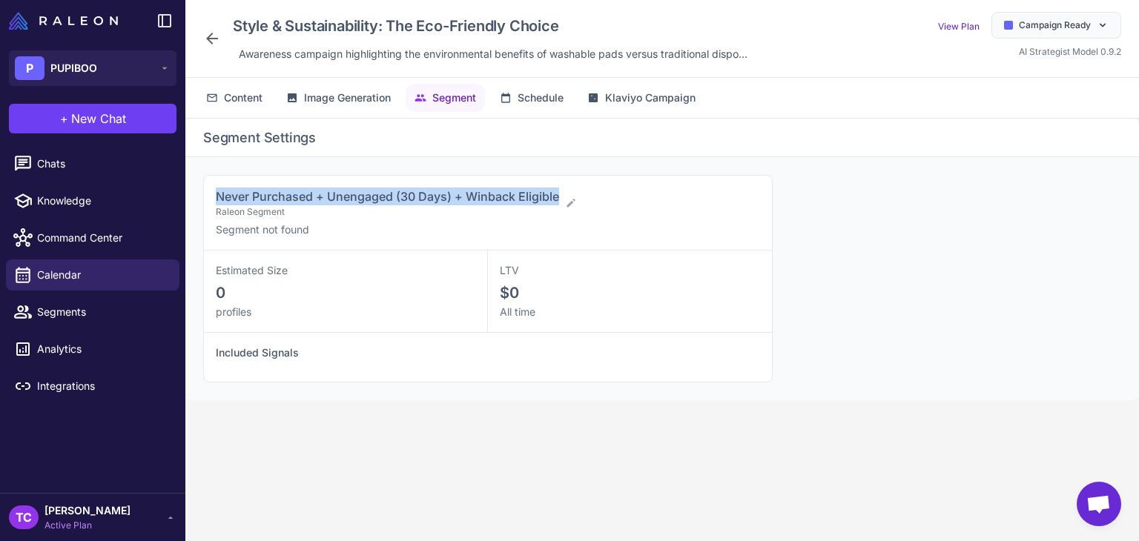
drag, startPoint x: 211, startPoint y: 187, endPoint x: 563, endPoint y: 188, distance: 351.4
click at [563, 188] on div "Never Purchased + Unengaged (30 Days) + Winback Eligible Raleon Segment Segment…" at bounding box center [488, 213] width 568 height 75
copy span "Never Purchased + Unengaged (30 Days) + Winback Eligible"
click at [213, 38] on icon at bounding box center [212, 39] width 12 height 12
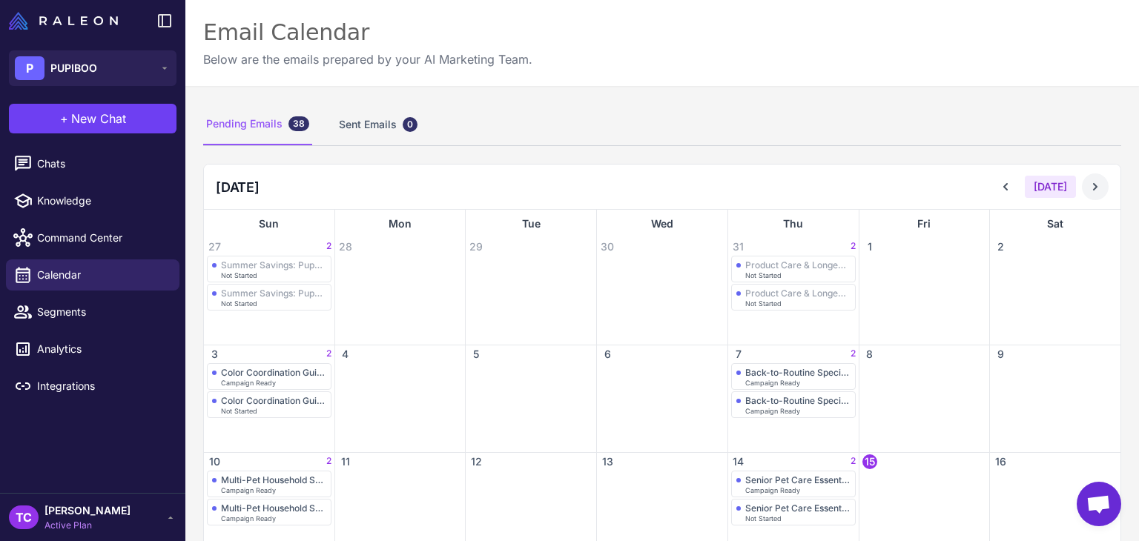
click at [1088, 188] on icon at bounding box center [1095, 186] width 15 height 15
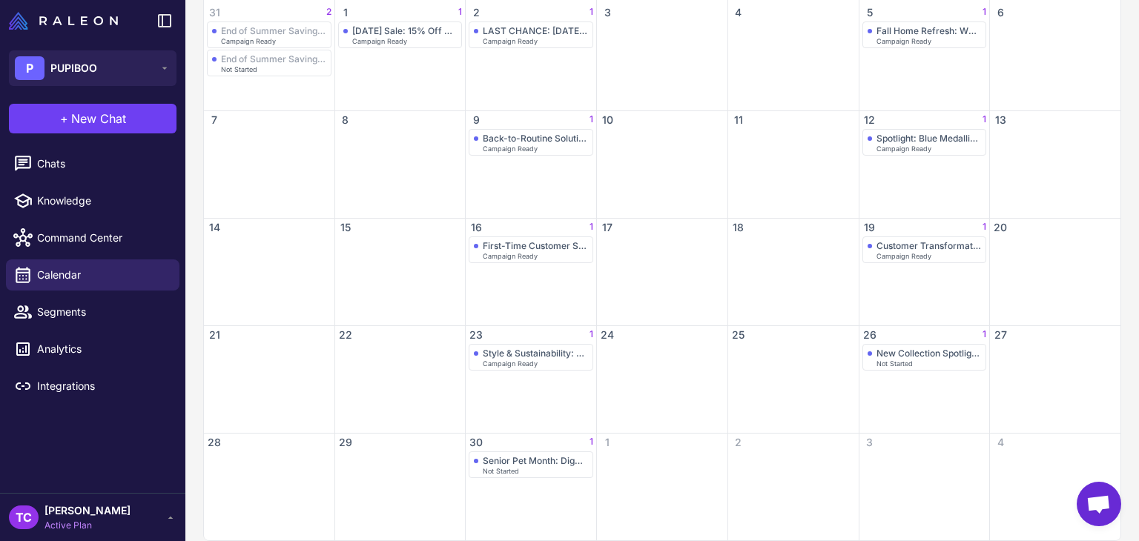
scroll to position [251, 0]
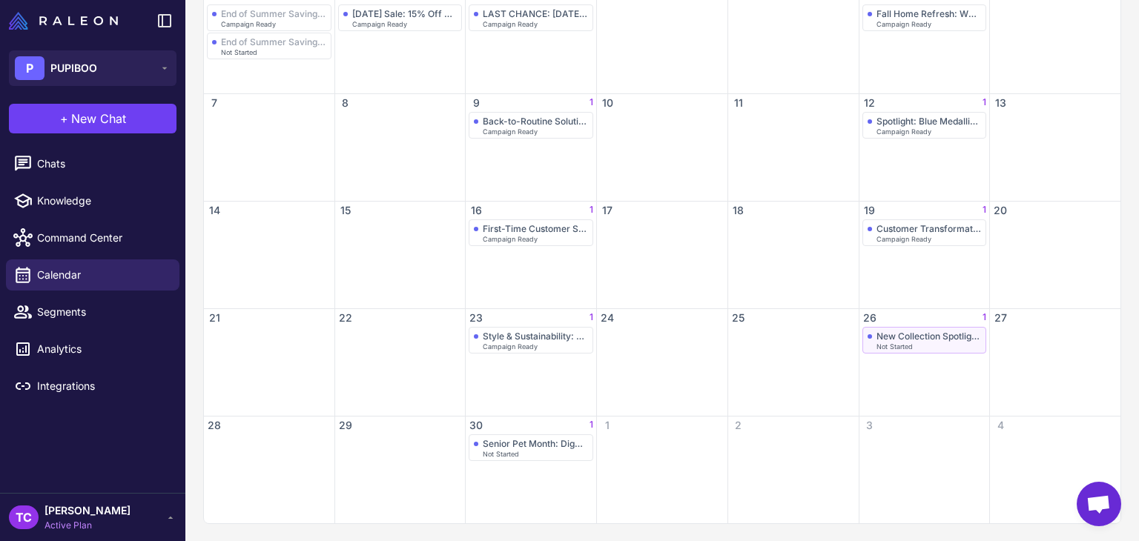
click at [908, 341] on div "New Collection Spotlight: Patterned Disposables Not Started" at bounding box center [924, 340] width 114 height 19
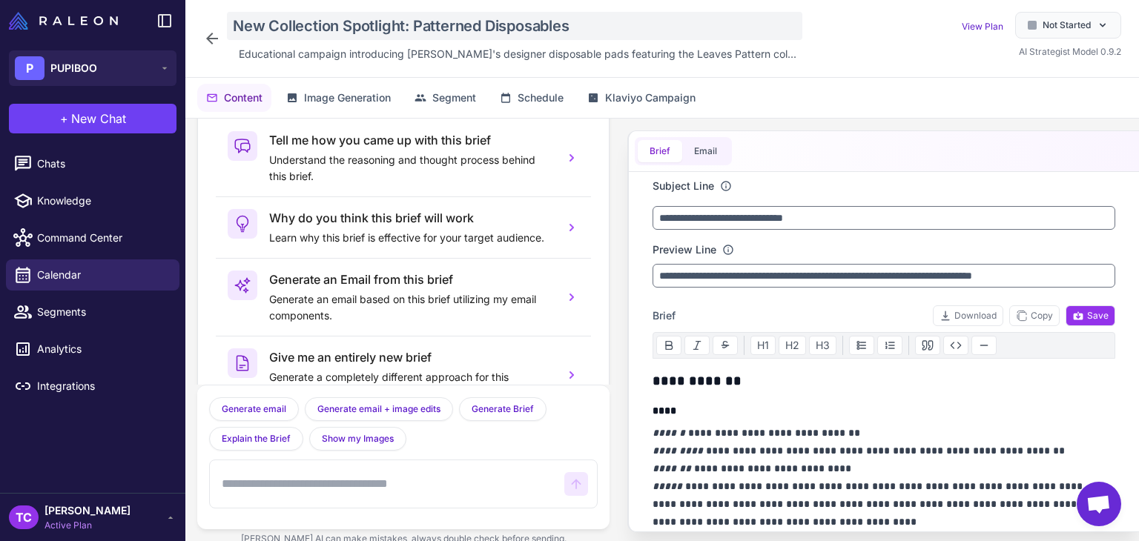
scroll to position [73, 0]
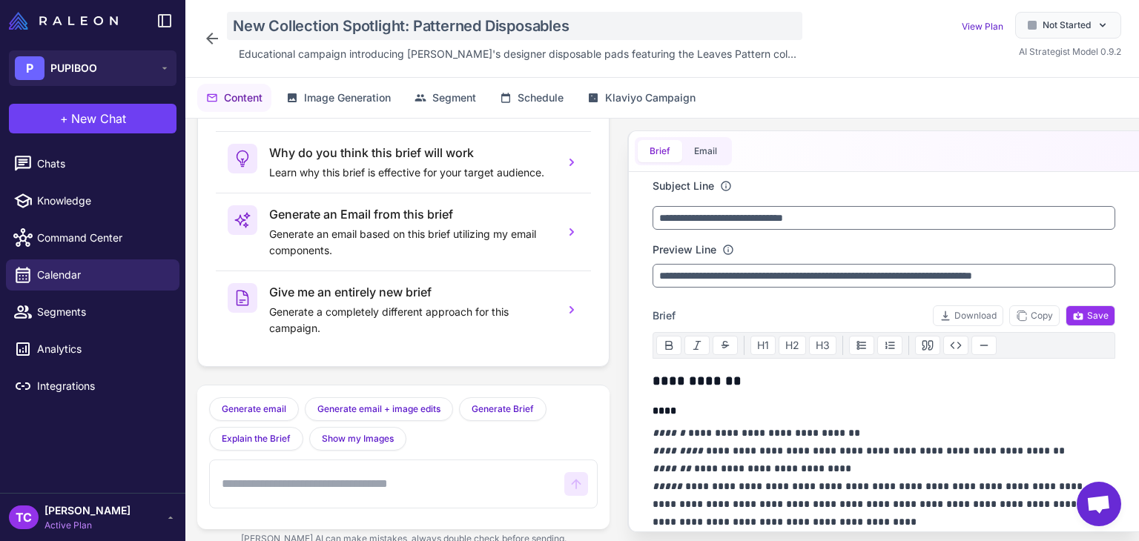
click at [361, 23] on div "New Collection Spotlight: Patterned Disposables" at bounding box center [514, 26] width 575 height 28
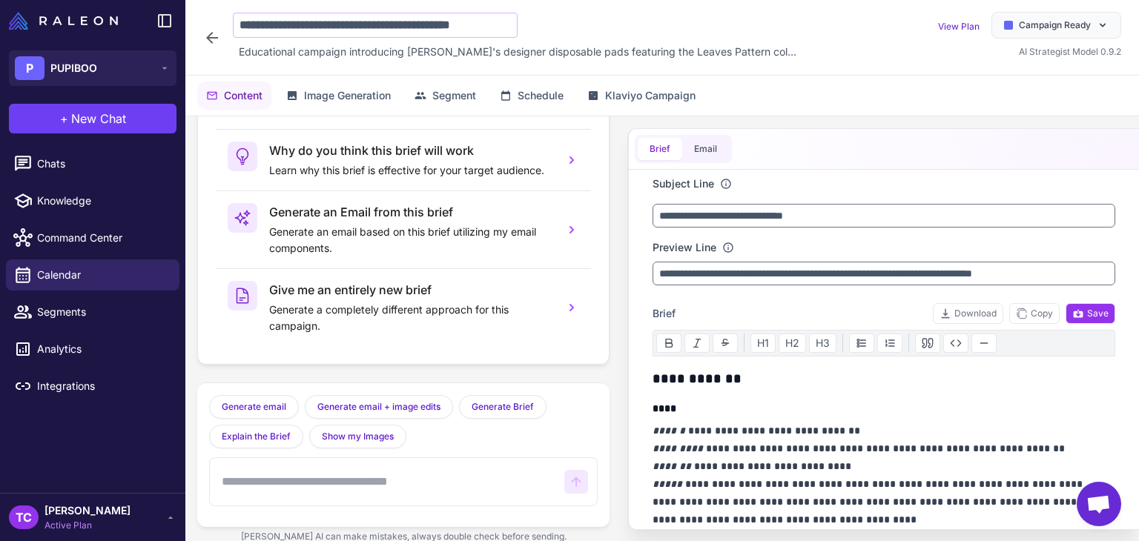
scroll to position [0, 5]
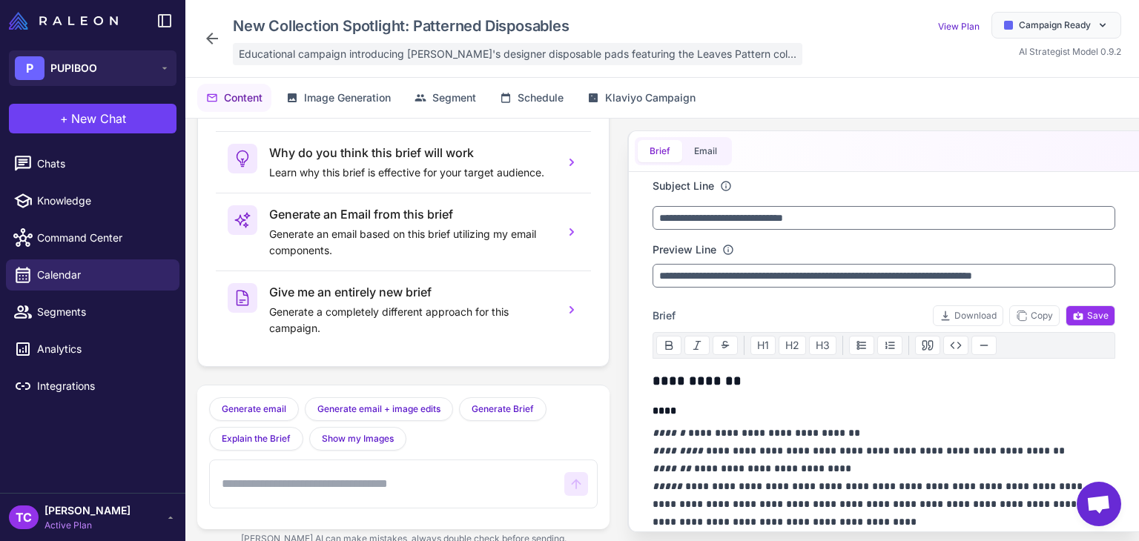
click at [314, 51] on span "Educational campaign introducing [PERSON_NAME]'s designer disposable pads featu…" at bounding box center [518, 54] width 558 height 16
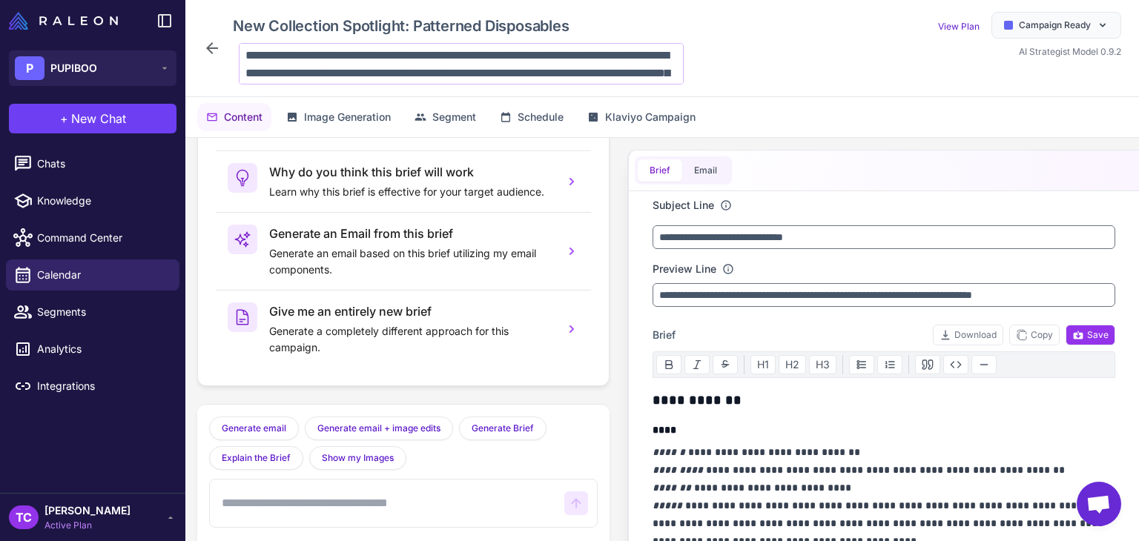
scroll to position [72, 0]
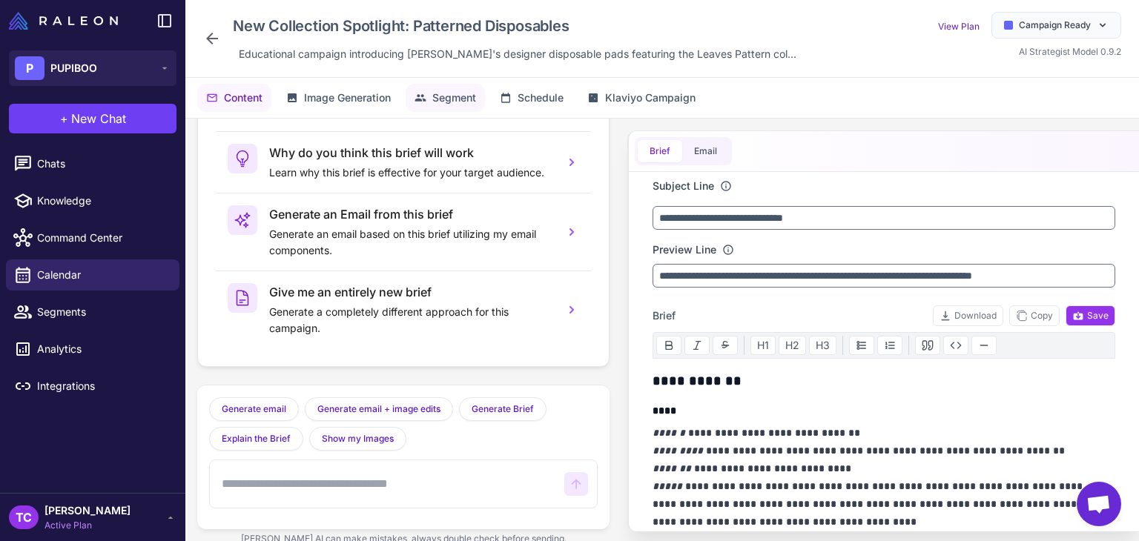
click at [460, 94] on span "Segment" at bounding box center [454, 98] width 44 height 16
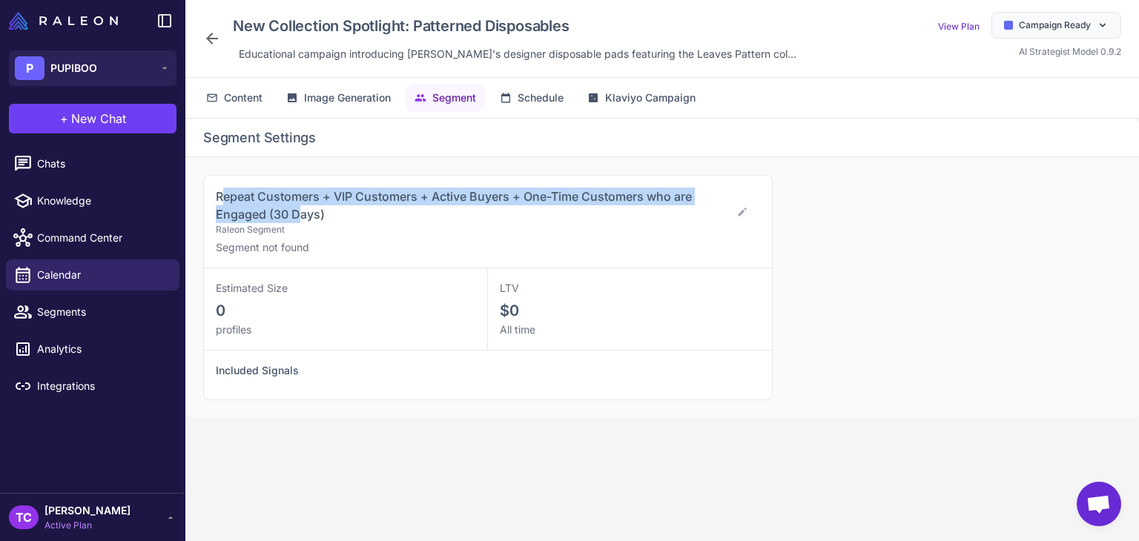
drag, startPoint x: 220, startPoint y: 191, endPoint x: 302, endPoint y: 207, distance: 83.9
click at [302, 207] on span "Repeat Customers + VIP Customers + Active Buyers + One-Time Customers who are E…" at bounding box center [454, 205] width 476 height 33
drag, startPoint x: 348, startPoint y: 224, endPoint x: 214, endPoint y: 183, distance: 141.0
click at [214, 183] on div "Repeat Customers + VIP Customers + Active Buyers + One-Time Customers who are E…" at bounding box center [488, 222] width 568 height 93
copy div "Repeat Customers + VIP Customers + Active Buyers + One-Time Customers who are E…"
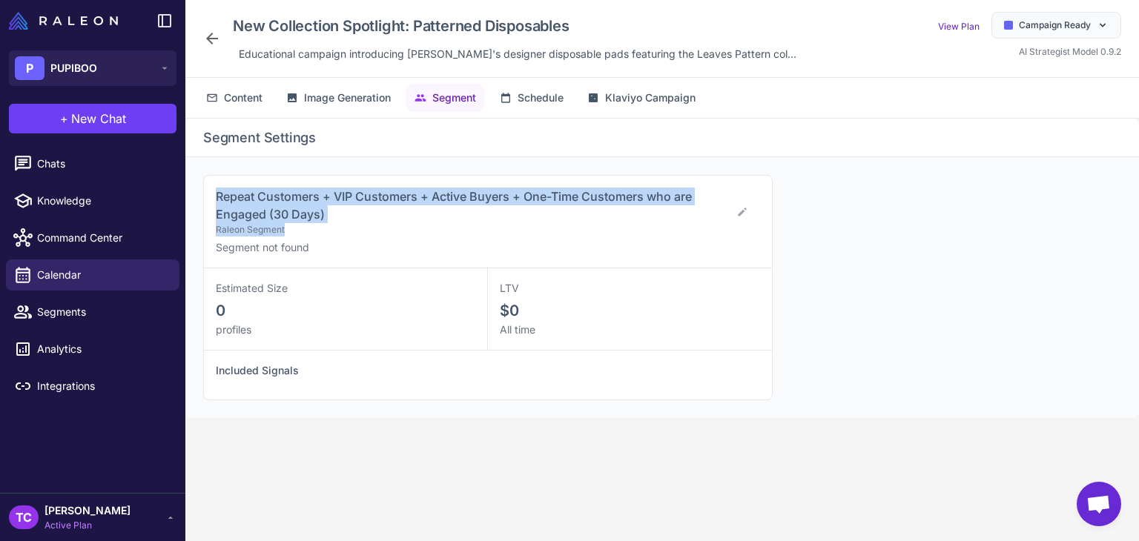
click at [226, 211] on span "Repeat Customers + VIP Customers + Active Buyers + One-Time Customers who are E…" at bounding box center [454, 205] width 476 height 33
drag, startPoint x: 214, startPoint y: 184, endPoint x: 324, endPoint y: 205, distance: 112.5
click at [324, 205] on div "Repeat Customers + VIP Customers + Active Buyers + One-Time Customers who are E…" at bounding box center [488, 222] width 568 height 93
copy span "Repeat Customers + VIP Customers + Active Buyers + One-Time Customers who are E…"
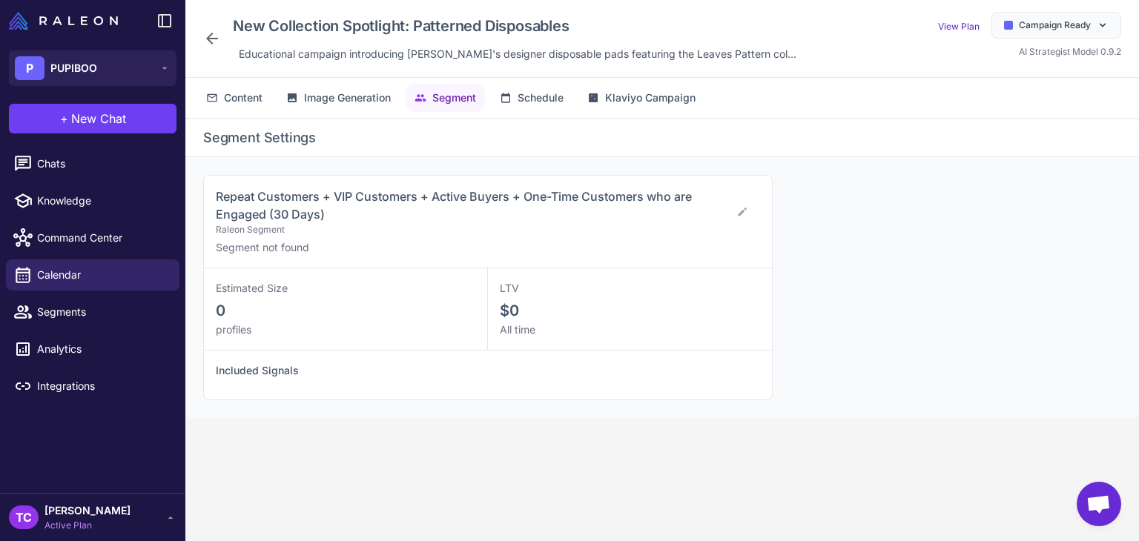
click at [218, 38] on icon at bounding box center [212, 39] width 18 height 18
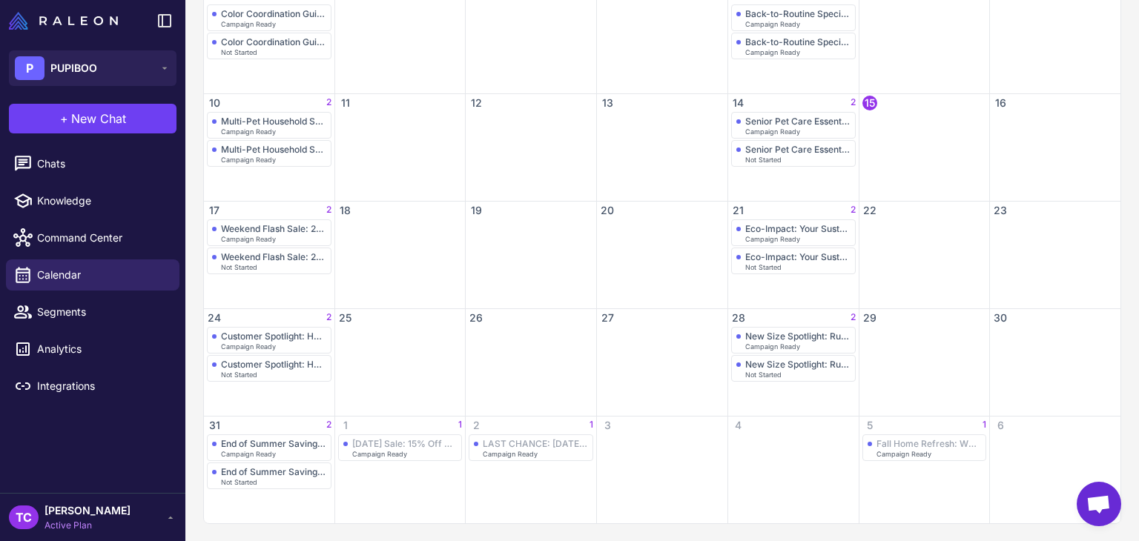
scroll to position [62, 0]
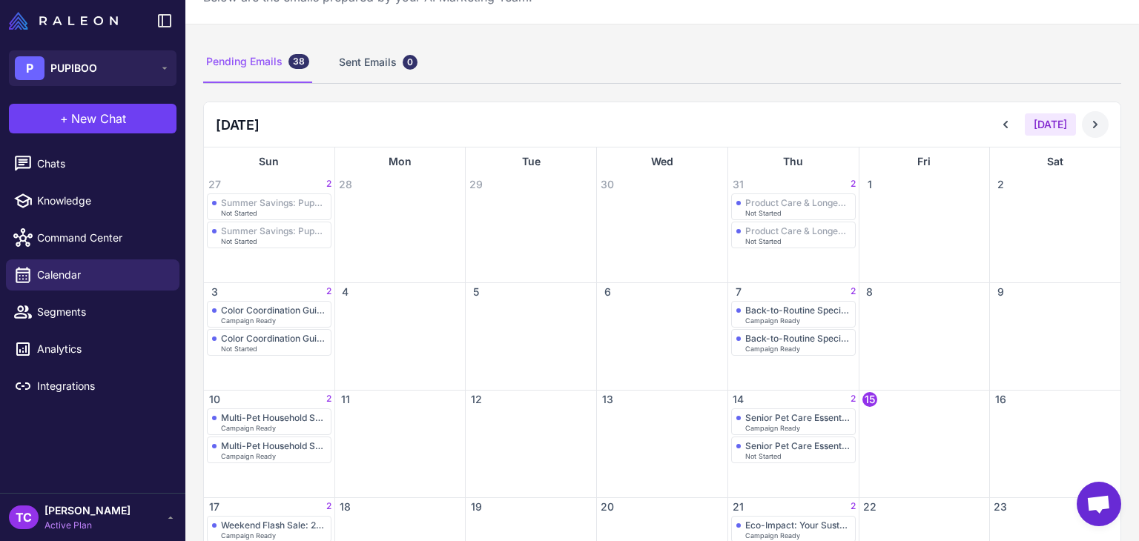
click at [1082, 119] on button at bounding box center [1095, 124] width 27 height 27
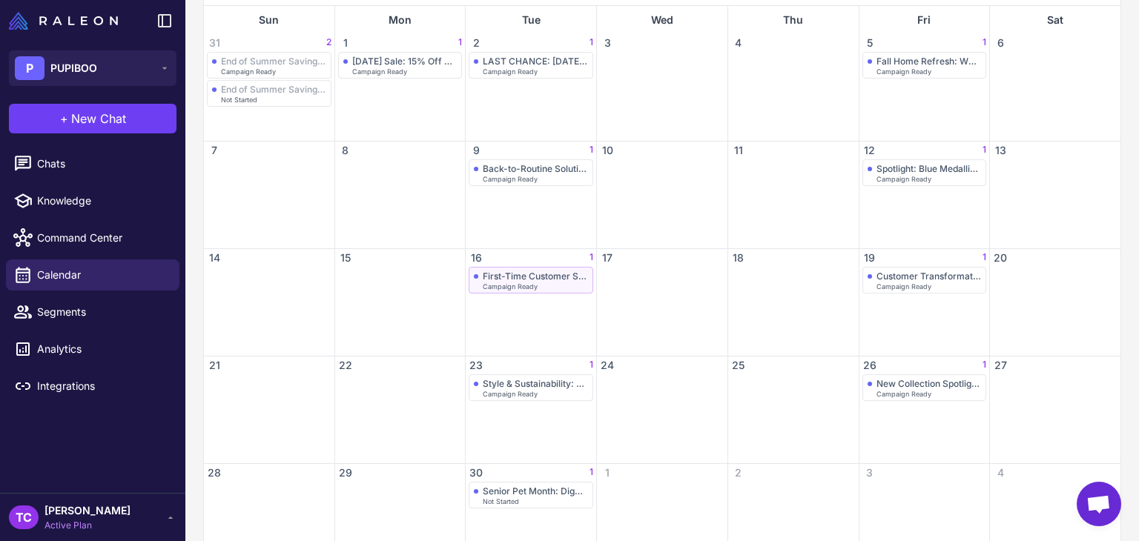
scroll to position [251, 0]
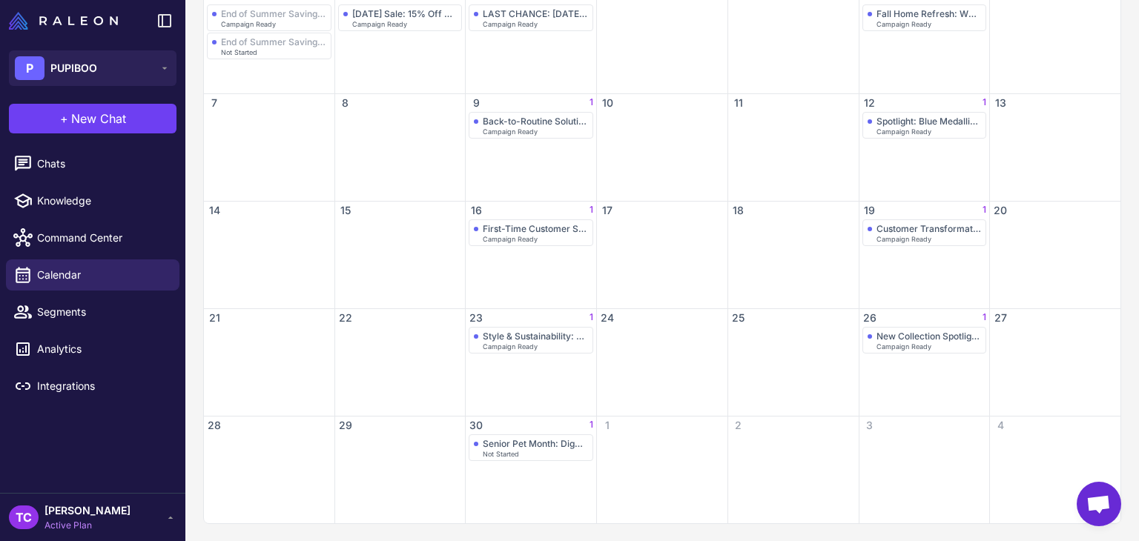
click at [531, 463] on div "Senior Pet Month: Dignity & Comfort Solutions Not Started" at bounding box center [531, 478] width 130 height 89
click at [536, 446] on div "Senior Pet Month: Dignity & Comfort Solutions" at bounding box center [535, 443] width 105 height 11
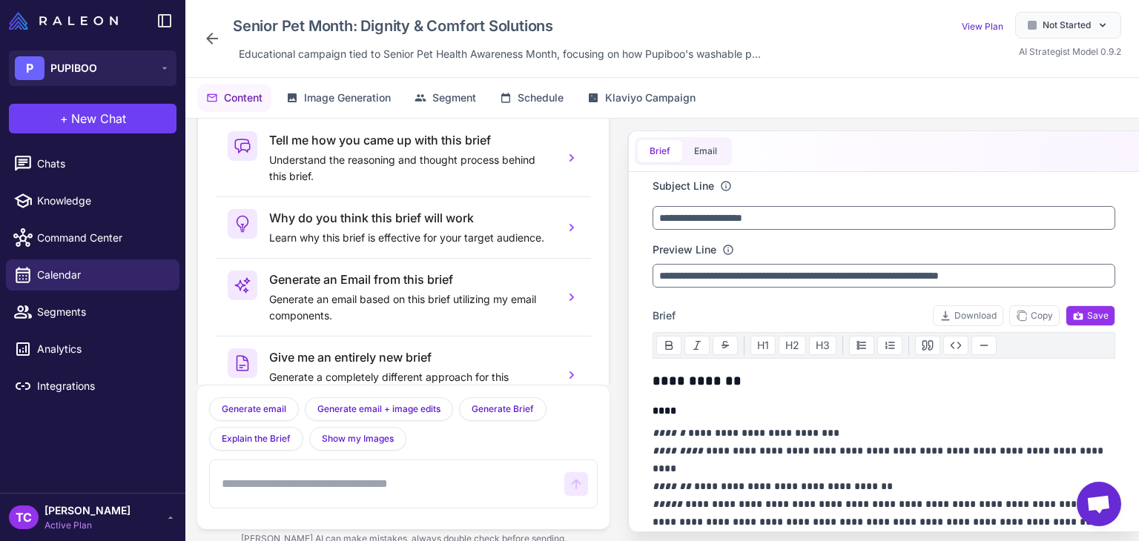
scroll to position [73, 0]
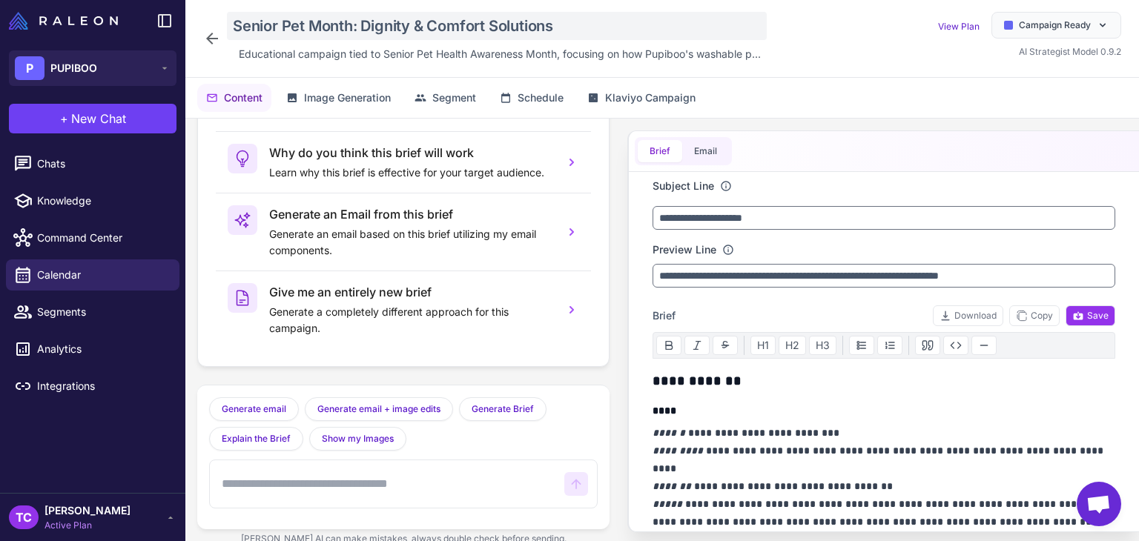
click at [323, 27] on div "Senior Pet Month: Dignity & Comfort Solutions" at bounding box center [497, 26] width 540 height 28
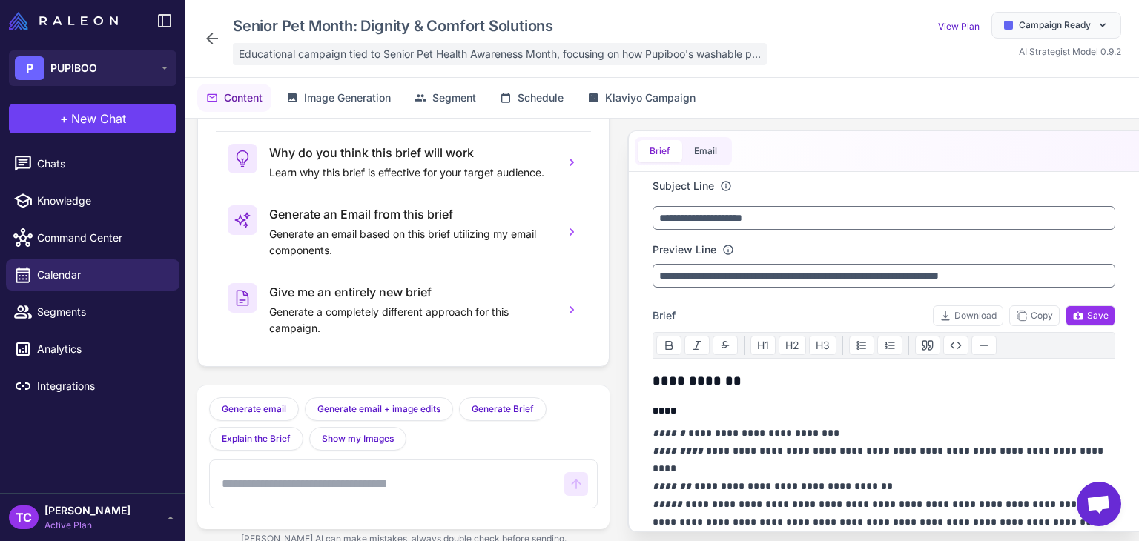
click at [357, 64] on div "Educational campaign tied to Senior Pet Health Awareness Month, focusing on how…" at bounding box center [500, 54] width 534 height 22
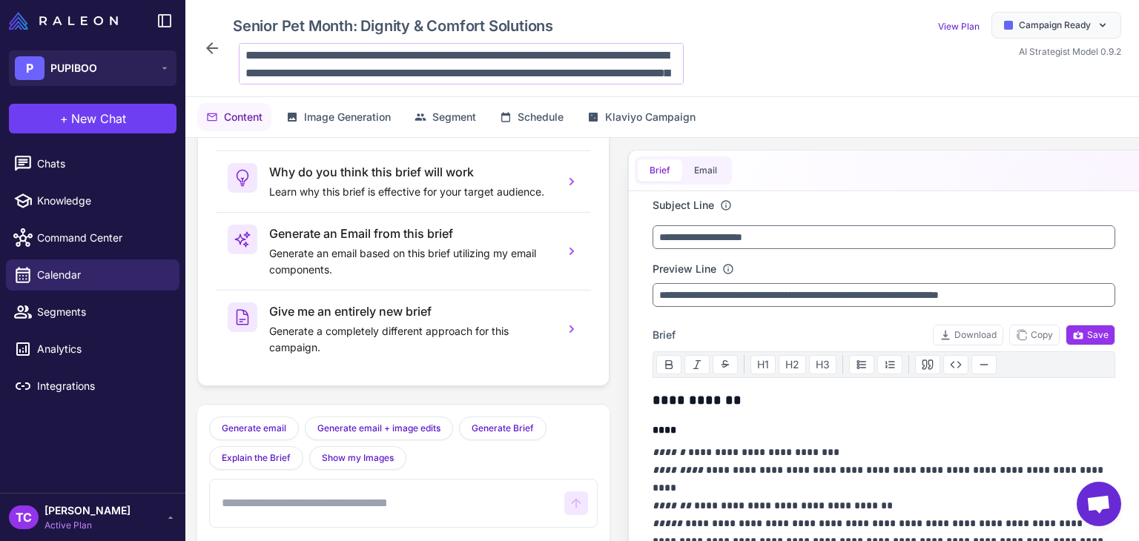
scroll to position [54, 0]
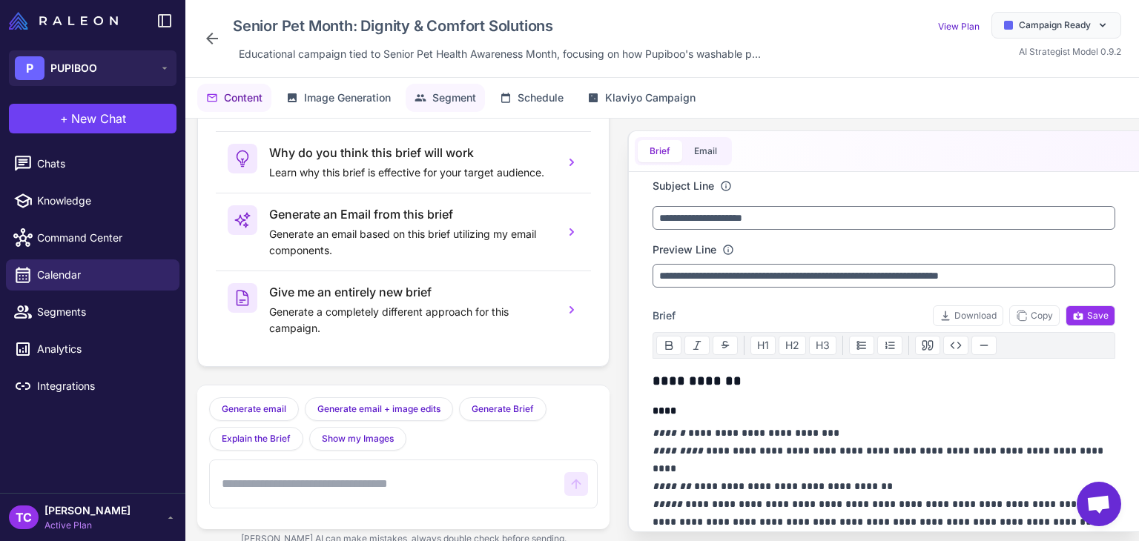
click at [443, 96] on span "Segment" at bounding box center [454, 98] width 44 height 16
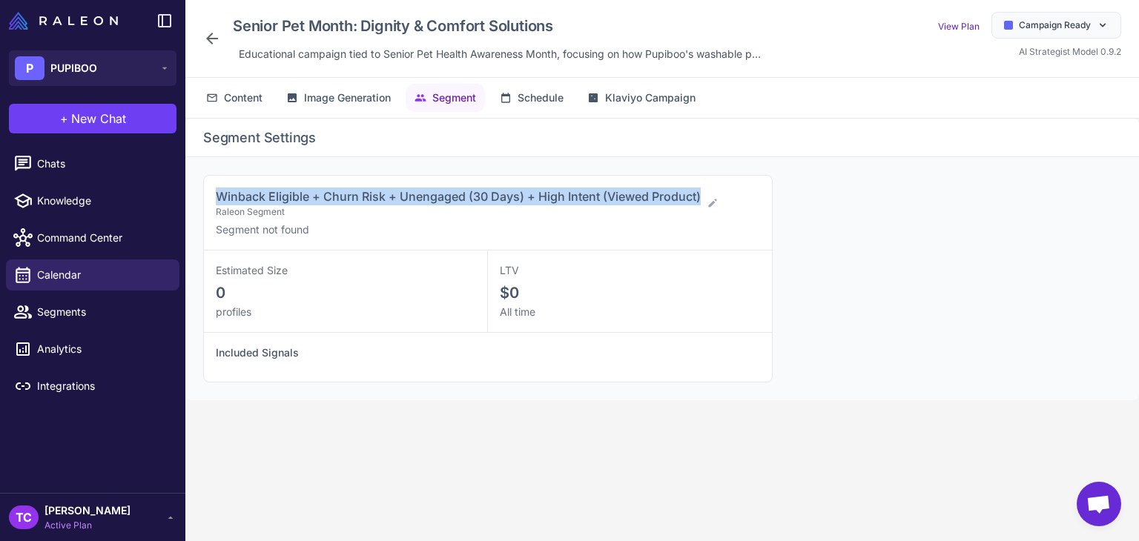
drag, startPoint x: 216, startPoint y: 196, endPoint x: 703, endPoint y: 187, distance: 486.4
click at [703, 187] on div "Winback Eligible + Churn Risk + Unengaged (30 Days) + High Intent (Viewed Produ…" at bounding box center [488, 213] width 568 height 75
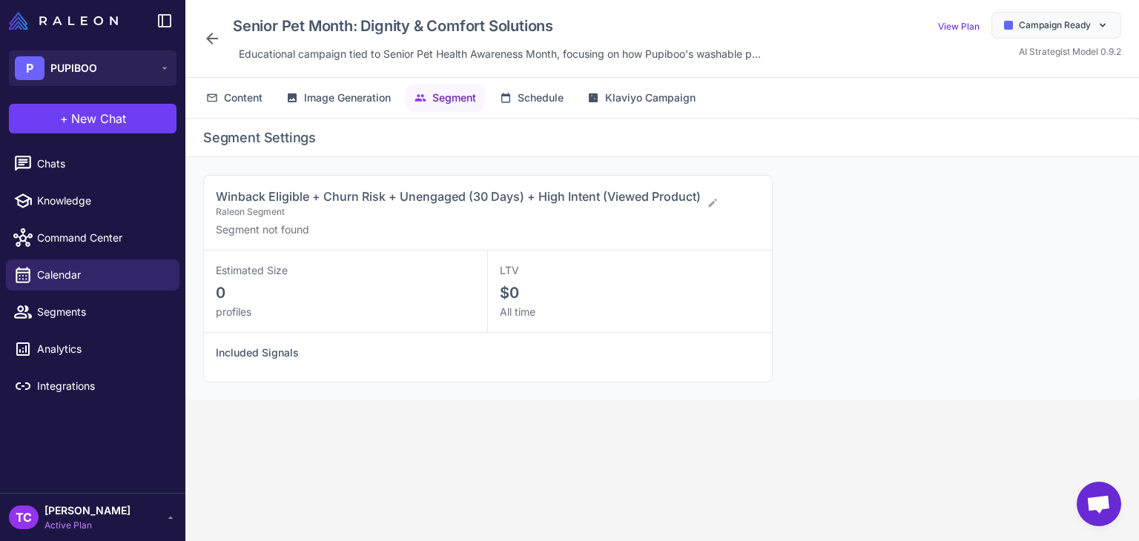
click at [214, 33] on icon at bounding box center [212, 39] width 18 height 18
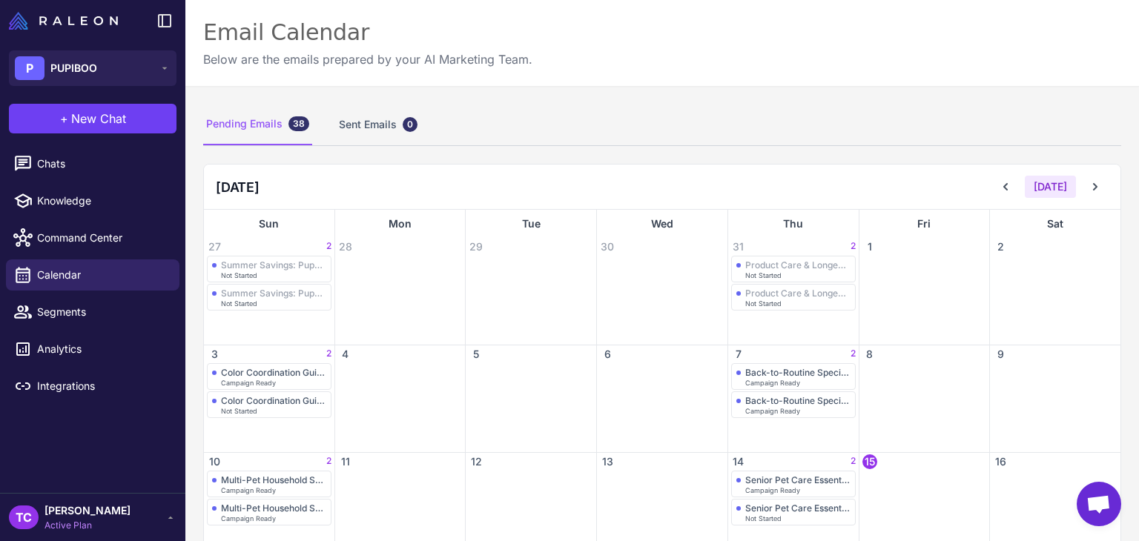
click at [842, 355] on content "Email Calendar Below are the emails prepared by your AI Marketing Team. Pending…" at bounding box center [661, 270] width 953 height 541
click at [1073, 122] on div "Pending Emails 38 Sent Emails 0" at bounding box center [662, 125] width 918 height 42
click at [1094, 191] on button at bounding box center [1095, 186] width 27 height 27
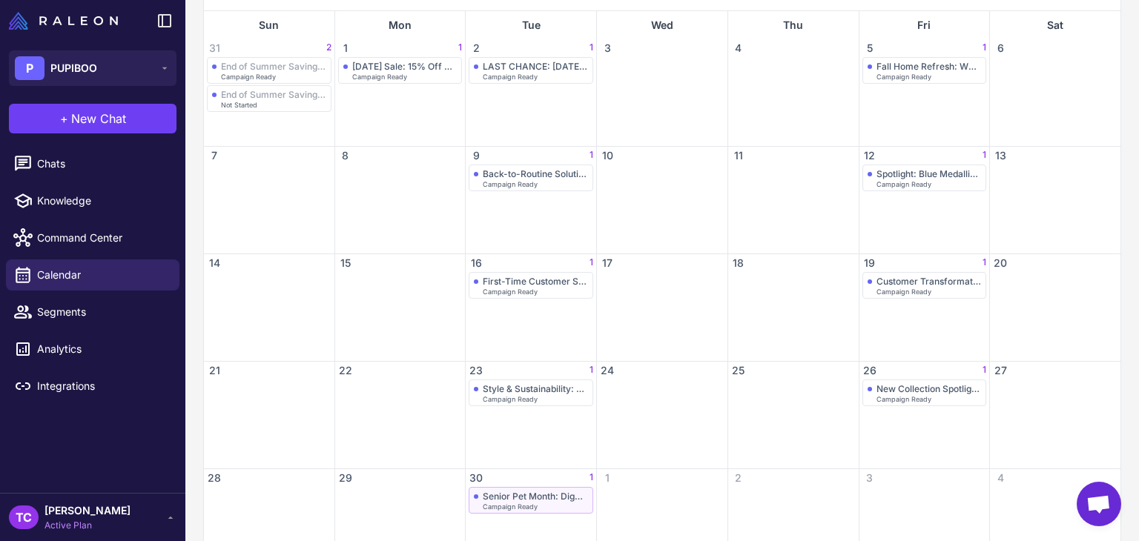
scroll to position [29, 0]
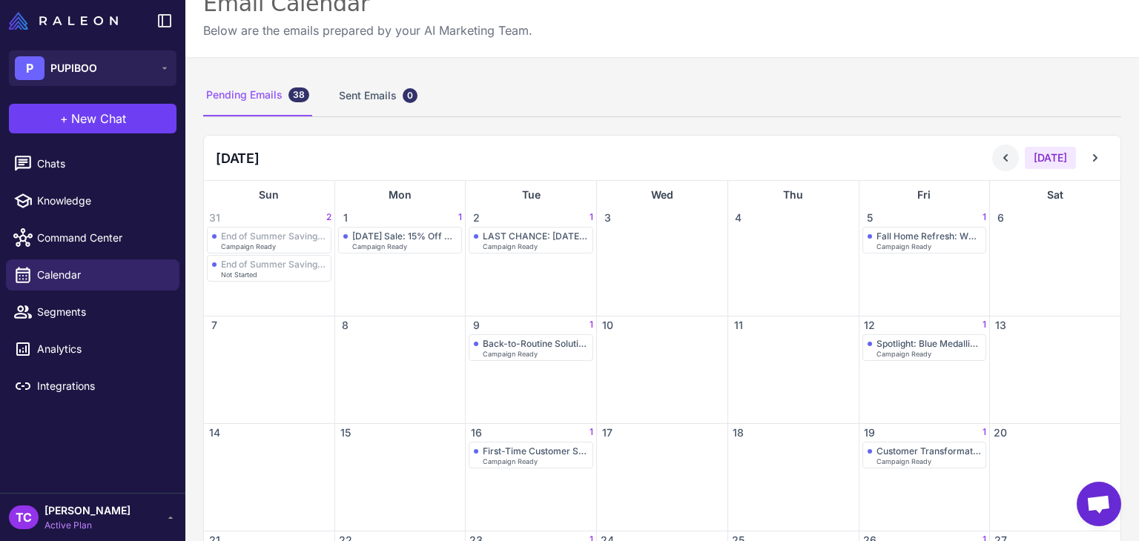
click at [998, 156] on icon at bounding box center [1005, 158] width 15 height 15
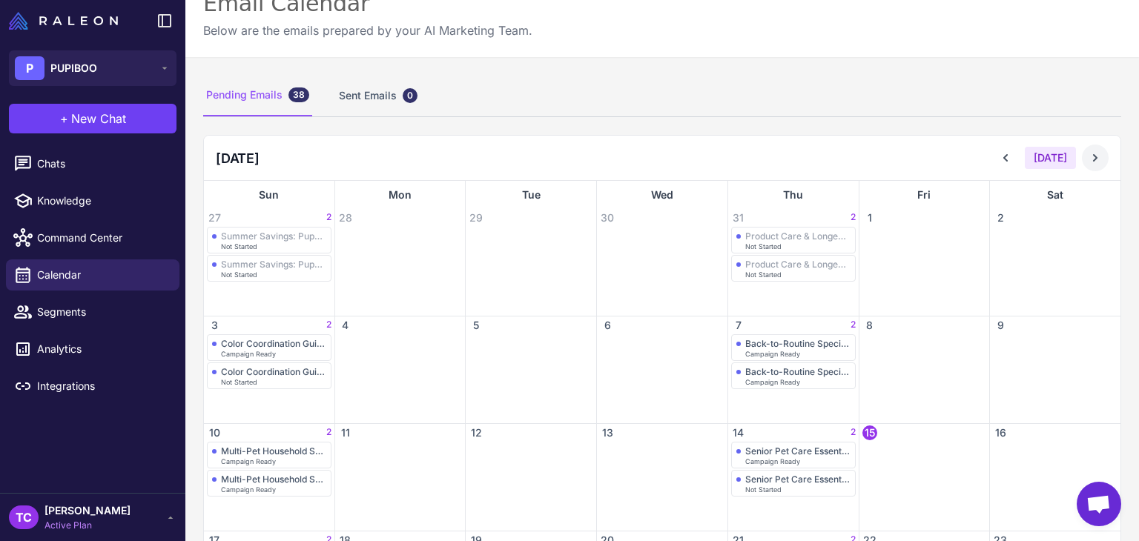
click at [1088, 157] on icon at bounding box center [1095, 158] width 15 height 15
